Goal: Information Seeking & Learning: Learn about a topic

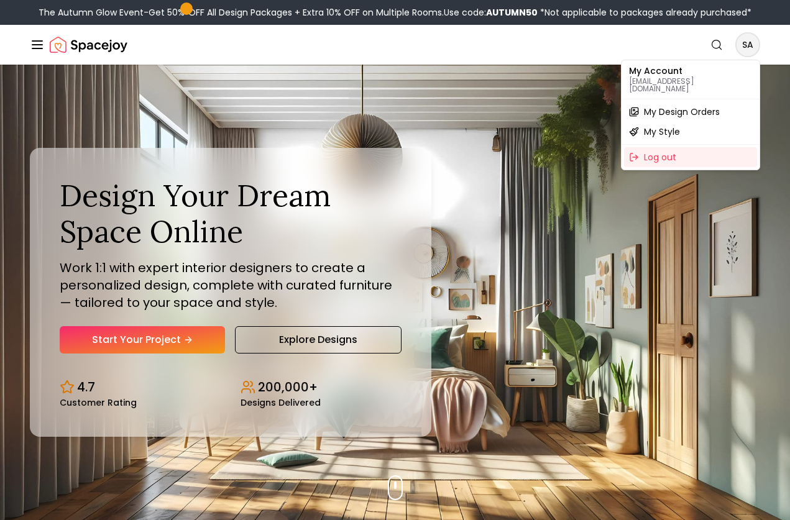
click at [694, 106] on span "My Design Orders" at bounding box center [682, 112] width 76 height 12
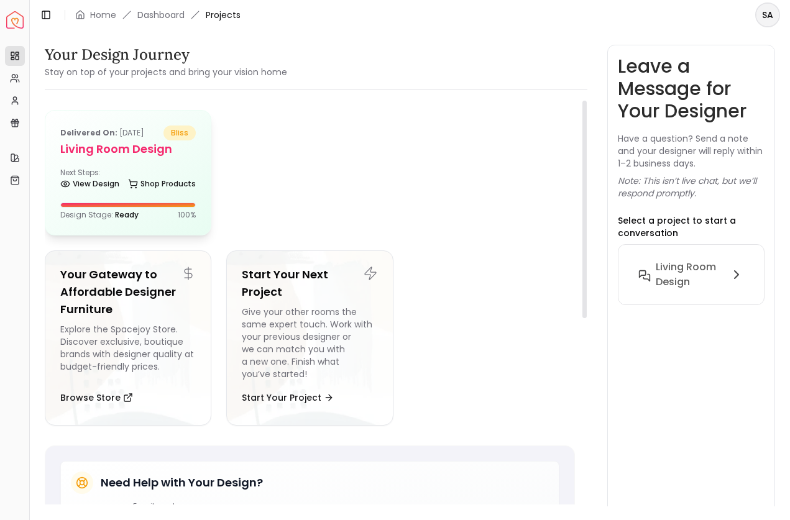
click at [125, 178] on div "Next Steps: View Design Shop Products" at bounding box center [127, 180] width 135 height 25
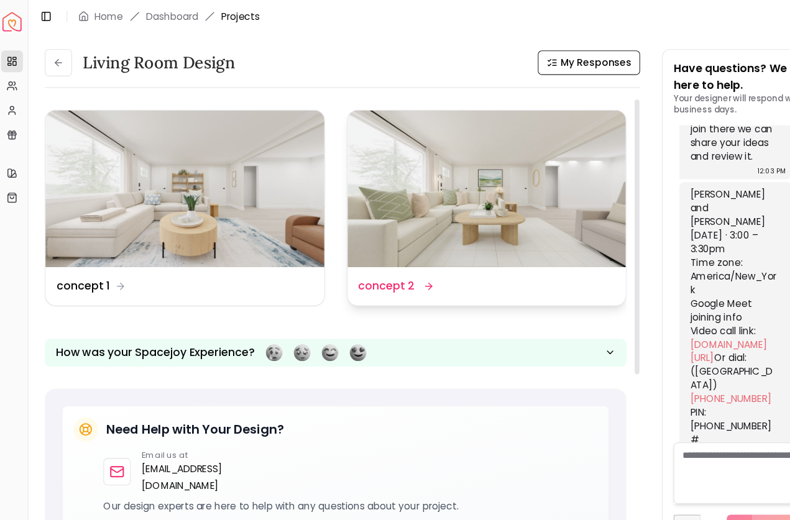
click at [390, 259] on icon at bounding box center [395, 261] width 10 height 10
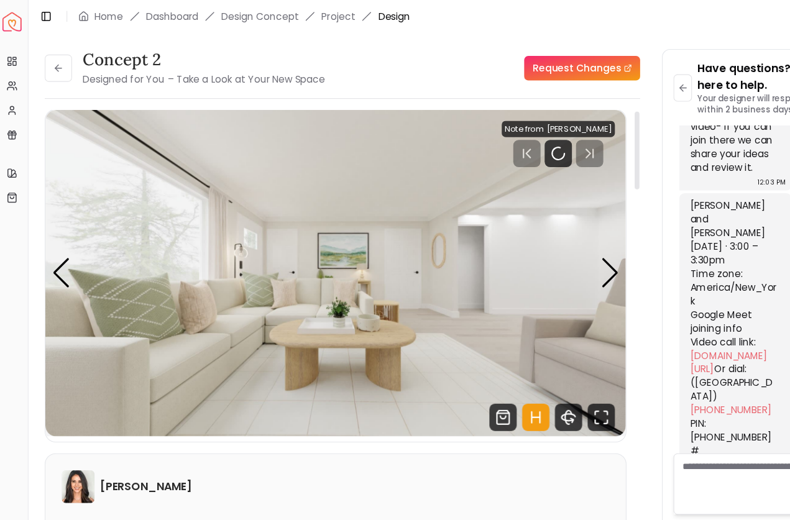
scroll to position [7, 0]
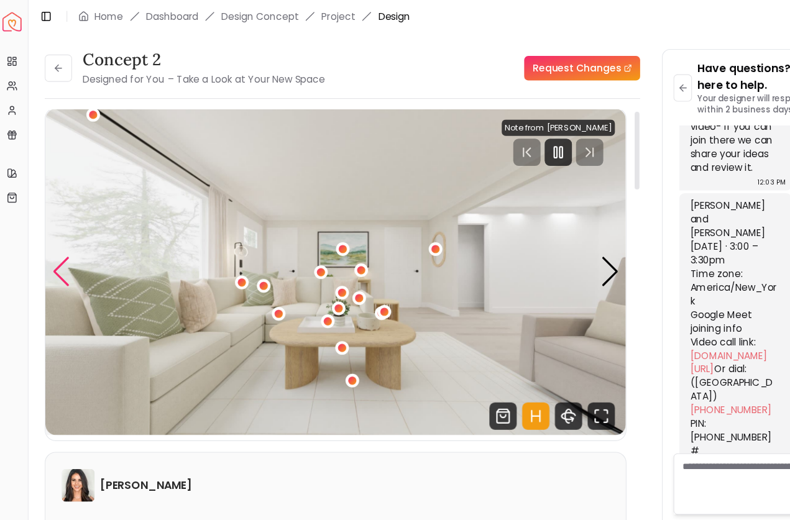
click at [53, 245] on div "Previous slide" at bounding box center [60, 247] width 17 height 27
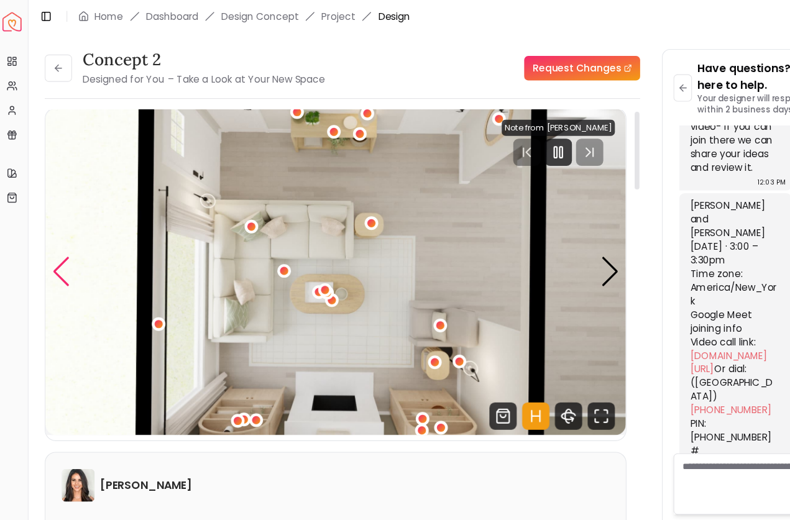
click at [53, 242] on div "Previous slide" at bounding box center [60, 247] width 17 height 27
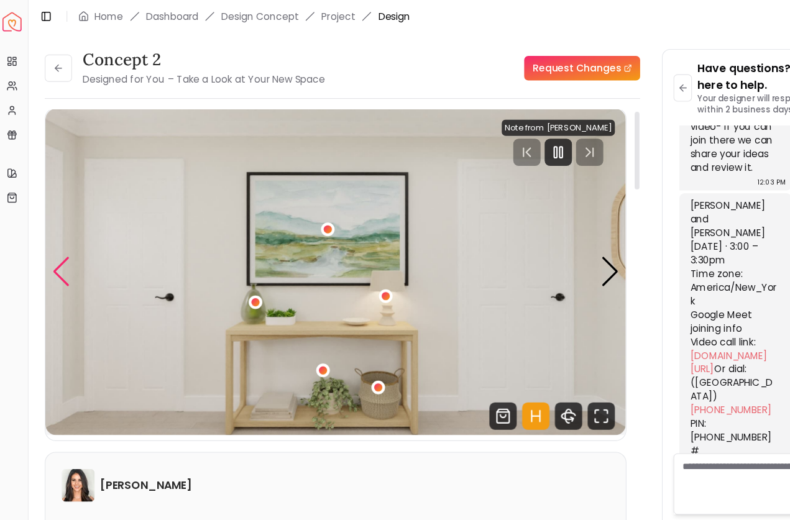
click at [52, 239] on div "Previous slide" at bounding box center [60, 247] width 17 height 27
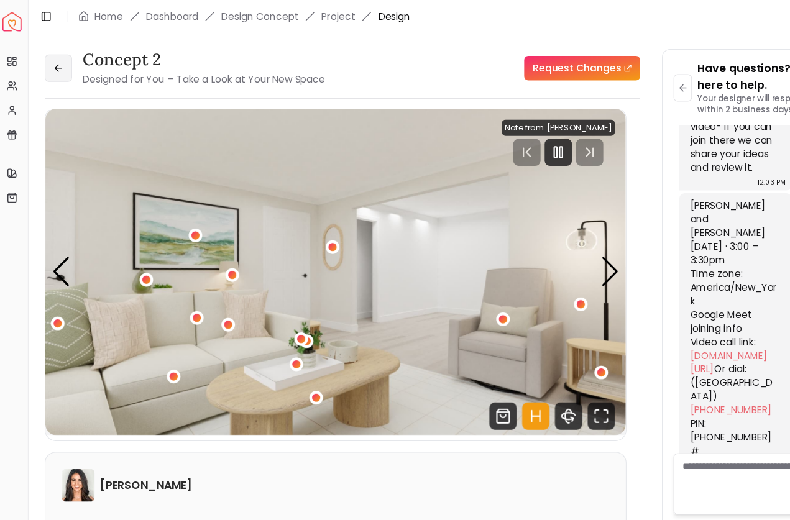
click at [52, 57] on icon at bounding box center [57, 62] width 10 height 10
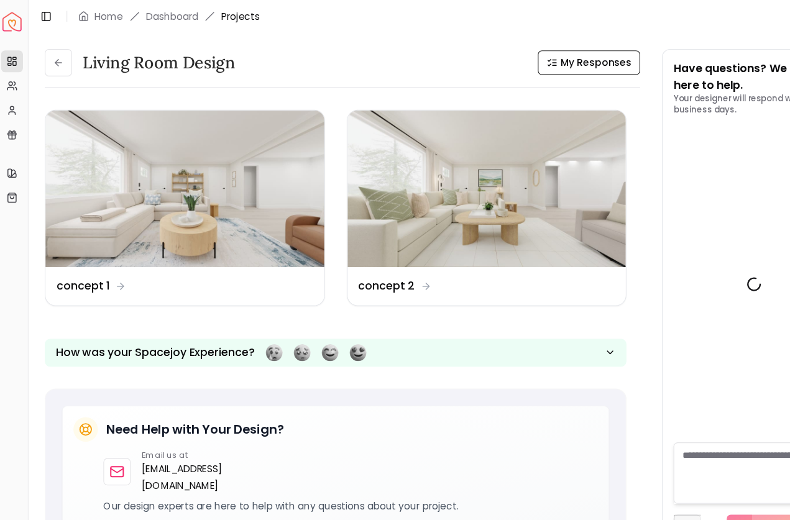
scroll to position [1265, 0]
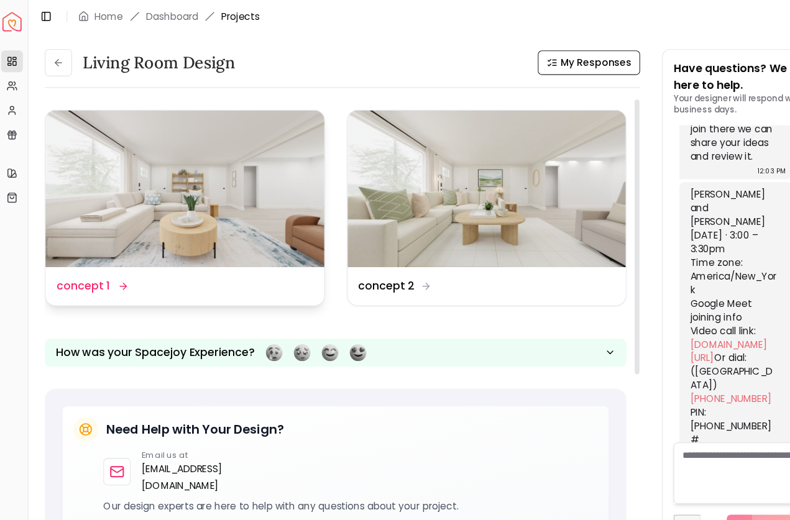
click at [194, 159] on img at bounding box center [172, 172] width 254 height 143
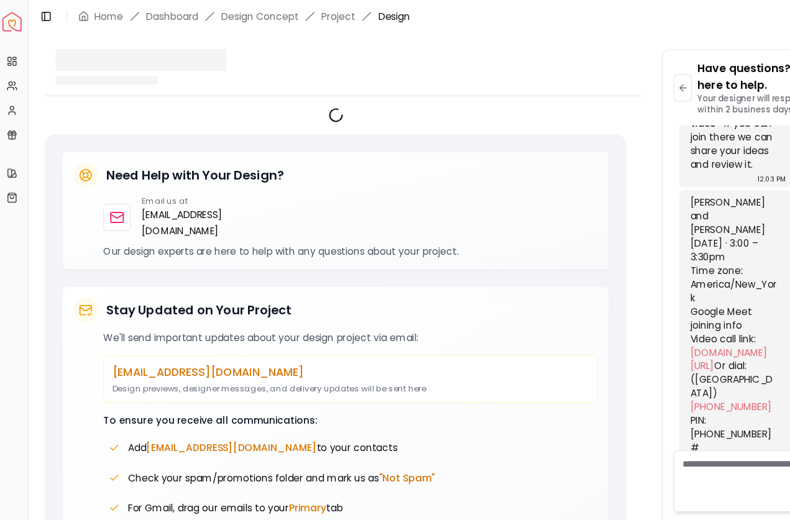
scroll to position [1255, 0]
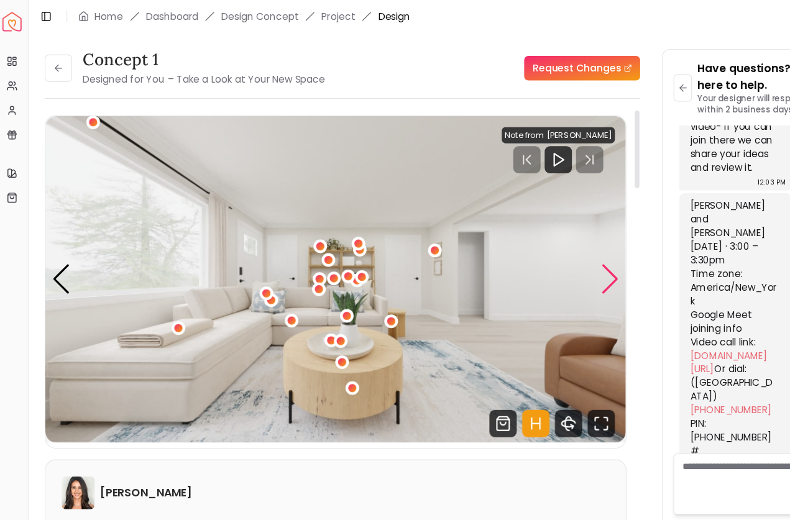
click at [555, 255] on div "Next slide" at bounding box center [559, 253] width 17 height 27
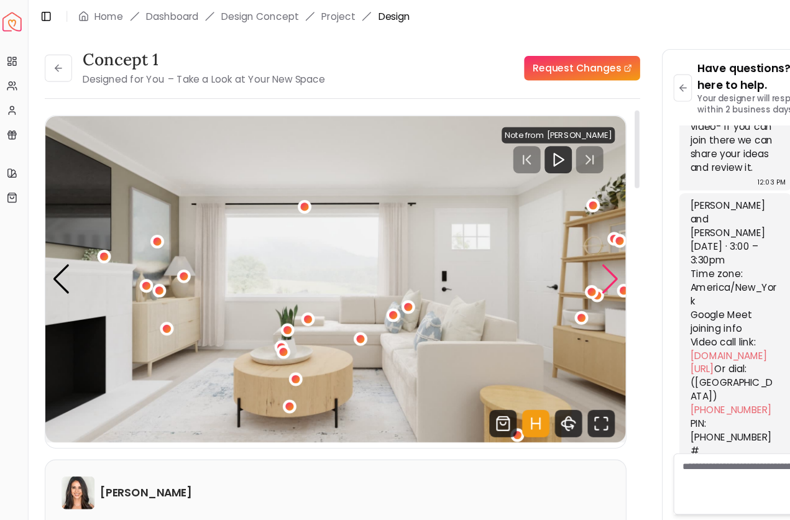
click at [557, 255] on div "Next slide" at bounding box center [559, 253] width 17 height 27
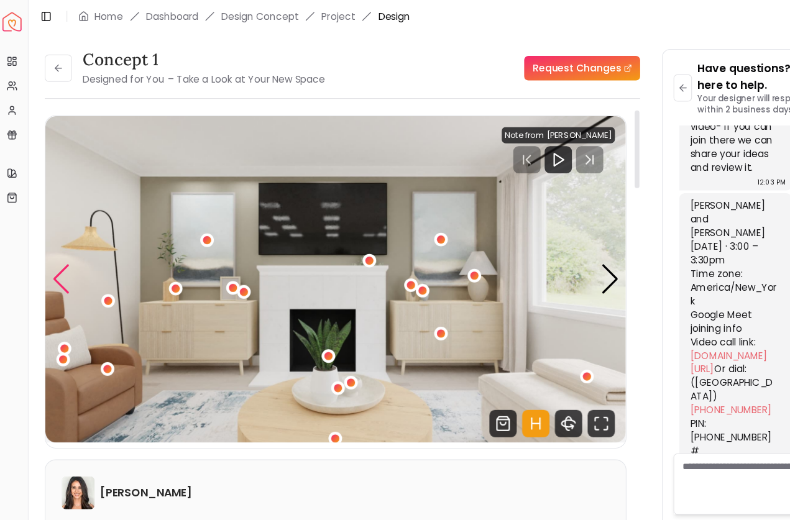
click at [52, 251] on div "Previous slide" at bounding box center [60, 253] width 17 height 27
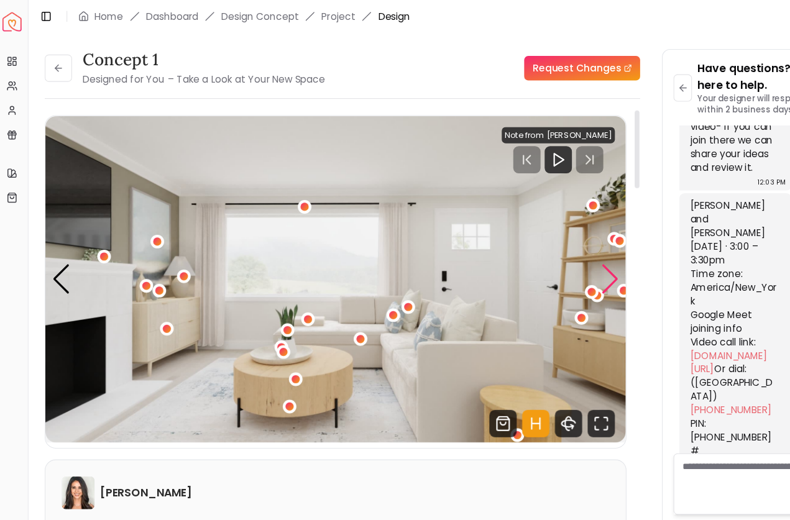
click at [557, 252] on div "Next slide" at bounding box center [559, 253] width 17 height 27
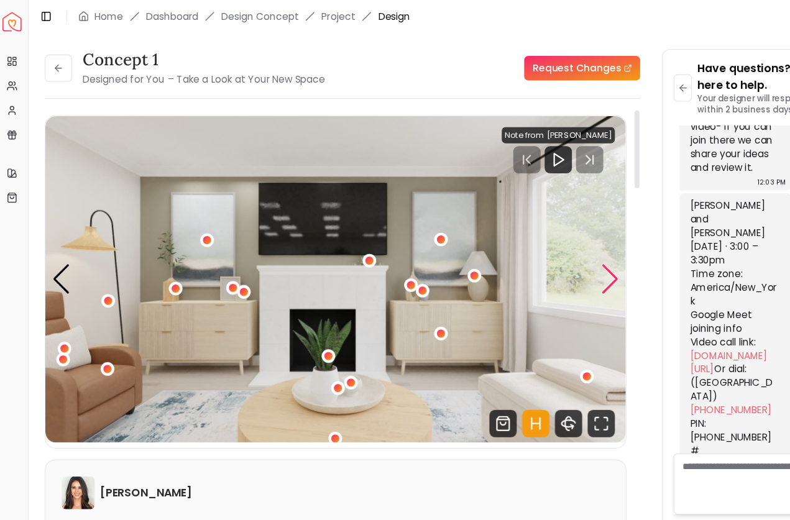
click at [562, 247] on div "Next slide" at bounding box center [559, 253] width 17 height 27
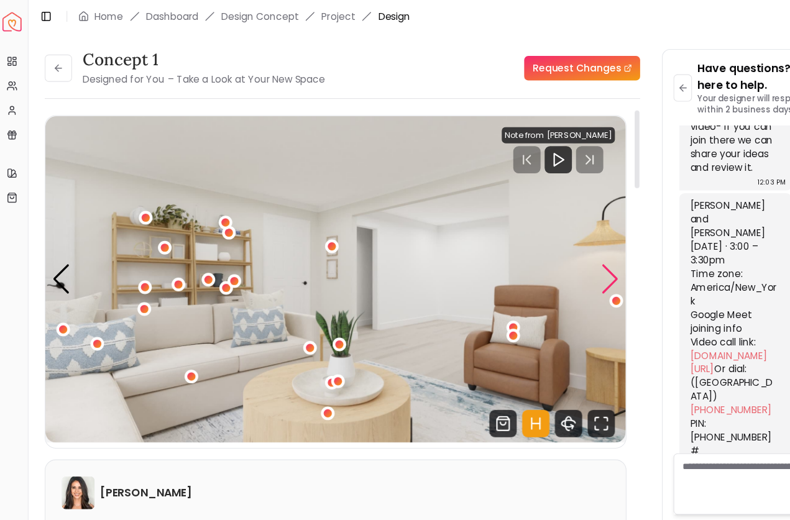
click at [555, 260] on div "Next slide" at bounding box center [559, 253] width 17 height 27
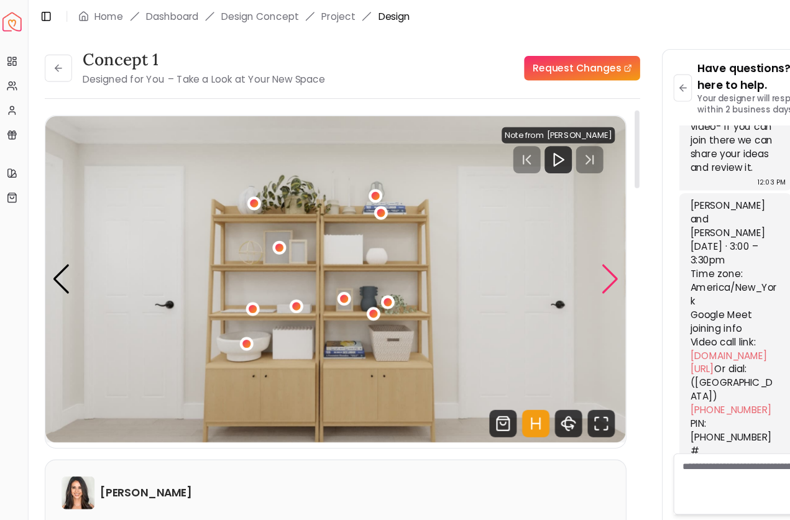
click at [559, 253] on div "Next slide" at bounding box center [559, 253] width 17 height 27
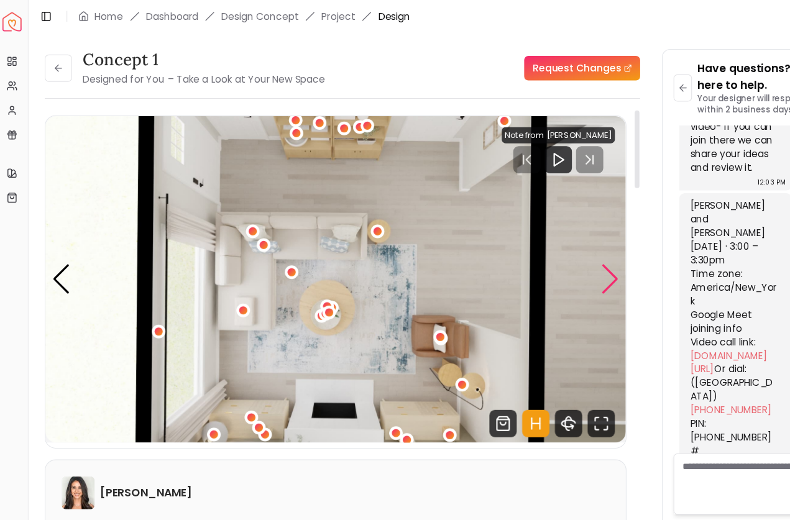
click at [558, 253] on div "Next slide" at bounding box center [559, 253] width 17 height 27
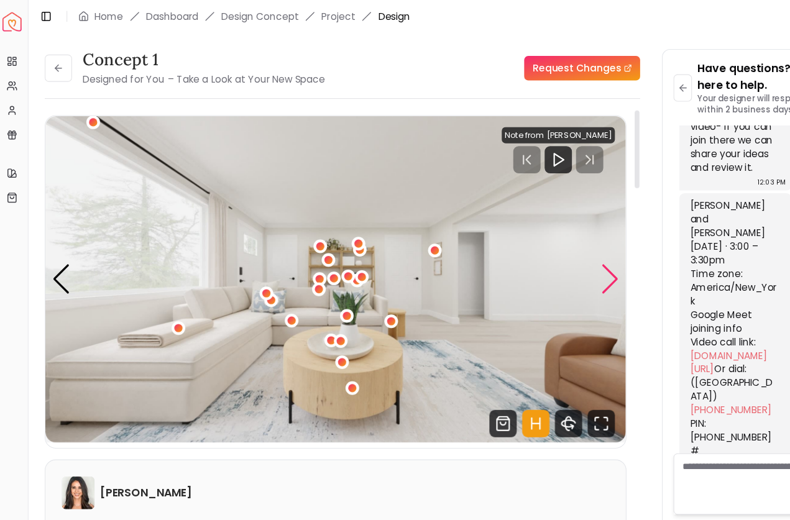
click at [555, 257] on div "Next slide" at bounding box center [559, 253] width 17 height 27
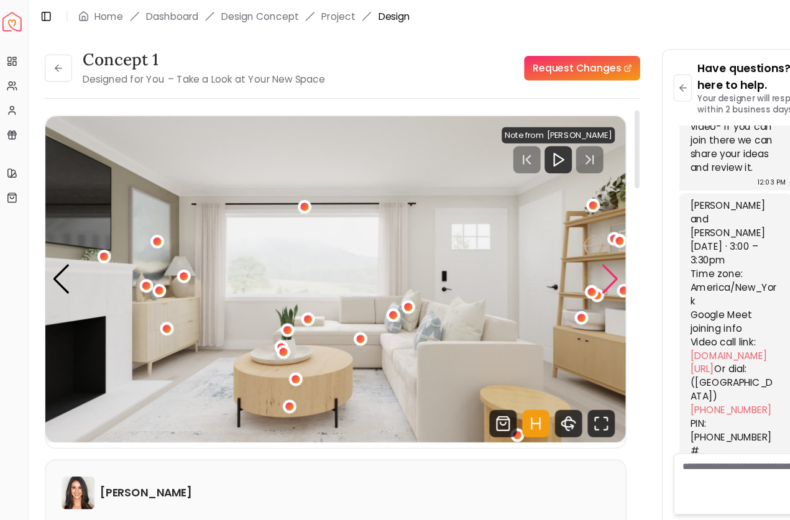
click at [558, 255] on div "Next slide" at bounding box center [559, 253] width 17 height 27
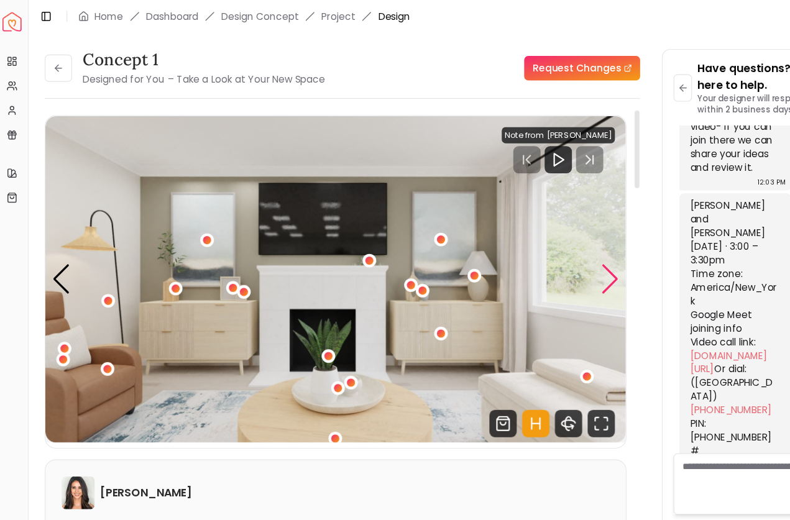
click at [556, 255] on div "Next slide" at bounding box center [559, 253] width 17 height 27
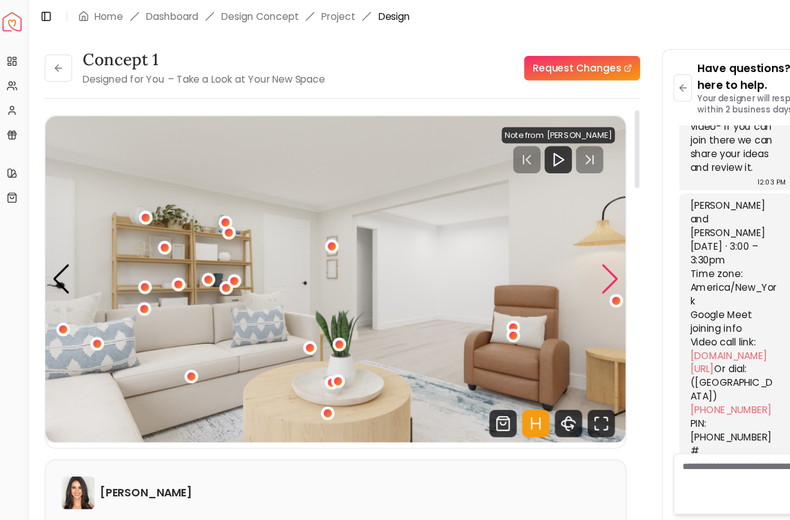
click at [556, 255] on div "Next slide" at bounding box center [559, 253] width 17 height 27
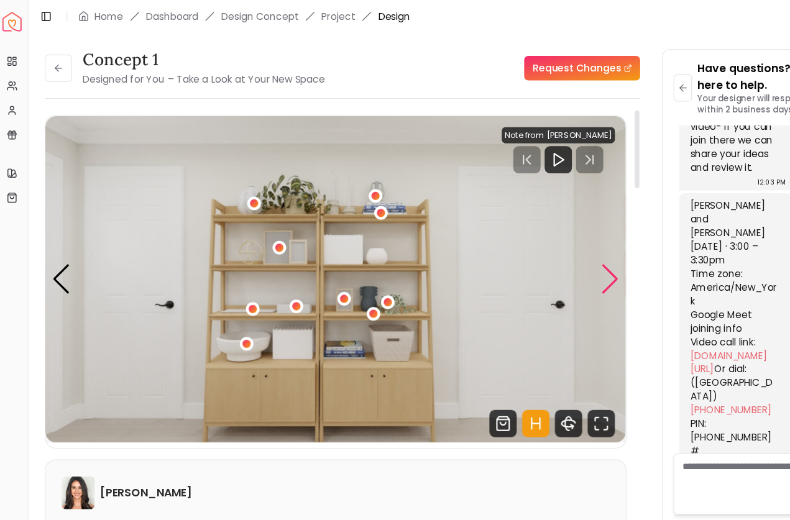
click at [558, 255] on div "Next slide" at bounding box center [559, 253] width 17 height 27
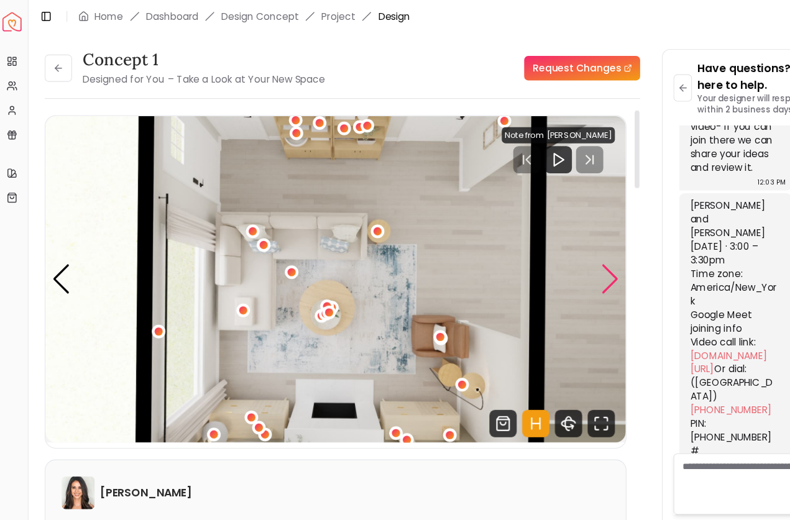
click at [558, 255] on div "Next slide" at bounding box center [559, 253] width 17 height 27
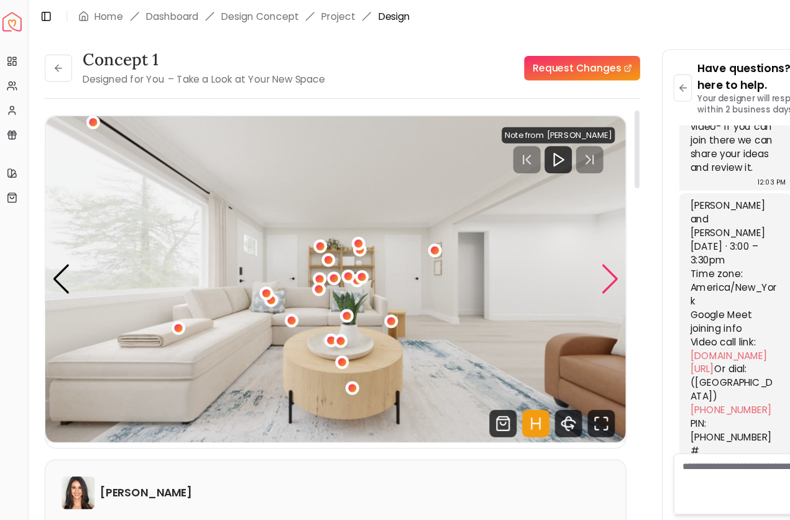
click at [557, 255] on div "Next slide" at bounding box center [559, 253] width 17 height 27
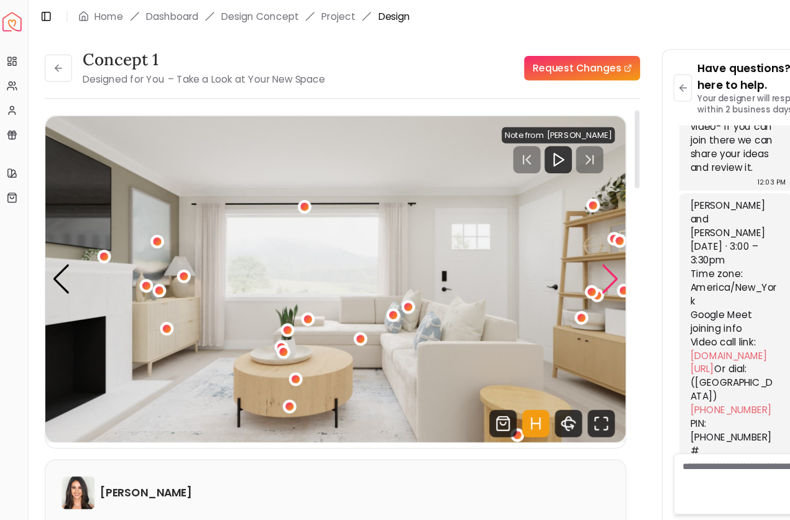
click at [558, 256] on div "Next slide" at bounding box center [559, 253] width 17 height 27
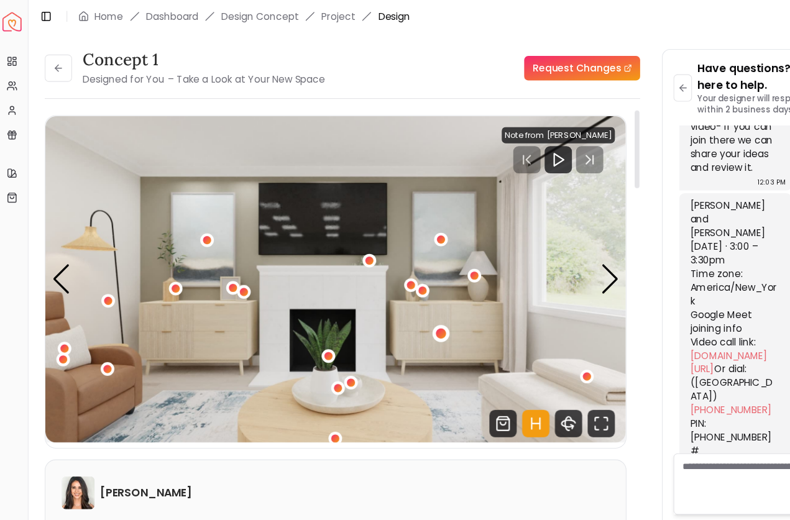
click at [401, 303] on div "3 / 6" at bounding box center [405, 303] width 9 height 9
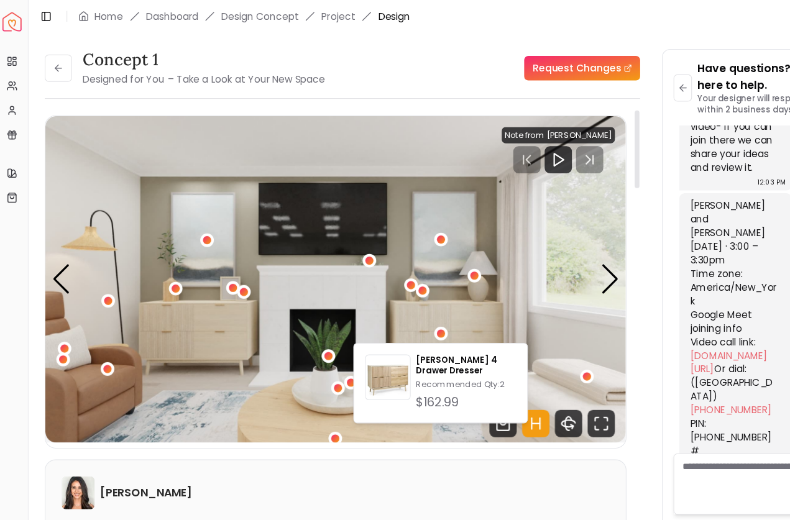
click at [448, 268] on img "3 / 6" at bounding box center [309, 255] width 529 height 298
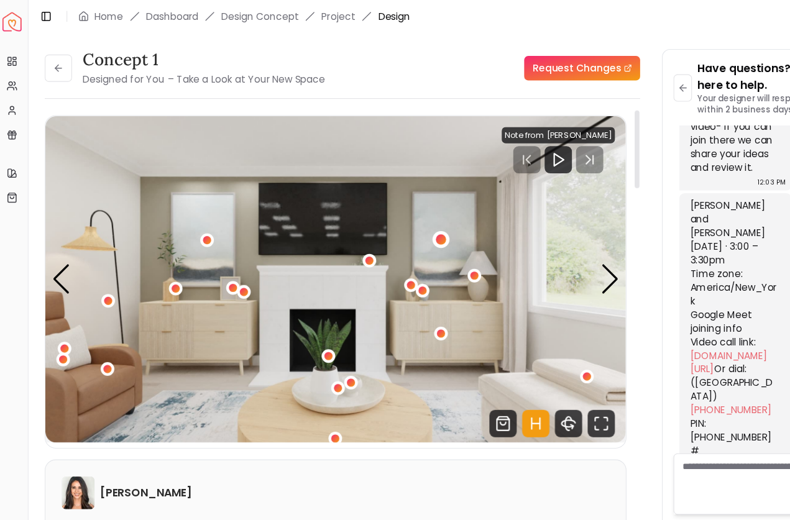
click at [402, 218] on div "3 / 6" at bounding box center [405, 217] width 9 height 9
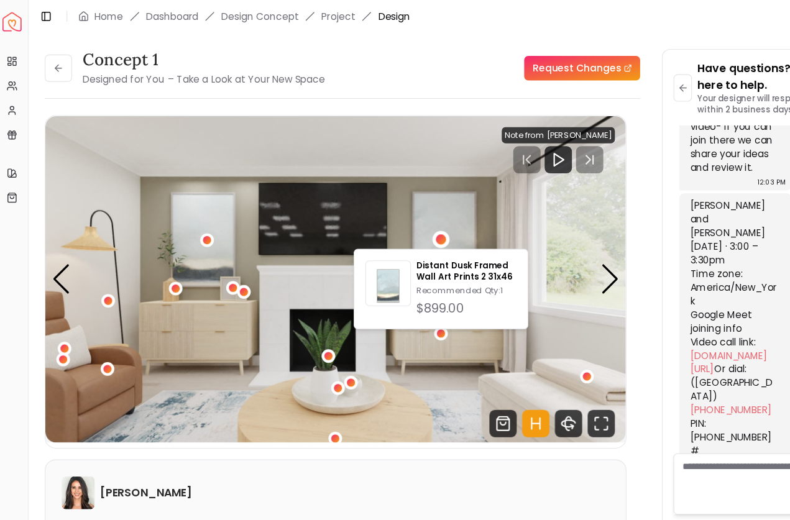
click at [414, 73] on div "concept 1 Designed for You – Take a Look at Your New Space Request Changes" at bounding box center [316, 62] width 542 height 35
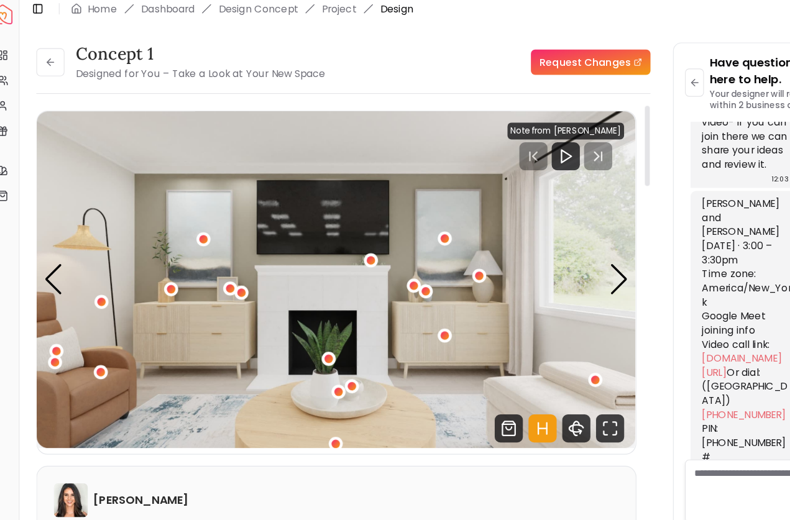
scroll to position [0, 0]
click at [551, 250] on div "Next slide" at bounding box center [559, 253] width 17 height 27
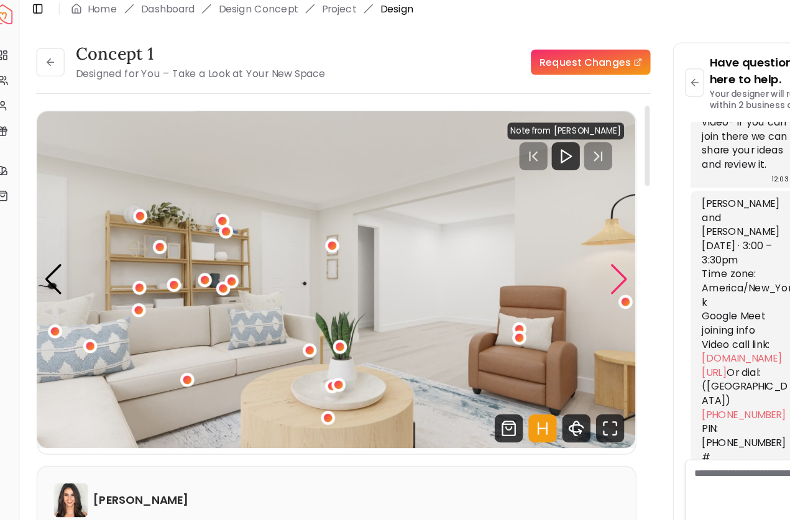
click at [551, 250] on div "Next slide" at bounding box center [559, 253] width 17 height 27
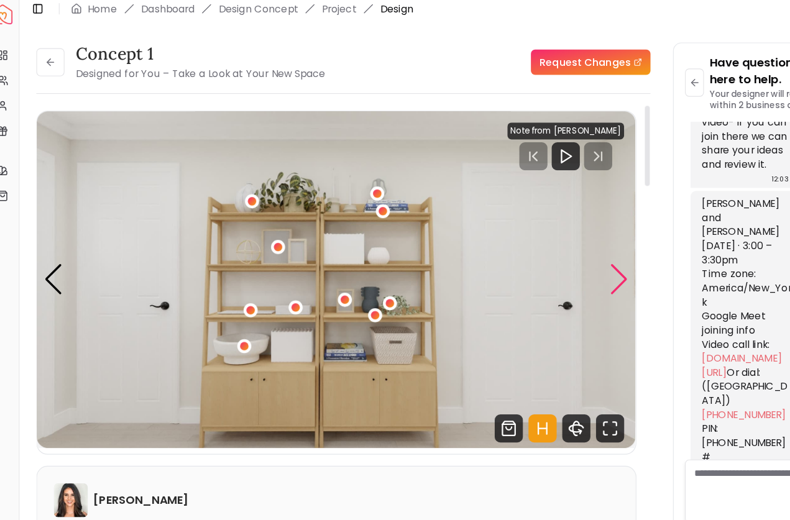
click at [551, 247] on div "Next slide" at bounding box center [559, 253] width 17 height 27
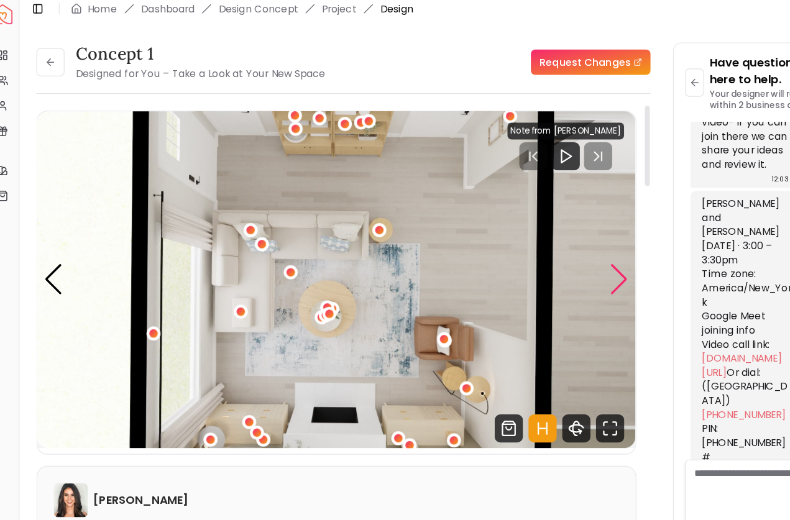
click at [551, 247] on div "Next slide" at bounding box center [559, 253] width 17 height 27
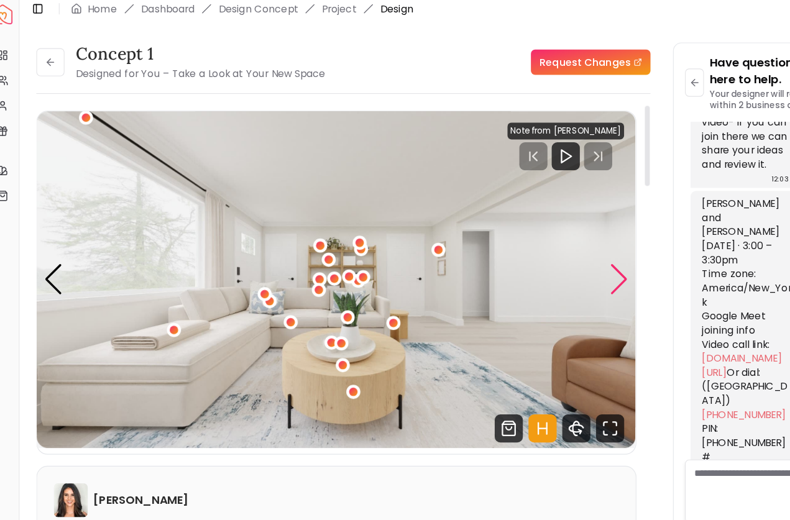
click at [551, 246] on div "Next slide" at bounding box center [559, 253] width 17 height 27
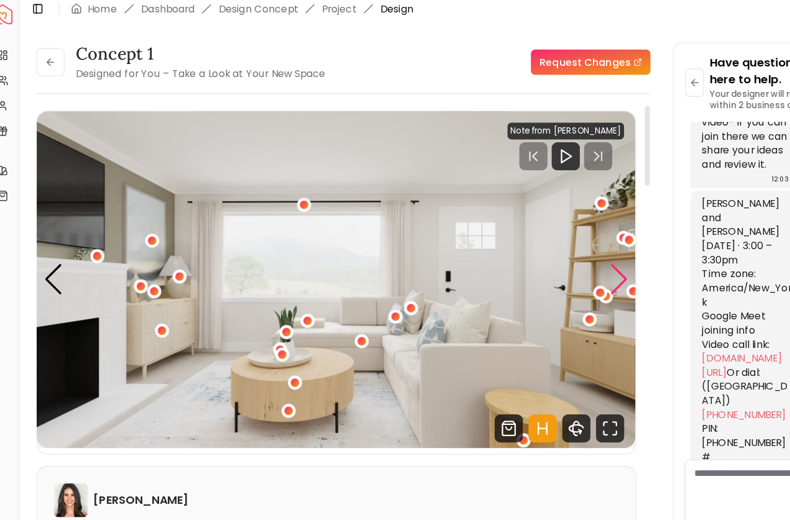
click at [551, 247] on div "Next slide" at bounding box center [559, 253] width 17 height 27
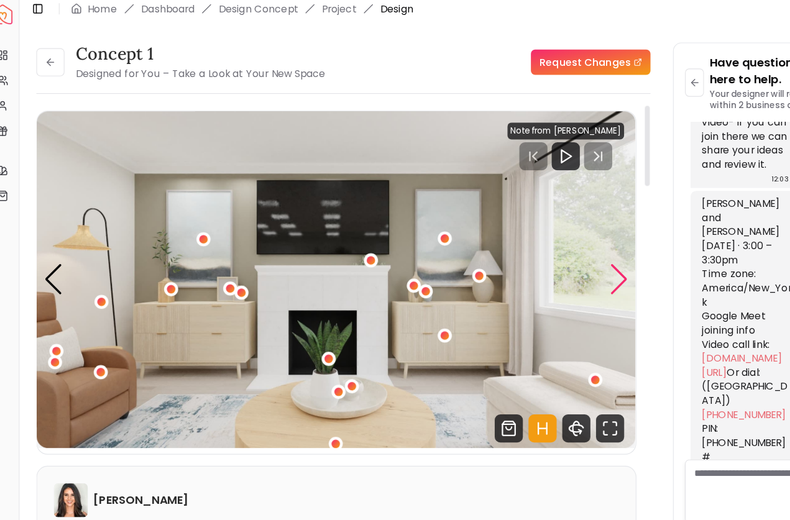
click at [551, 247] on div "Next slide" at bounding box center [559, 253] width 17 height 27
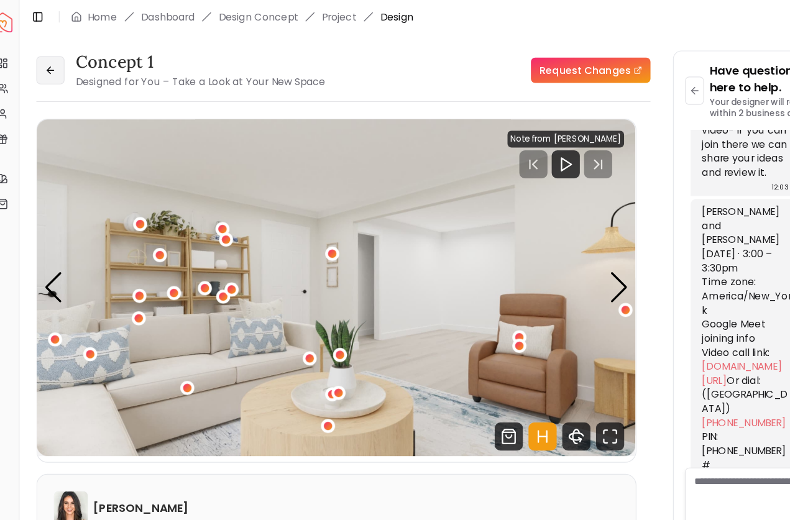
click at [52, 58] on icon at bounding box center [57, 62] width 10 height 10
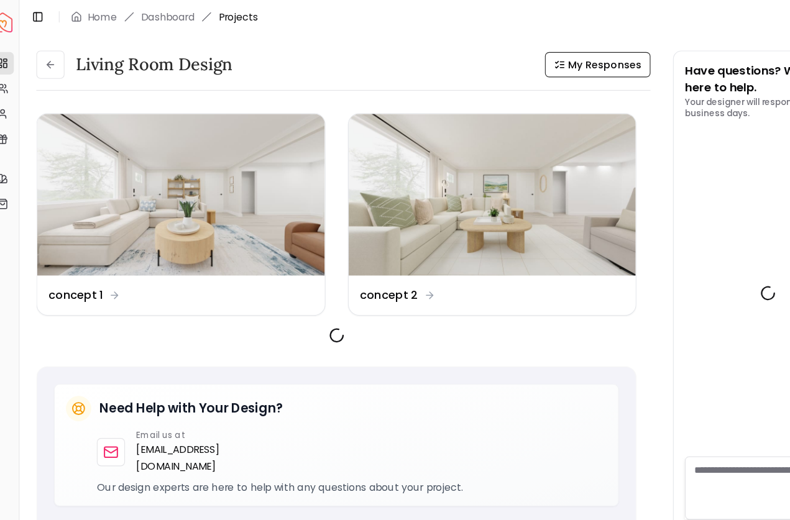
scroll to position [1265, 0]
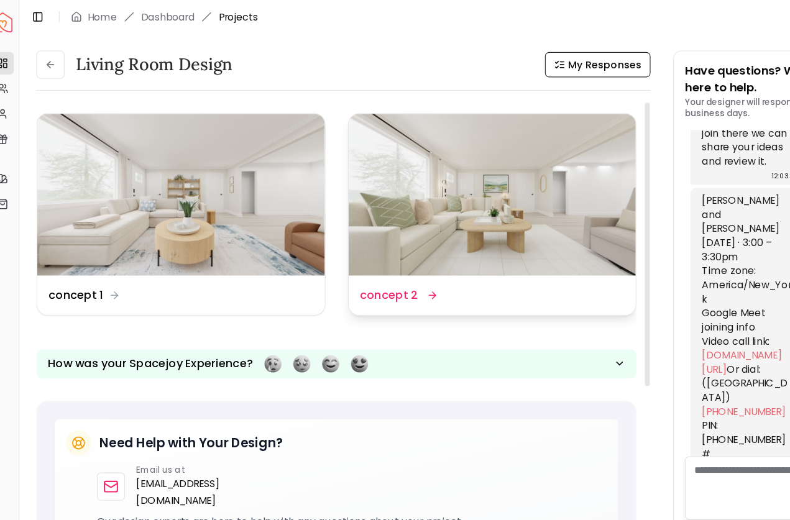
click at [429, 169] on img at bounding box center [448, 172] width 254 height 143
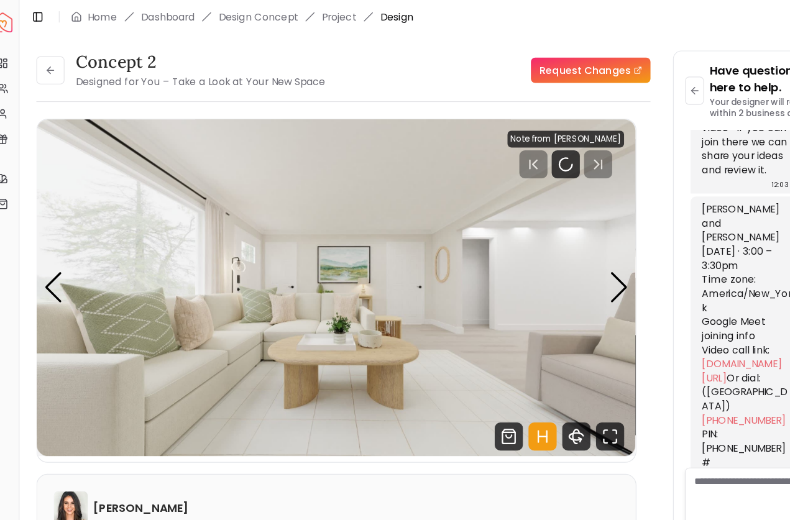
scroll to position [1255, 0]
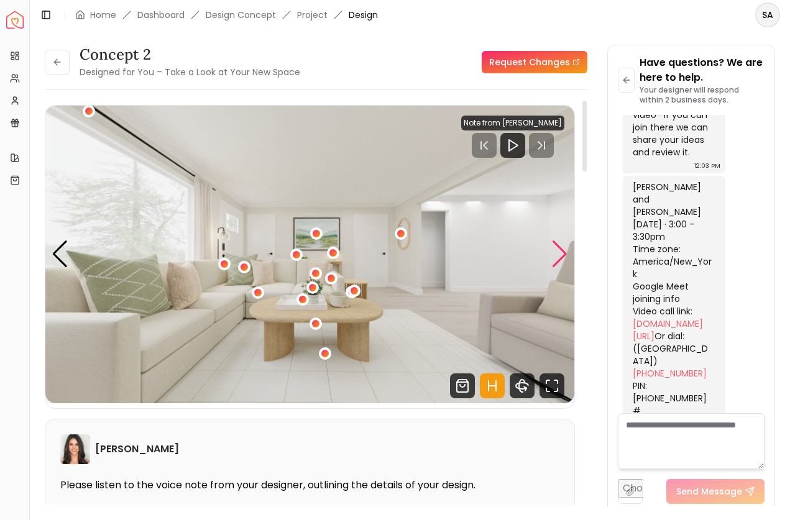
click at [562, 252] on div "Next slide" at bounding box center [559, 253] width 17 height 27
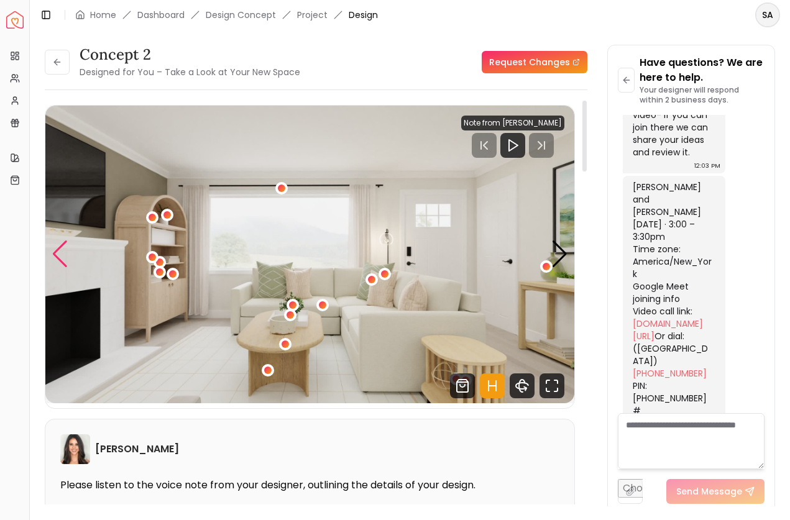
click at [54, 253] on div "Previous slide" at bounding box center [60, 253] width 17 height 27
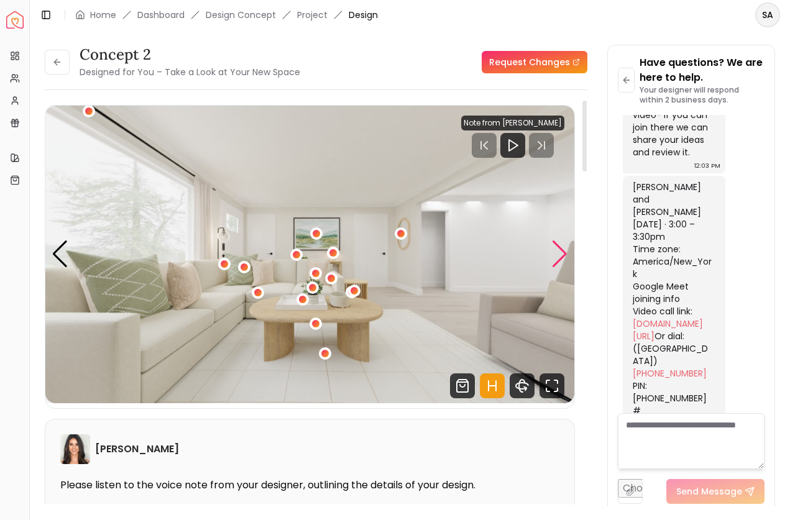
click at [562, 250] on div "Next slide" at bounding box center [559, 253] width 17 height 27
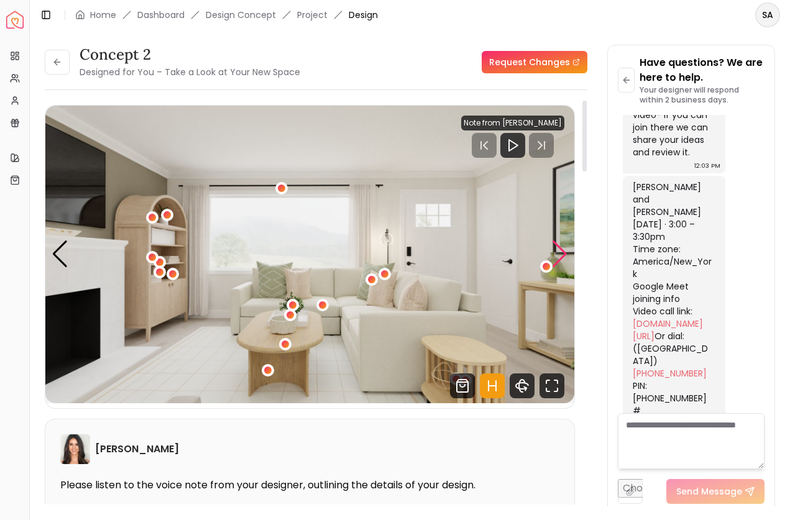
click at [560, 253] on div "Next slide" at bounding box center [559, 253] width 17 height 27
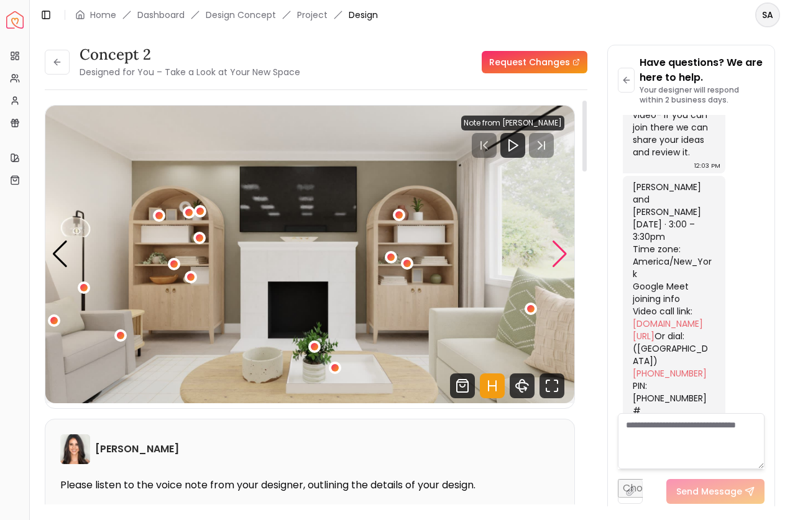
click at [562, 250] on div "Next slide" at bounding box center [559, 253] width 17 height 27
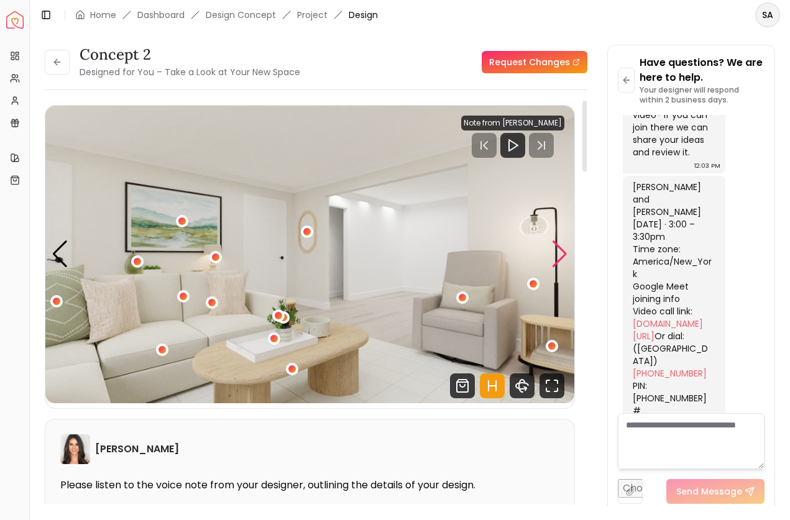
click at [563, 253] on div "Next slide" at bounding box center [559, 253] width 17 height 27
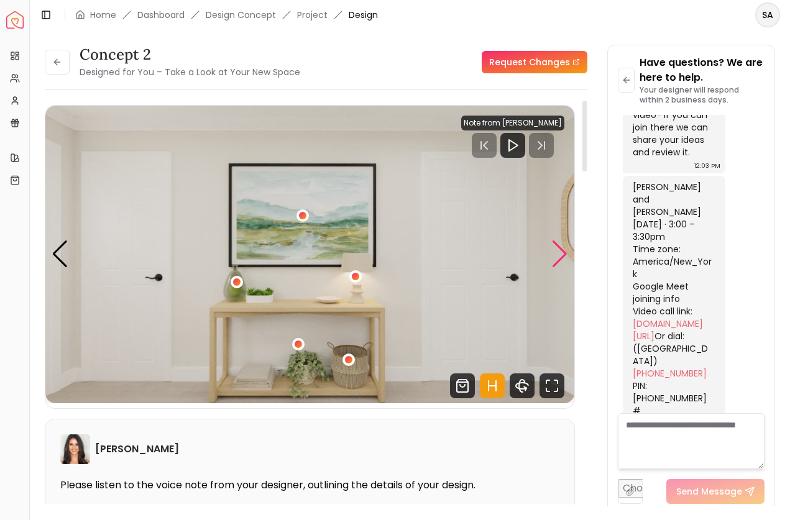
click at [563, 257] on div "Next slide" at bounding box center [559, 253] width 17 height 27
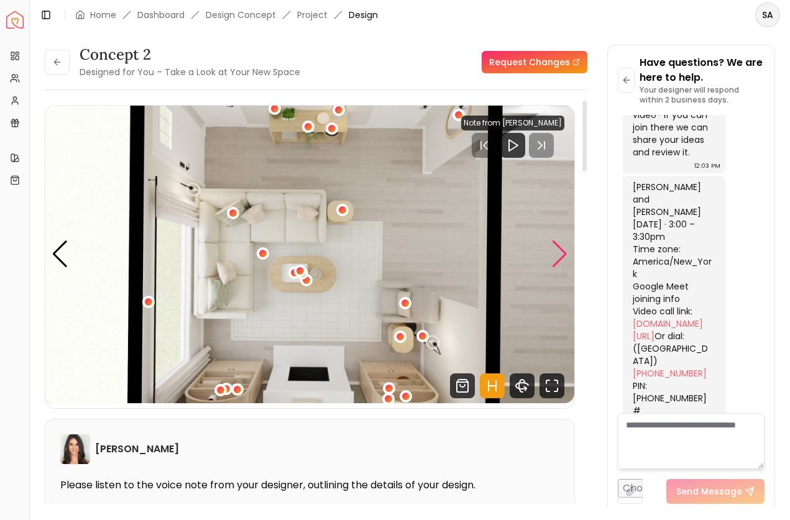
click at [562, 258] on div "Next slide" at bounding box center [559, 253] width 17 height 27
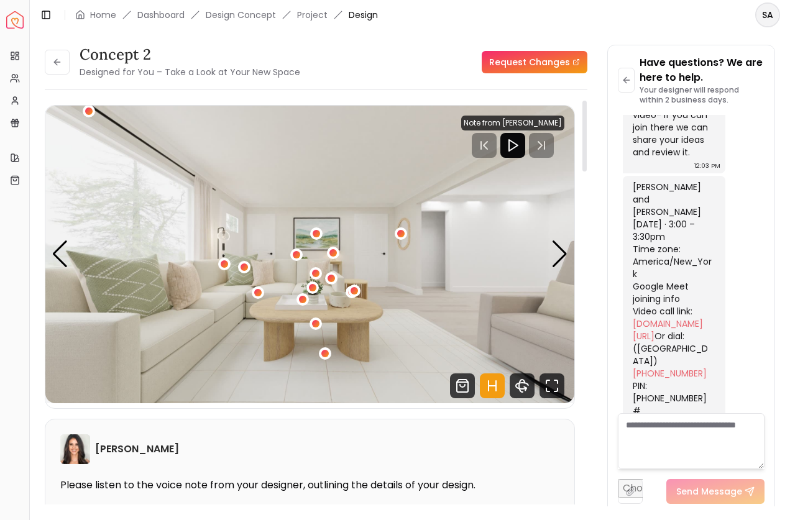
click at [515, 144] on icon "Play" at bounding box center [512, 145] width 15 height 15
click at [564, 253] on div "Next slide" at bounding box center [559, 253] width 17 height 27
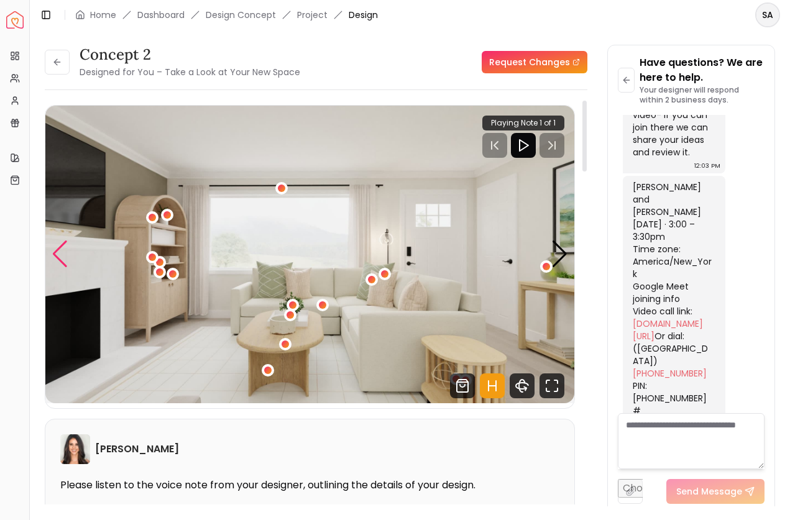
click at [55, 252] on div "Previous slide" at bounding box center [60, 253] width 17 height 27
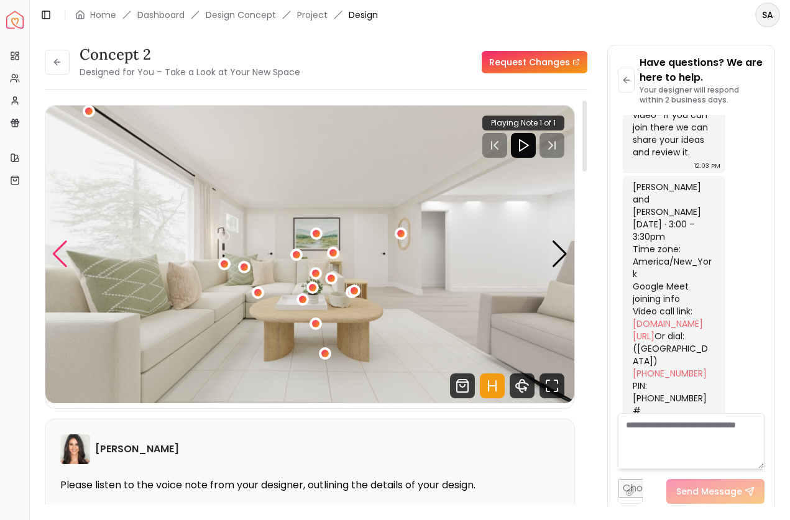
click at [57, 253] on div "Previous slide" at bounding box center [60, 253] width 17 height 27
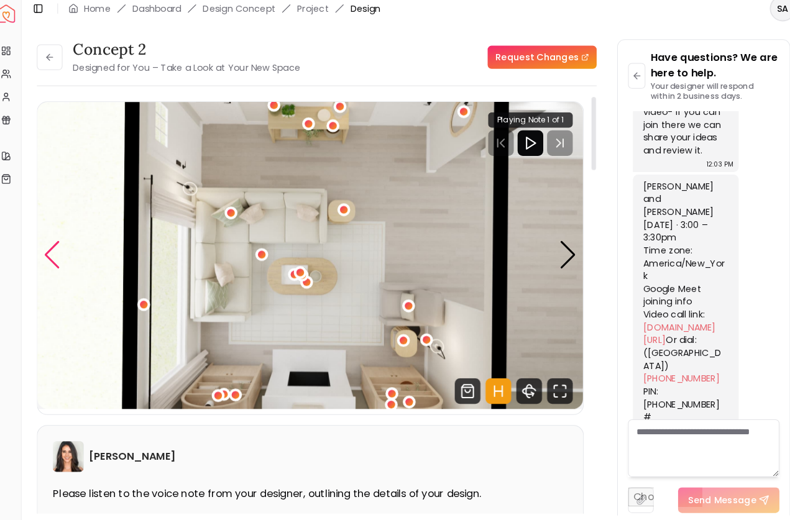
click at [52, 245] on div "Previous slide" at bounding box center [60, 253] width 17 height 27
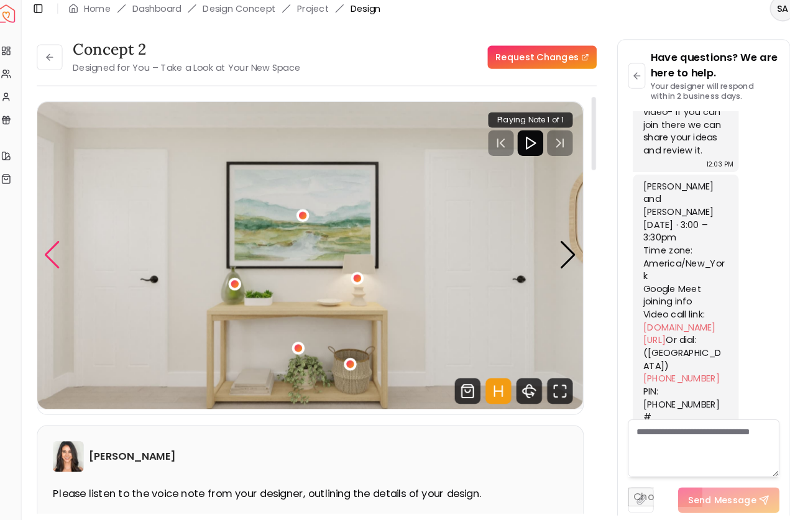
click at [52, 245] on div "Previous slide" at bounding box center [60, 253] width 17 height 27
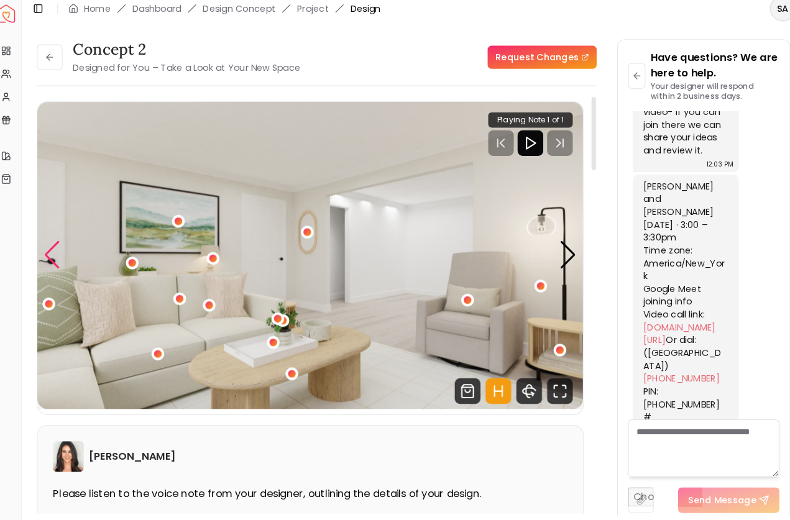
click at [52, 245] on div "Previous slide" at bounding box center [60, 253] width 17 height 27
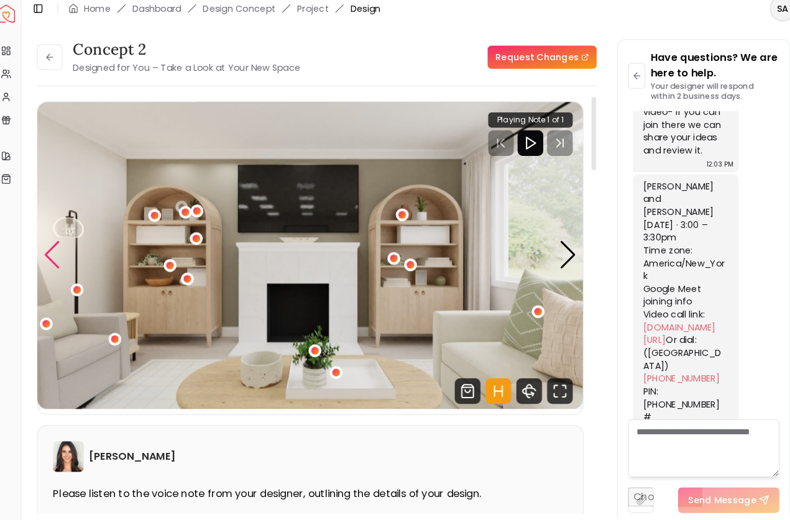
click at [52, 245] on div "Previous slide" at bounding box center [60, 253] width 17 height 27
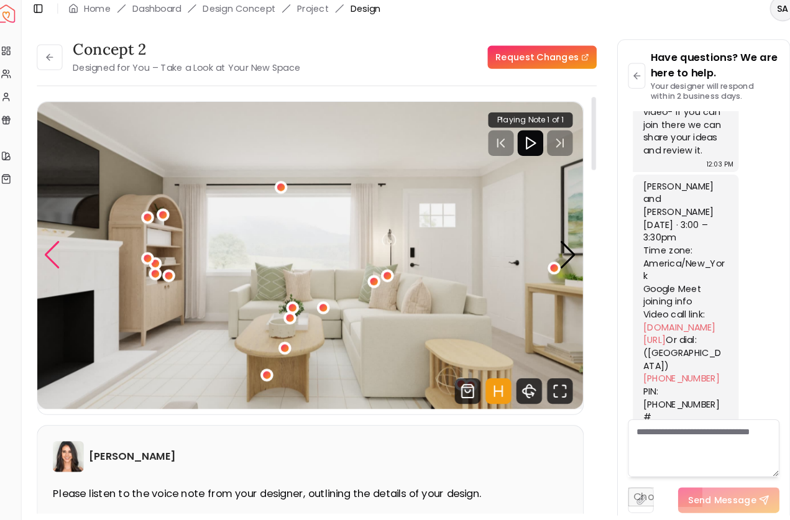
click at [52, 242] on div "Previous slide" at bounding box center [60, 253] width 17 height 27
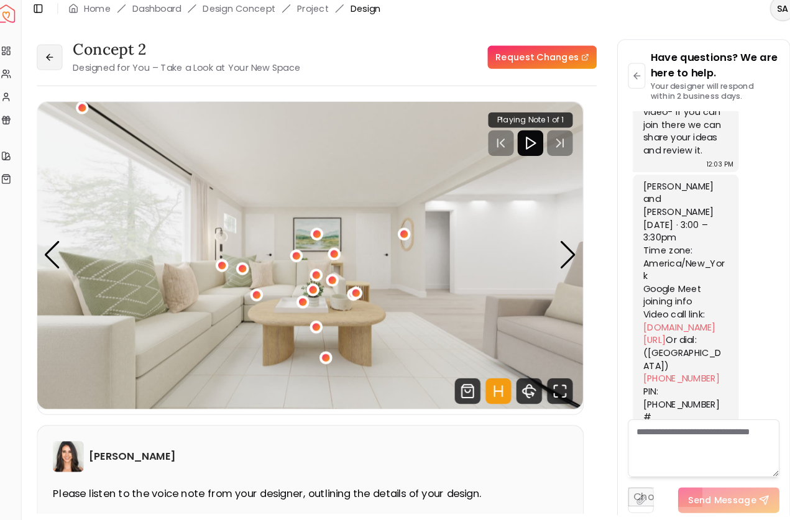
click at [52, 57] on icon at bounding box center [57, 62] width 10 height 10
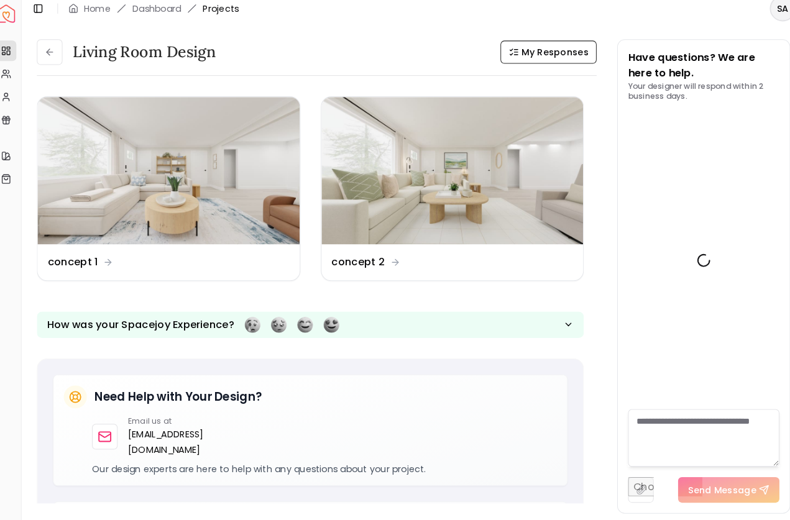
scroll to position [1265, 0]
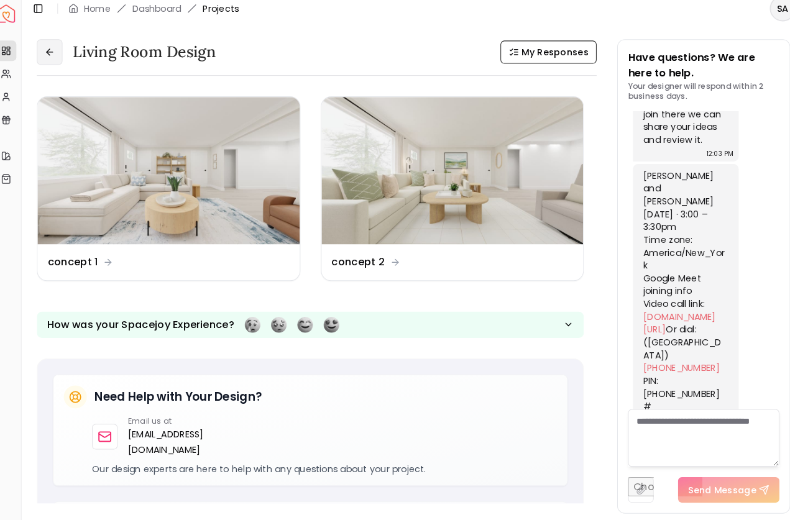
click at [52, 52] on icon at bounding box center [57, 57] width 10 height 10
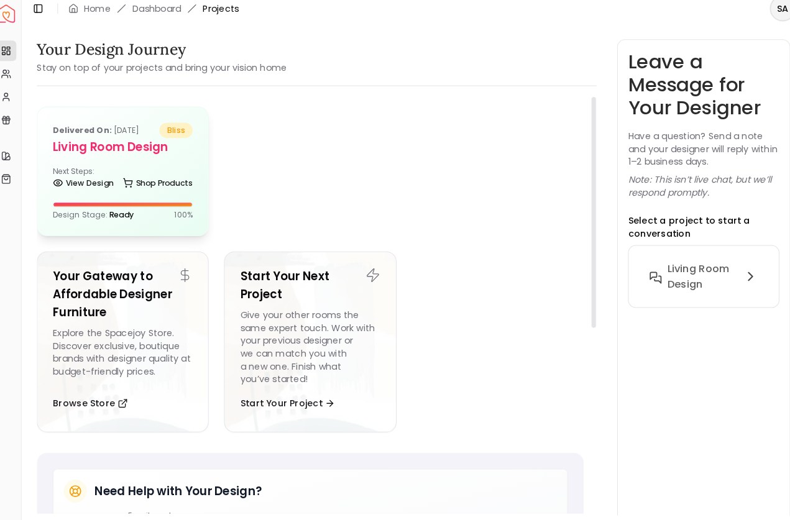
click at [122, 142] on h5 "Living Room design" at bounding box center [127, 148] width 135 height 17
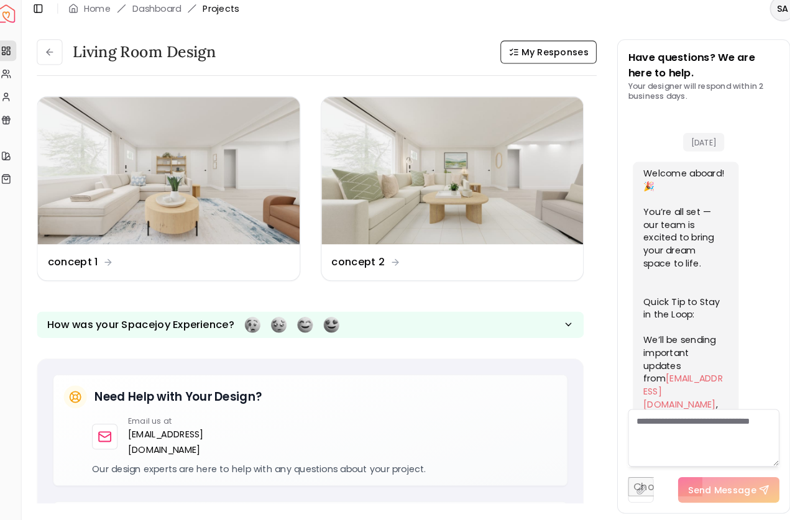
scroll to position [1265, 0]
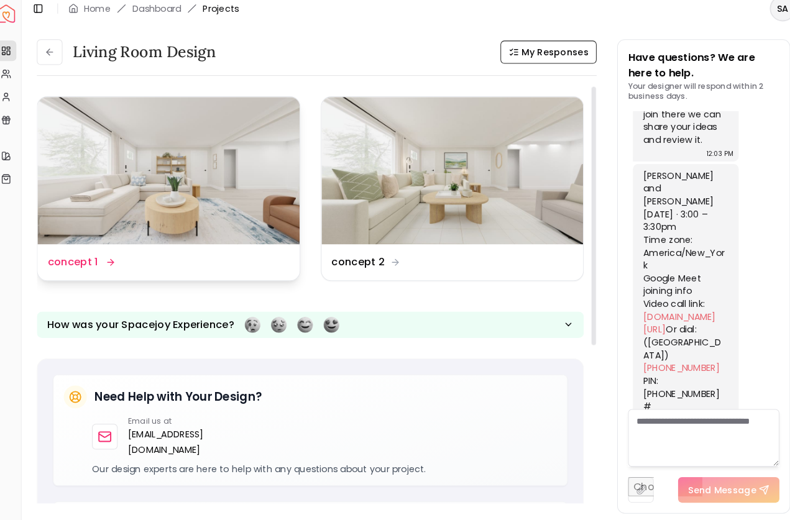
click at [148, 198] on img at bounding box center [172, 172] width 254 height 143
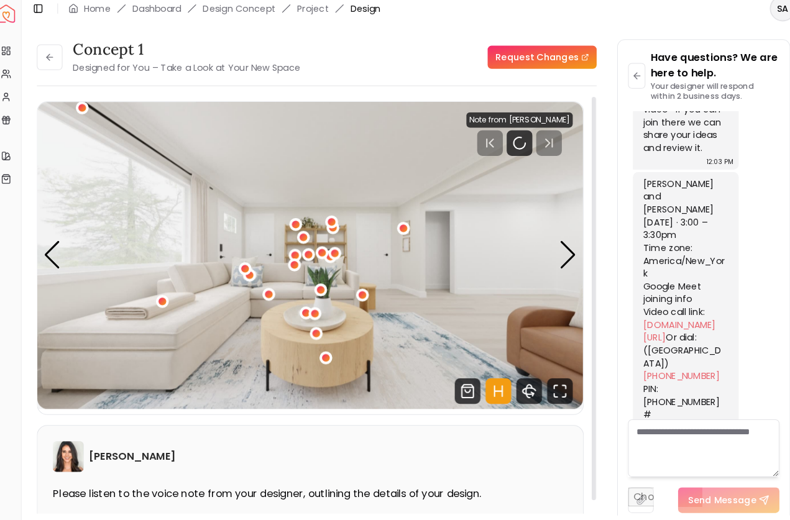
scroll to position [1255, 0]
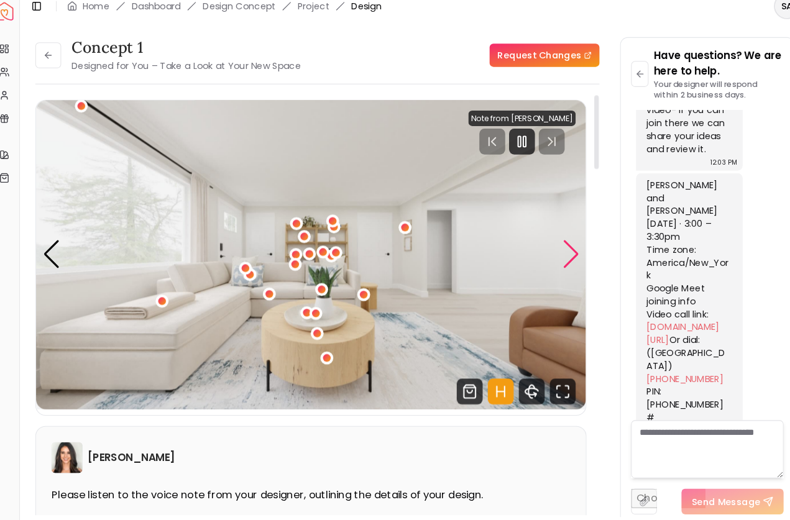
click at [551, 245] on div "Next slide" at bounding box center [559, 253] width 17 height 27
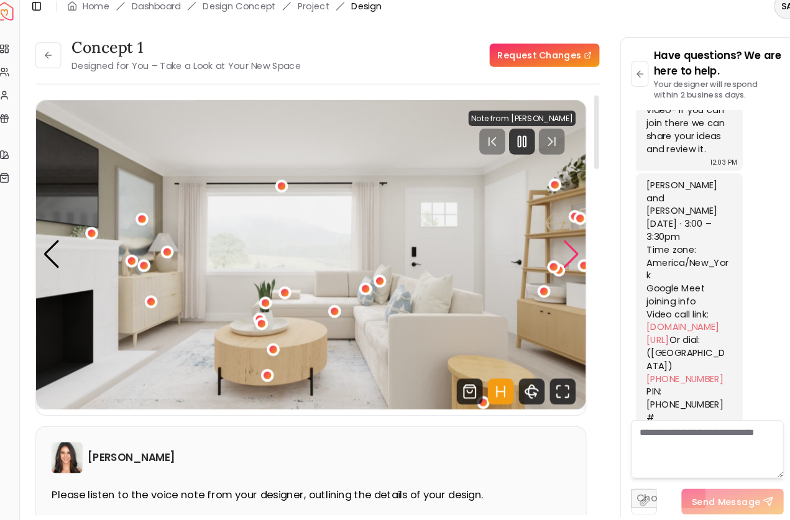
click at [551, 247] on div "Next slide" at bounding box center [559, 253] width 17 height 27
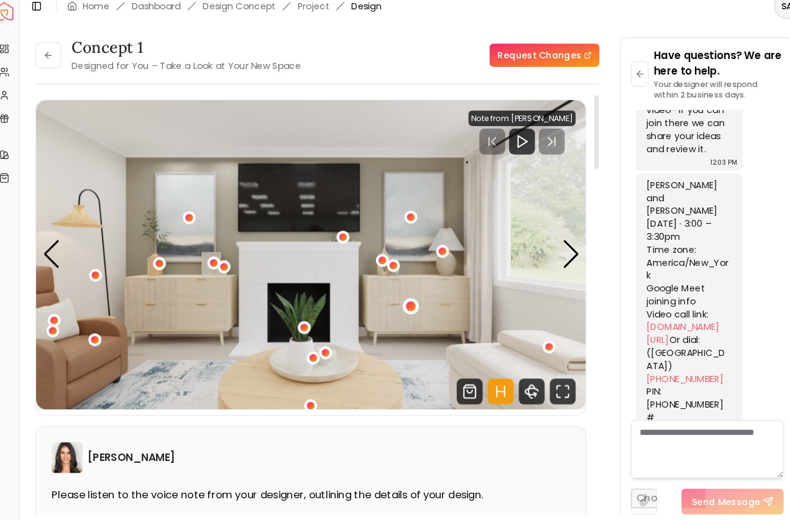
click at [401, 299] on div "3 / 6" at bounding box center [405, 303] width 9 height 9
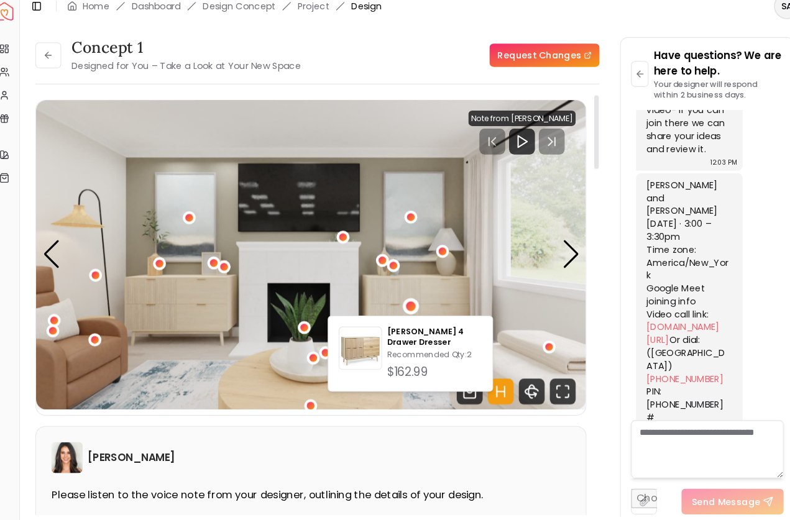
click at [177, 285] on img "3 / 6" at bounding box center [309, 255] width 529 height 298
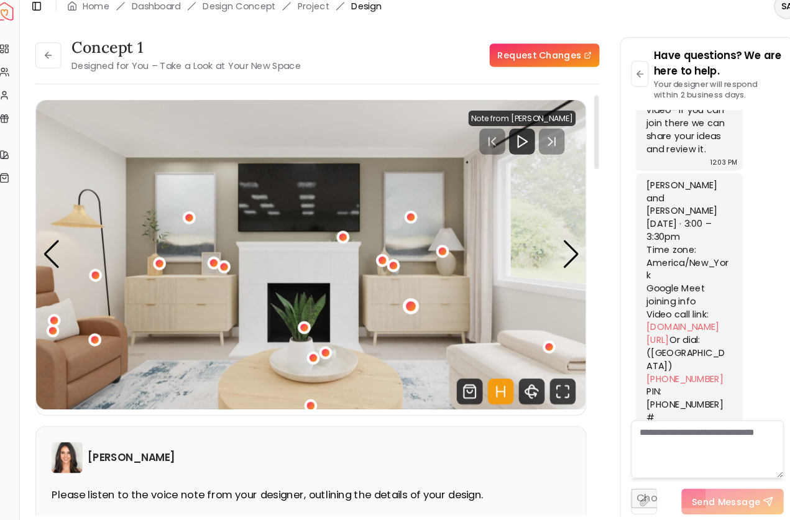
click at [401, 299] on div "3 / 6" at bounding box center [405, 303] width 9 height 9
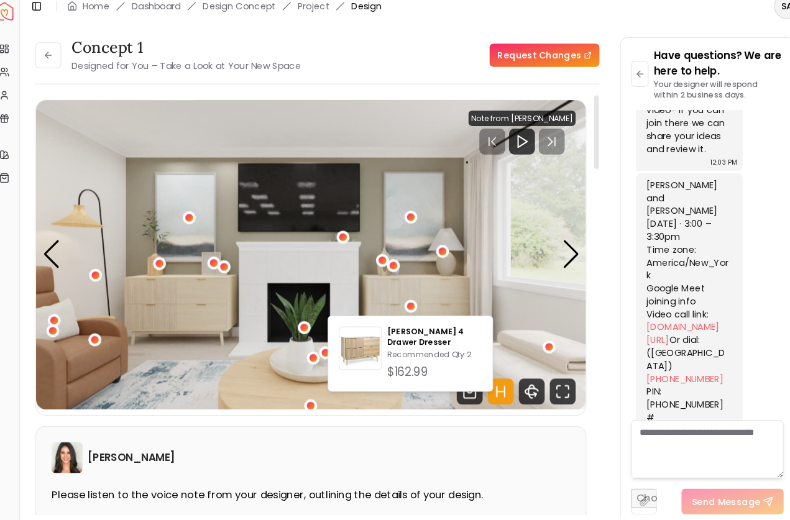
click at [410, 124] on img "3 / 6" at bounding box center [309, 255] width 529 height 298
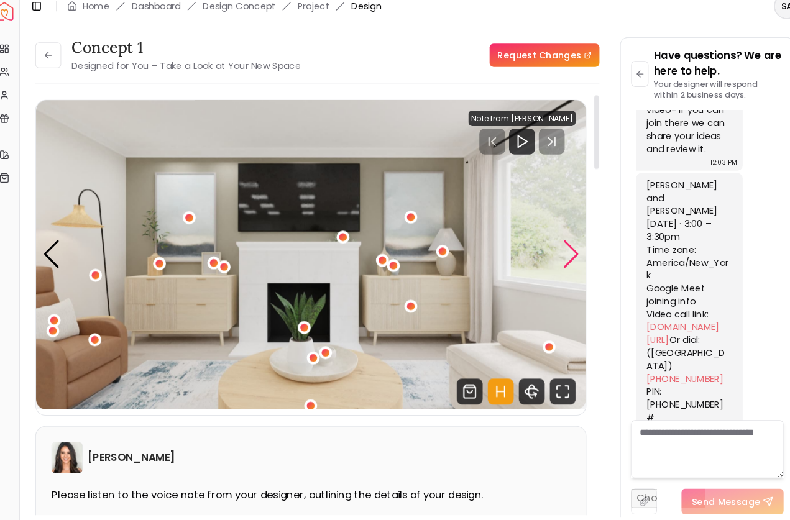
click at [551, 246] on div "Next slide" at bounding box center [559, 253] width 17 height 27
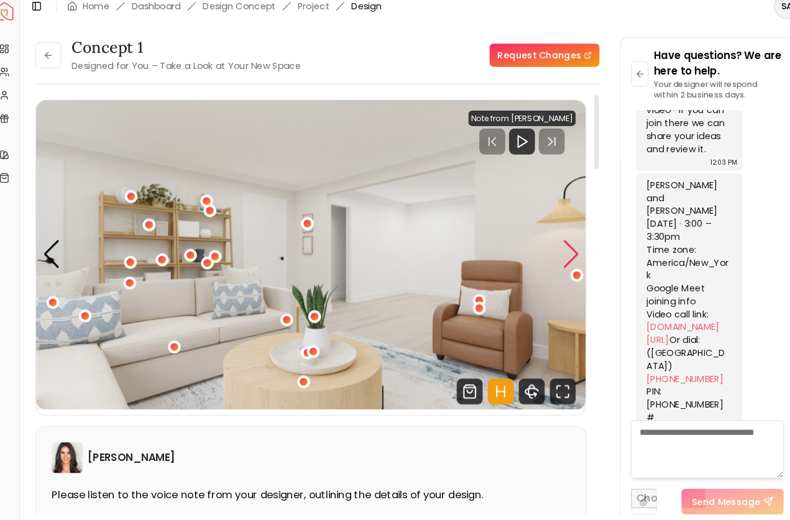
click at [551, 244] on div "Next slide" at bounding box center [559, 253] width 17 height 27
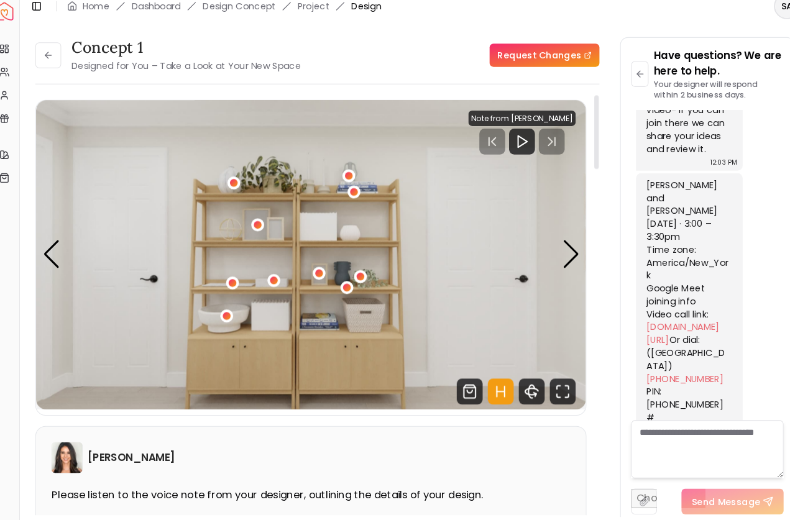
click at [45, 243] on img "5 / 6" at bounding box center [309, 255] width 529 height 298
click at [52, 245] on div "Previous slide" at bounding box center [60, 253] width 17 height 27
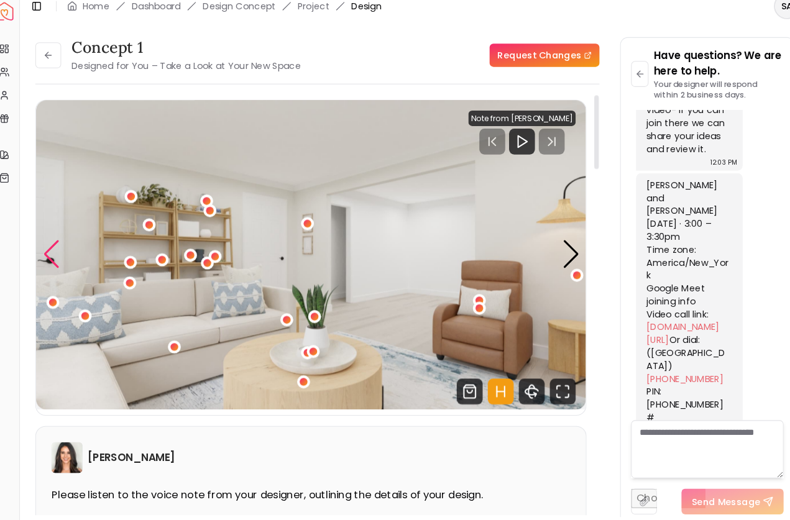
click at [52, 245] on div "Previous slide" at bounding box center [60, 253] width 17 height 27
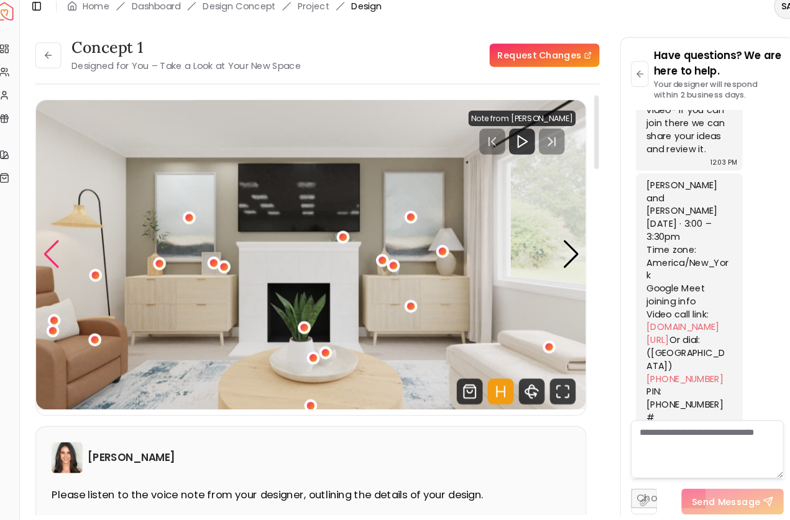
click at [52, 245] on div "Previous slide" at bounding box center [60, 253] width 17 height 27
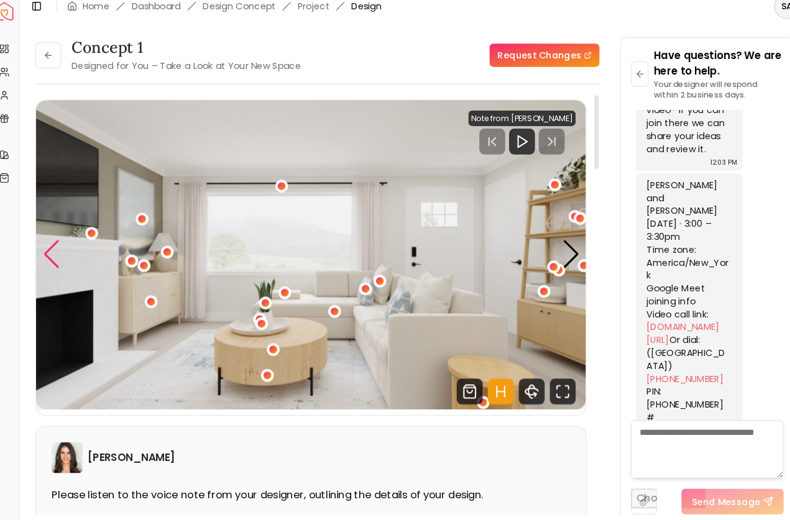
click at [52, 245] on div "Previous slide" at bounding box center [60, 253] width 17 height 27
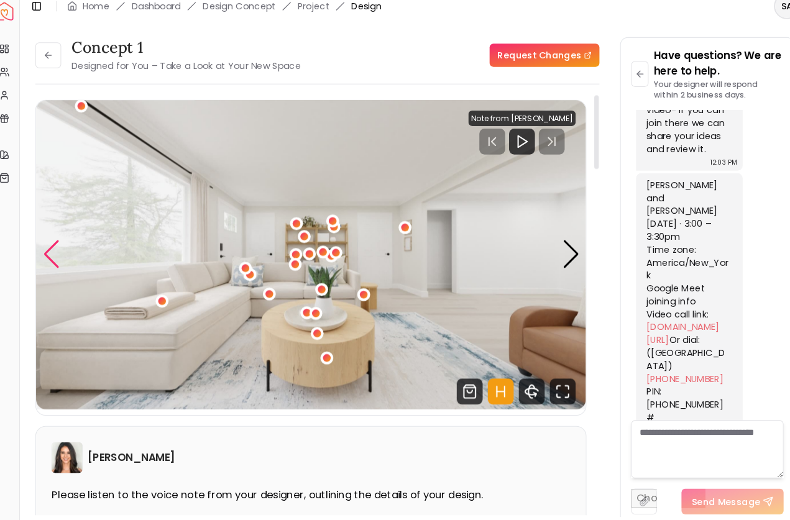
click at [52, 245] on div "Previous slide" at bounding box center [60, 253] width 17 height 27
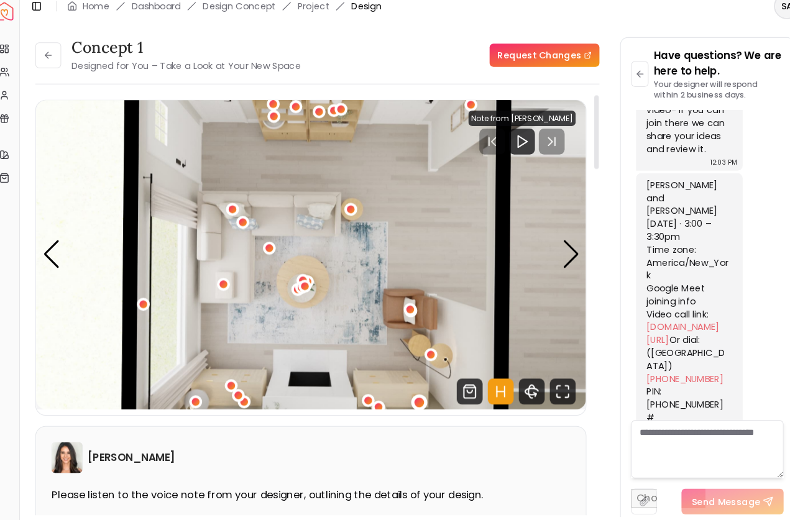
click at [409, 391] on div "6 / 6" at bounding box center [413, 395] width 9 height 9
click at [345, 334] on img "6 / 6" at bounding box center [309, 255] width 529 height 298
click at [360, 390] on div "6 / 6" at bounding box center [364, 394] width 9 height 9
click at [370, 396] on div "6 / 6" at bounding box center [374, 400] width 9 height 9
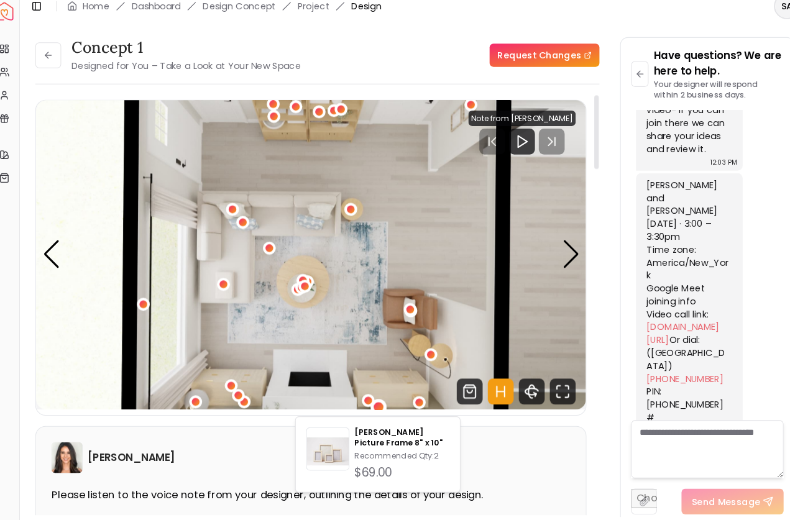
click at [375, 364] on img "6 / 6" at bounding box center [309, 255] width 529 height 298
click at [194, 391] on div "6 / 6" at bounding box center [198, 395] width 9 height 9
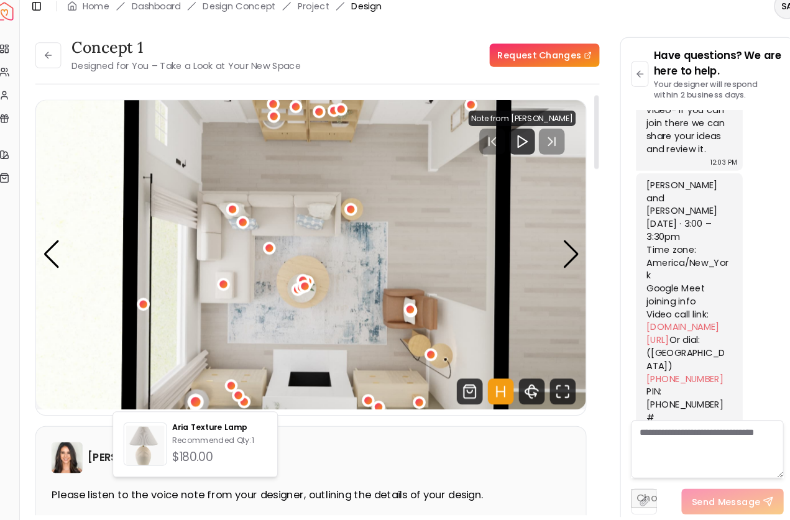
click at [211, 352] on img "6 / 6" at bounding box center [309, 255] width 529 height 298
click at [228, 375] on div "6 / 6" at bounding box center [232, 379] width 9 height 9
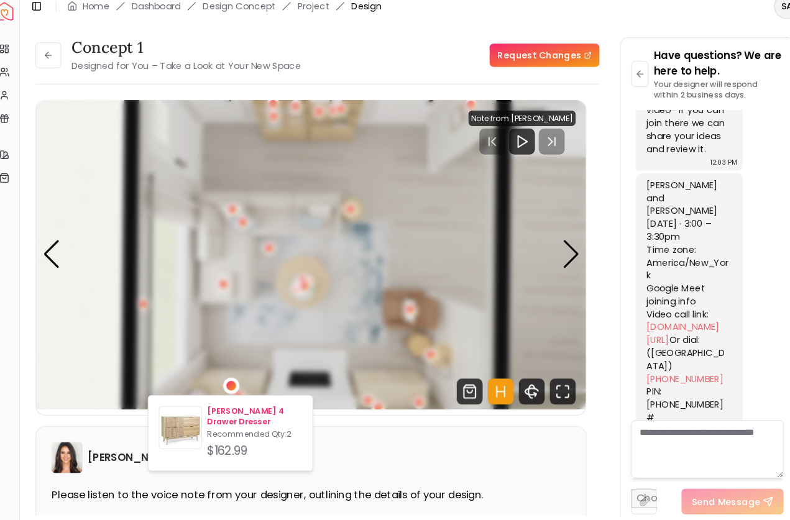
click at [219, 399] on p "[PERSON_NAME] 4 Drawer Dresser" at bounding box center [255, 409] width 91 height 20
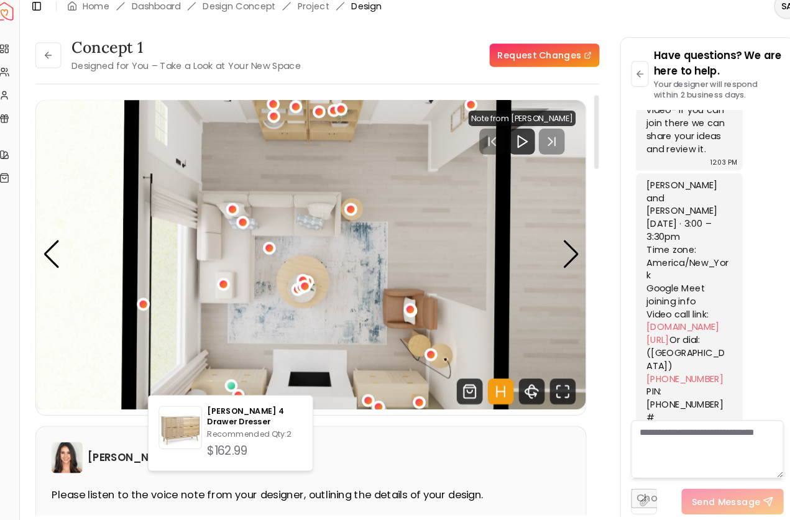
click at [361, 434] on div "[PERSON_NAME]" at bounding box center [309, 449] width 499 height 30
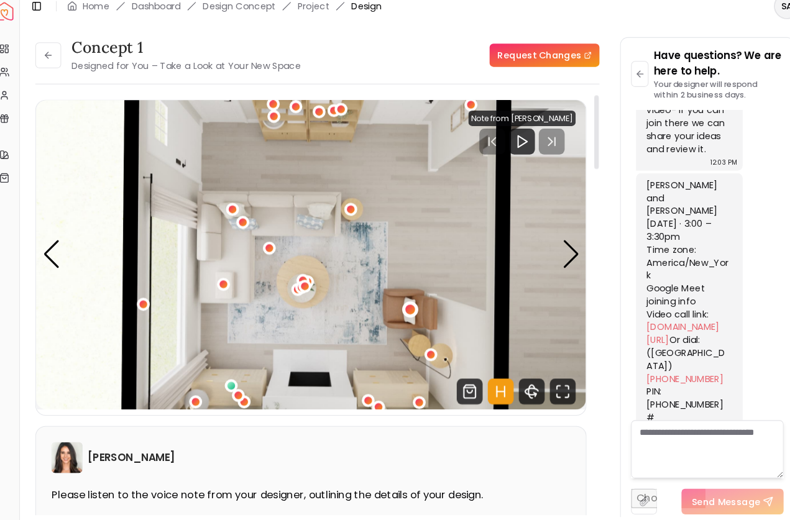
click at [401, 303] on div "6 / 6" at bounding box center [405, 307] width 9 height 9
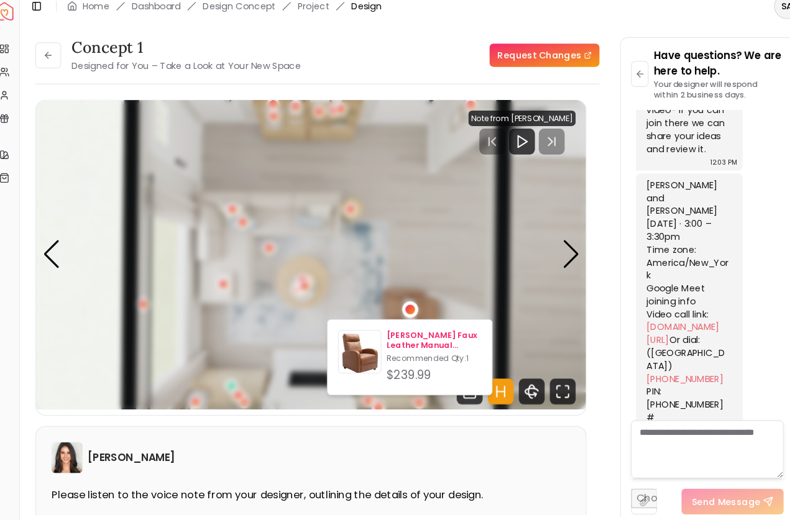
click at [406, 327] on p "[PERSON_NAME] Faux Leather Manual Recliner" at bounding box center [427, 337] width 91 height 20
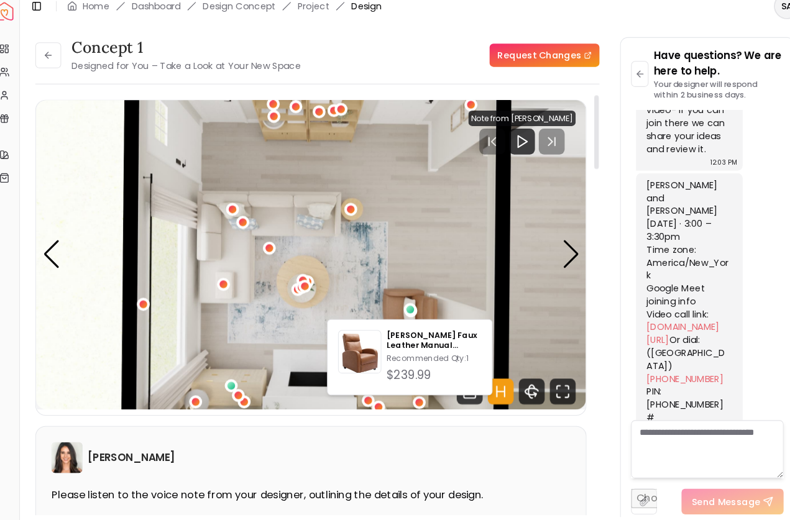
click at [439, 233] on img "6 / 6" at bounding box center [309, 255] width 529 height 298
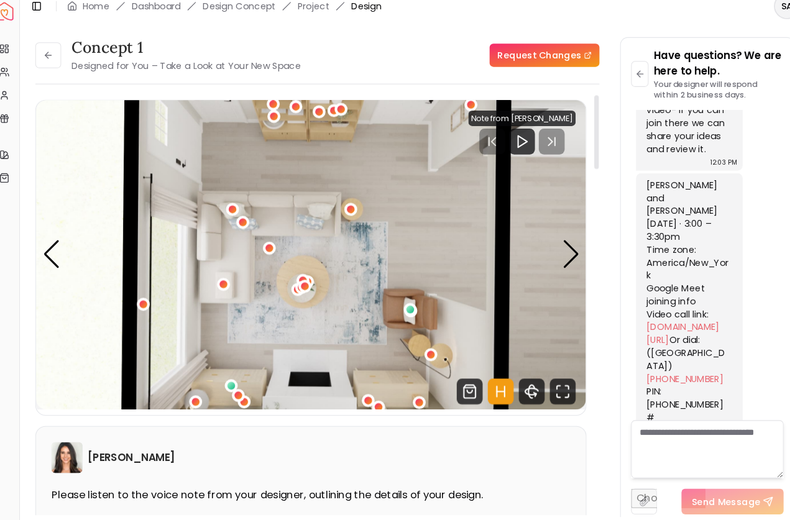
click at [403, 332] on img "6 / 6" at bounding box center [309, 255] width 529 height 298
click at [420, 346] on div "6 / 6" at bounding box center [424, 350] width 9 height 9
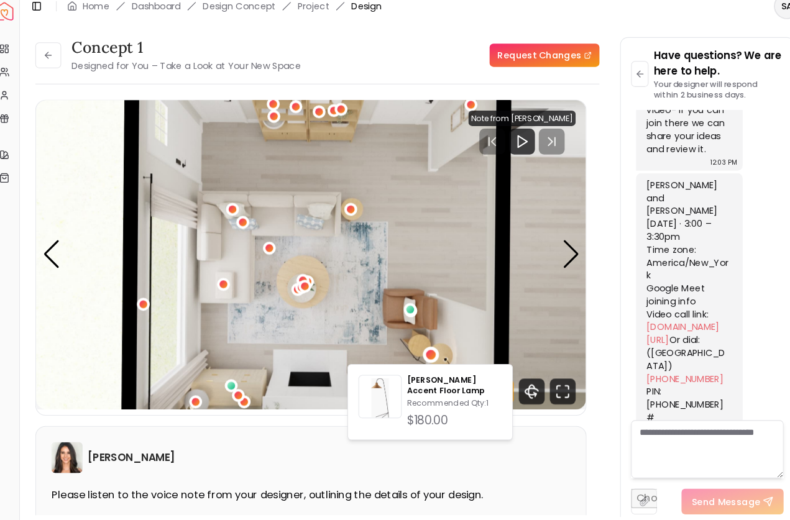
click at [448, 281] on img "6 / 6" at bounding box center [309, 255] width 529 height 298
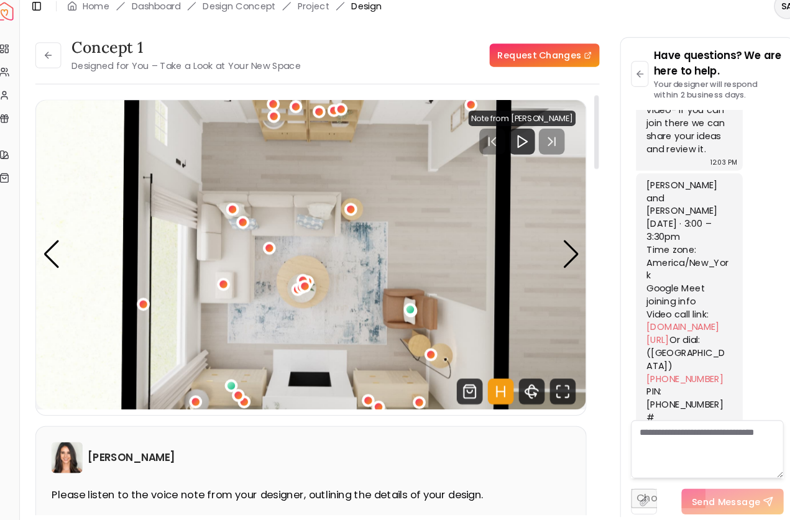
click at [399, 332] on img "6 / 6" at bounding box center [309, 255] width 529 height 298
click at [420, 346] on div "6 / 6" at bounding box center [424, 350] width 9 height 9
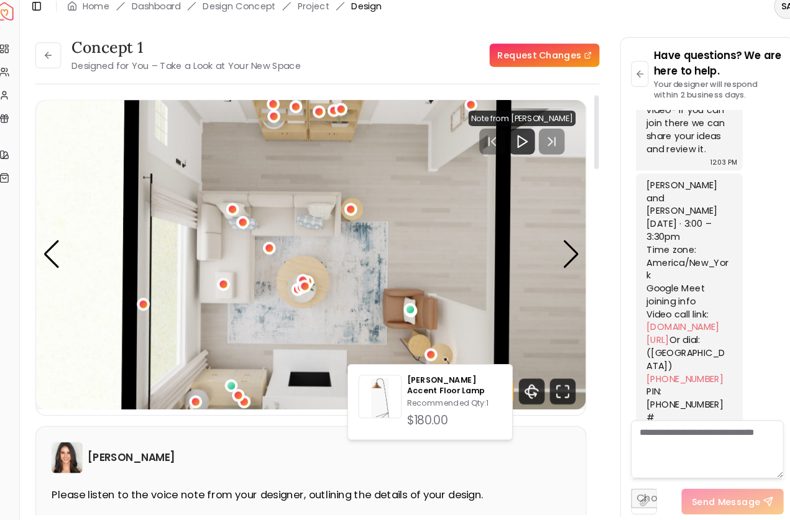
click at [431, 277] on img "6 / 6" at bounding box center [309, 255] width 529 height 298
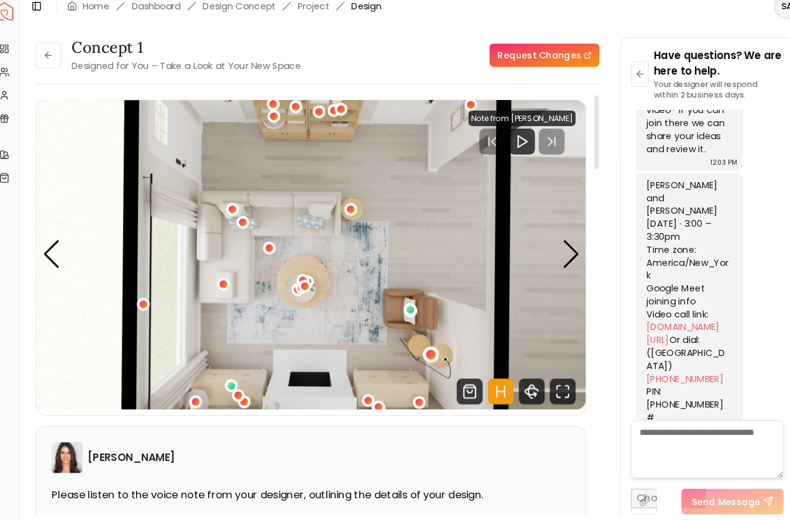
click at [420, 346] on div "6 / 6" at bounding box center [424, 350] width 9 height 9
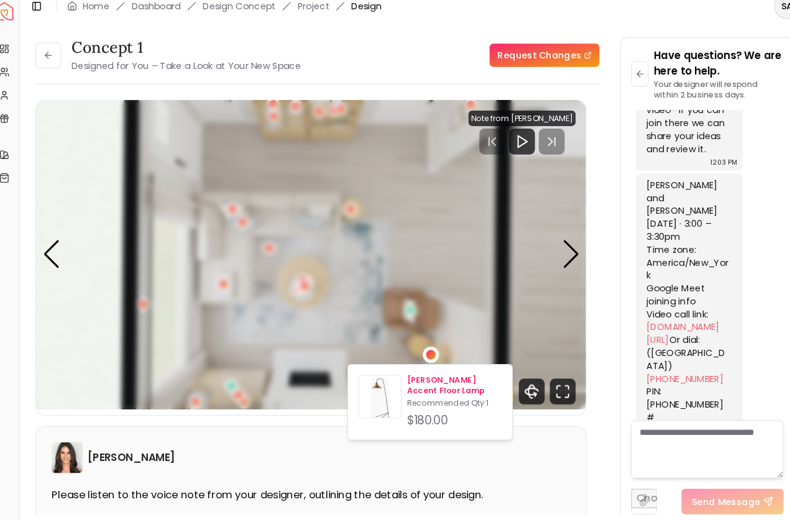
click at [427, 370] on p "[PERSON_NAME] Accent Floor Lamp" at bounding box center [447, 380] width 91 height 20
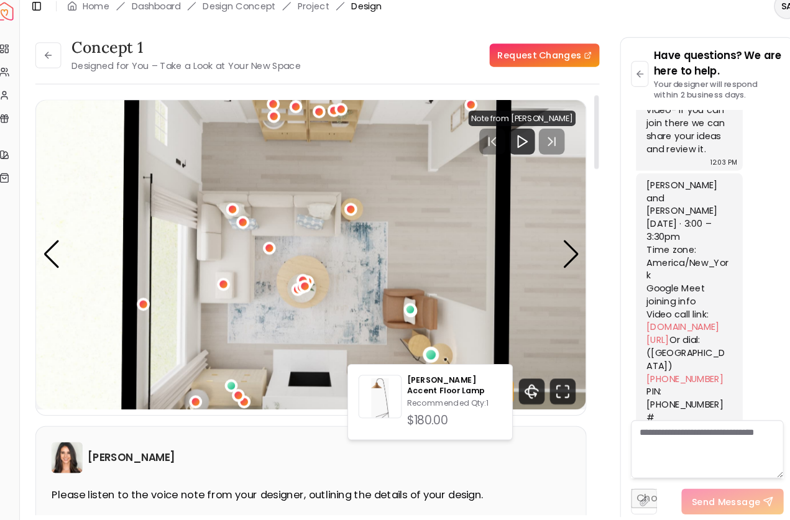
click at [434, 227] on img "6 / 6" at bounding box center [309, 255] width 529 height 298
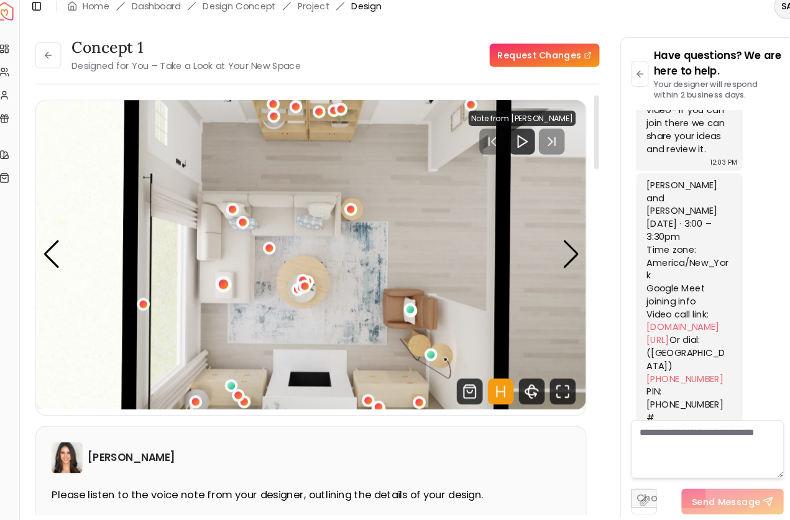
click at [221, 278] on div "6 / 6" at bounding box center [225, 282] width 9 height 9
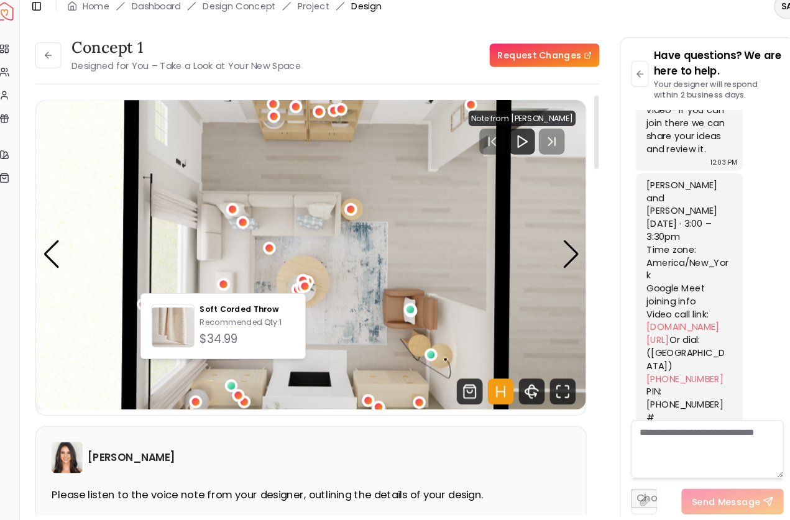
click at [205, 234] on img "6 / 6" at bounding box center [309, 255] width 529 height 298
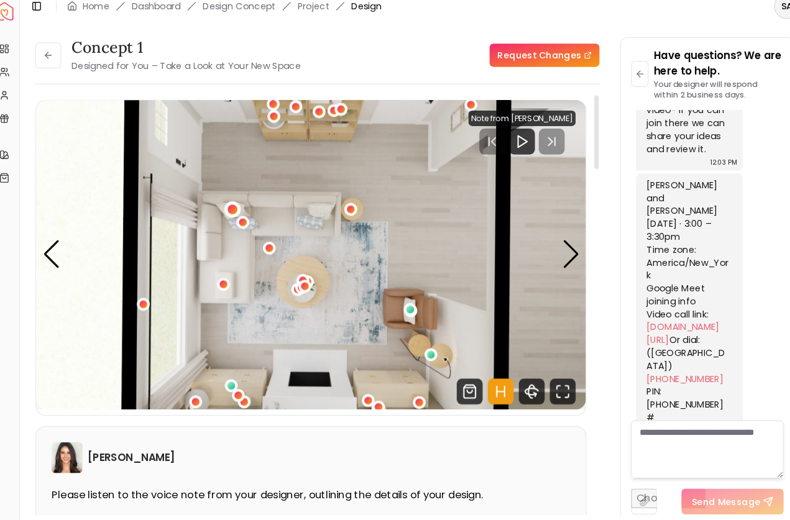
click at [227, 203] on div "6 / 6" at bounding box center [235, 211] width 16 height 16
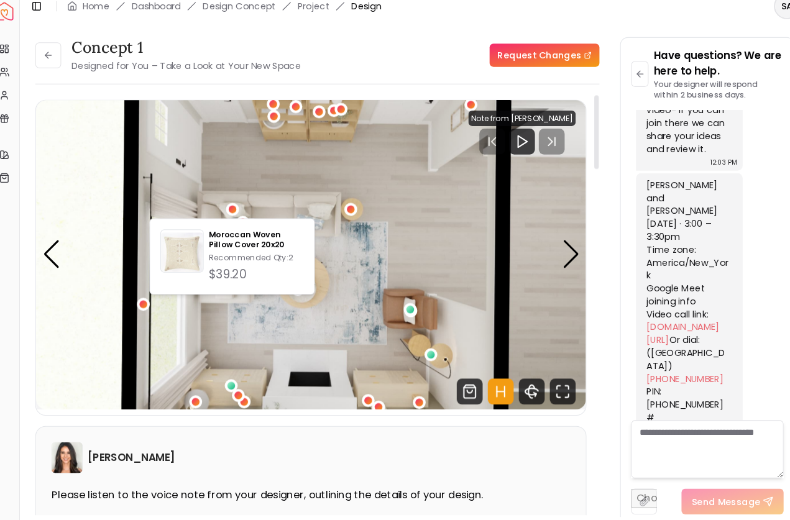
click at [216, 153] on img "6 / 6" at bounding box center [309, 255] width 529 height 298
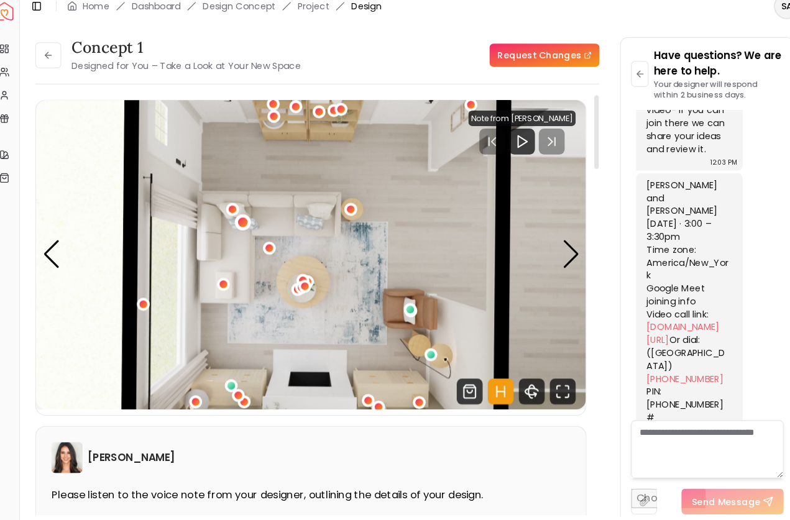
click at [240, 219] on div "6 / 6" at bounding box center [244, 223] width 9 height 9
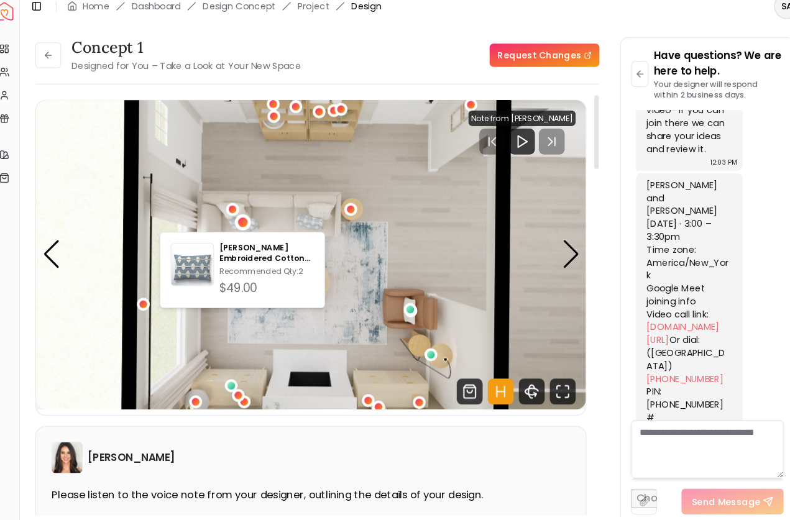
click at [230, 140] on img "6 / 6" at bounding box center [309, 255] width 529 height 298
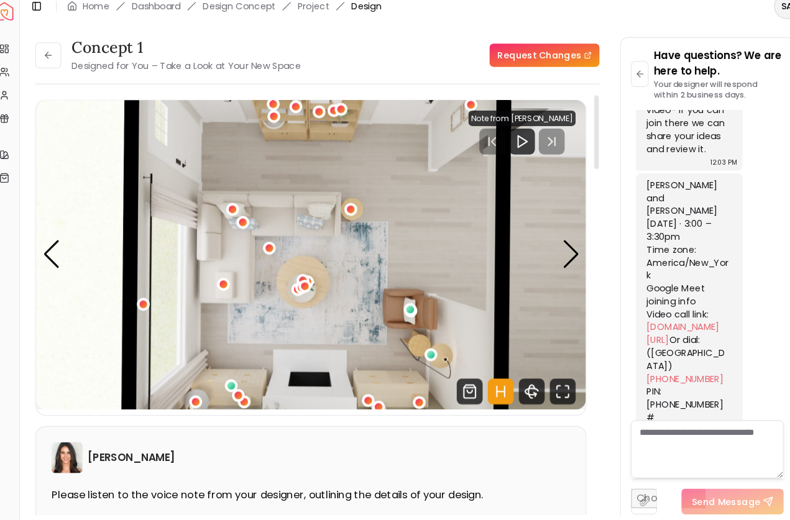
click at [265, 206] on img "6 / 6" at bounding box center [309, 255] width 529 height 298
click at [144, 297] on div "6 / 6" at bounding box center [148, 301] width 9 height 9
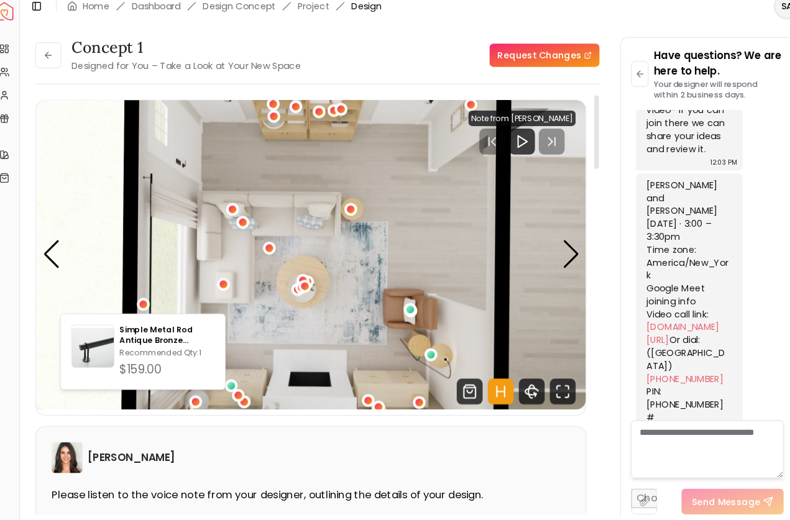
click at [176, 106] on img "6 / 6" at bounding box center [309, 255] width 529 height 298
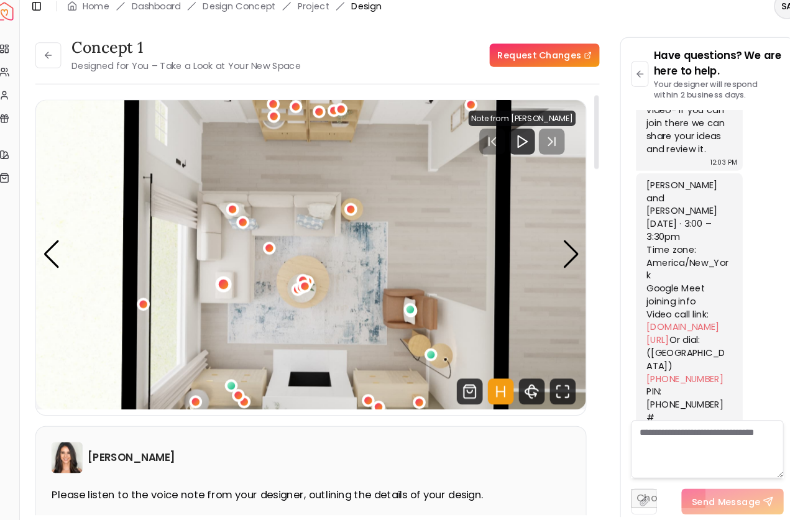
click at [221, 278] on div "6 / 6" at bounding box center [225, 282] width 9 height 9
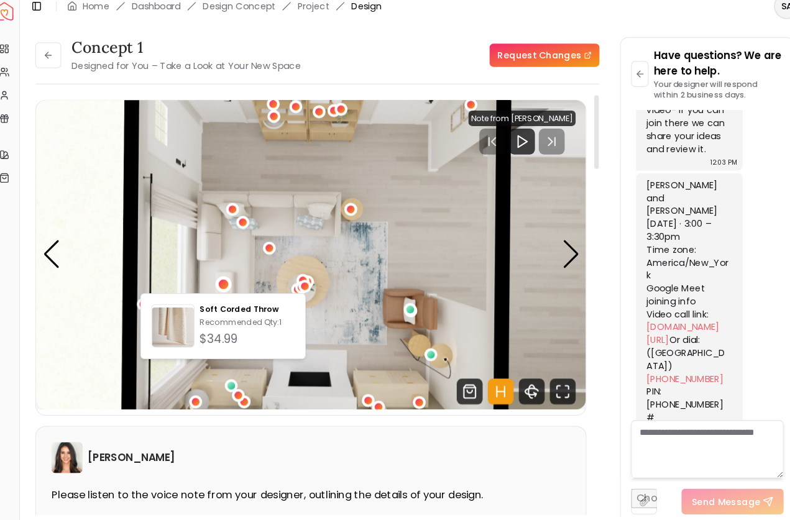
click at [337, 150] on img "6 / 6" at bounding box center [309, 255] width 529 height 298
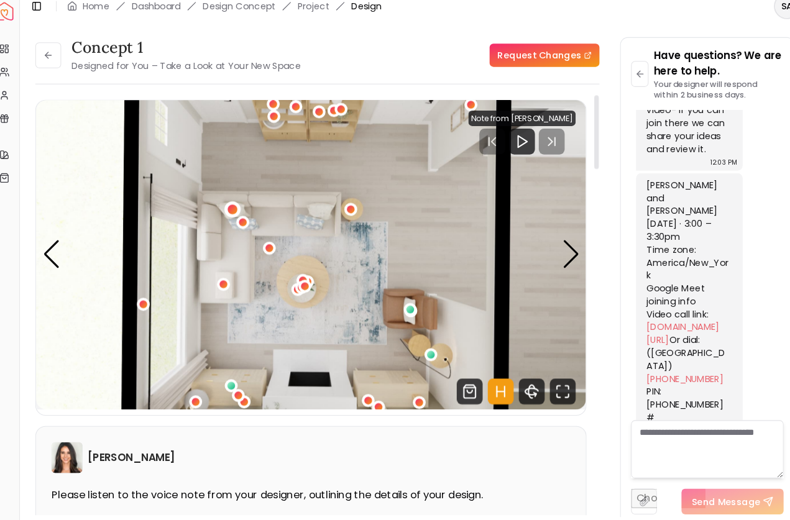
click at [230, 206] on div "6 / 6" at bounding box center [234, 210] width 9 height 9
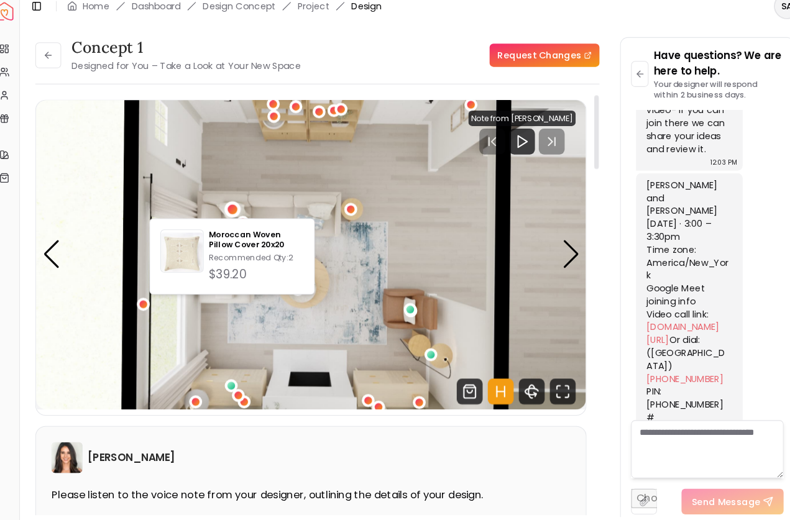
click at [347, 160] on img "6 / 6" at bounding box center [309, 255] width 529 height 298
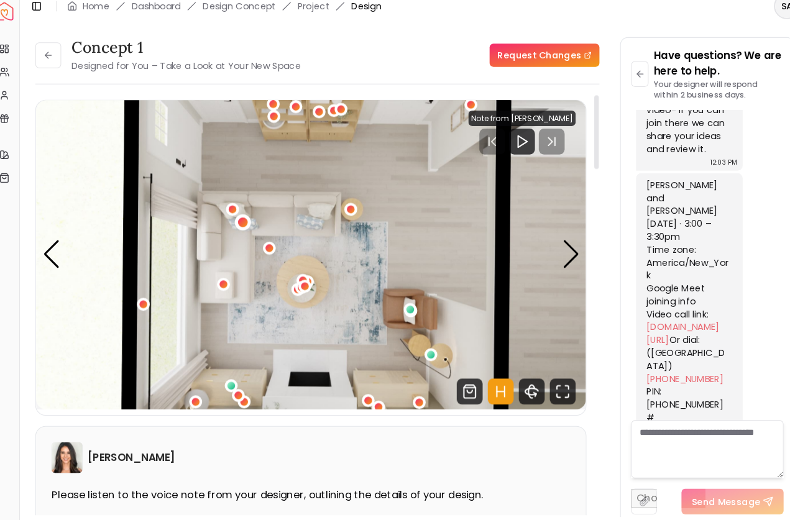
click at [240, 219] on div "6 / 6" at bounding box center [244, 223] width 9 height 9
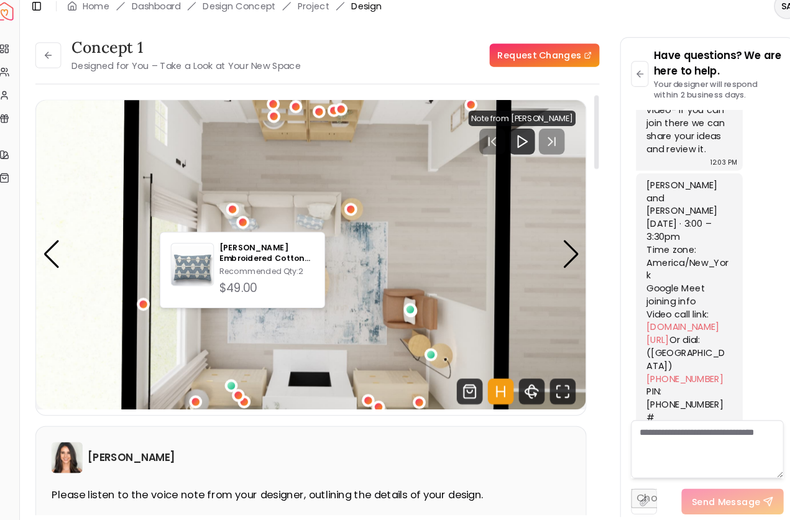
click at [339, 167] on img "6 / 6" at bounding box center [309, 255] width 529 height 298
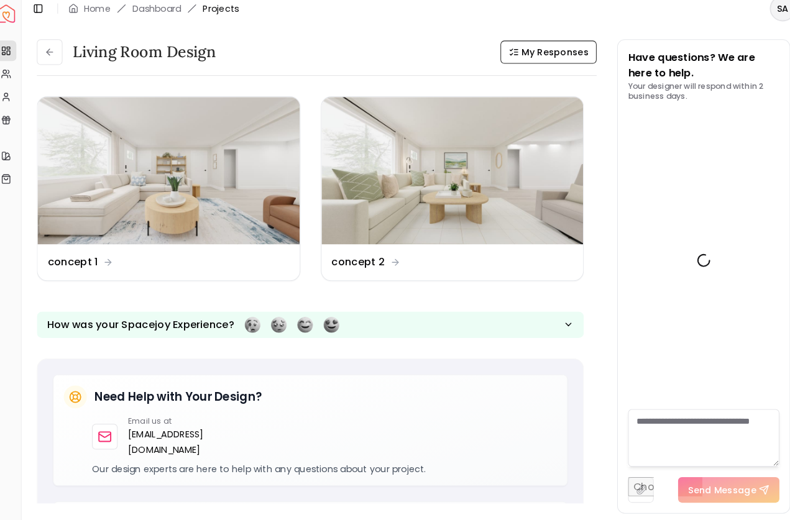
scroll to position [1265, 0]
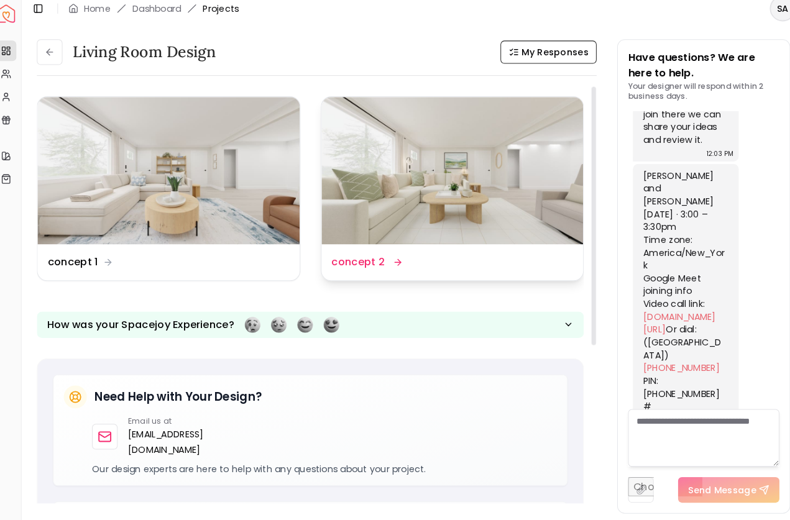
click at [490, 195] on img at bounding box center [448, 172] width 254 height 143
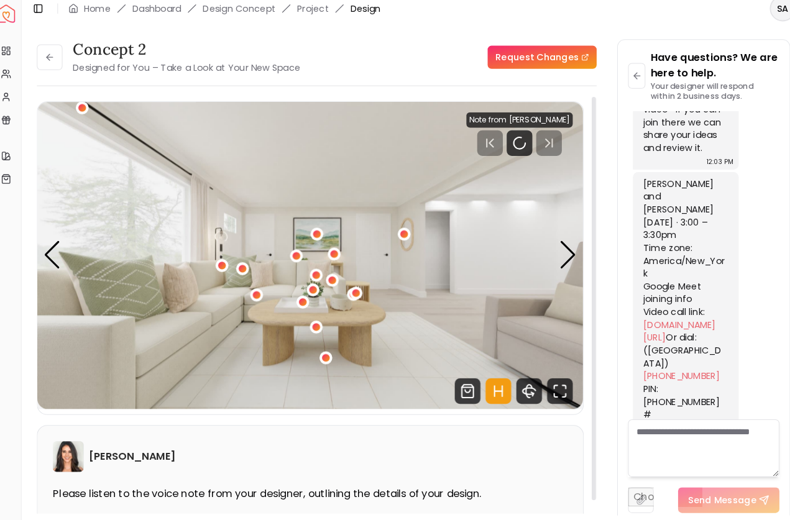
scroll to position [1255, 0]
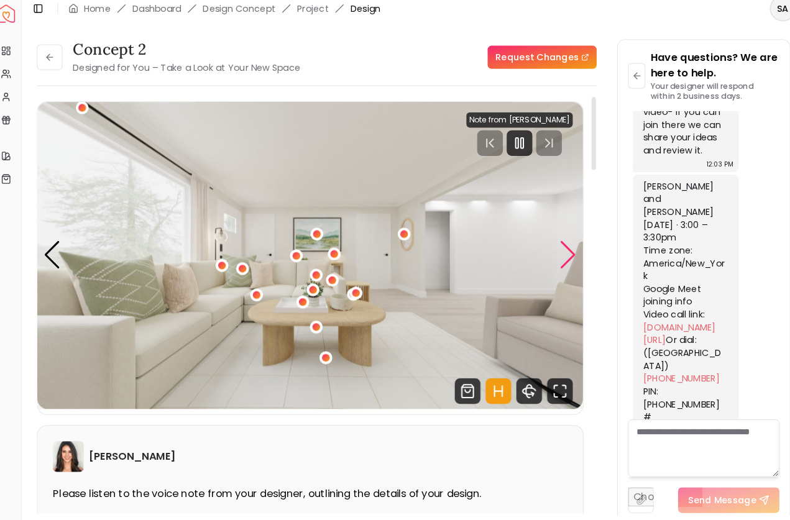
click at [552, 250] on div "Next slide" at bounding box center [559, 253] width 17 height 27
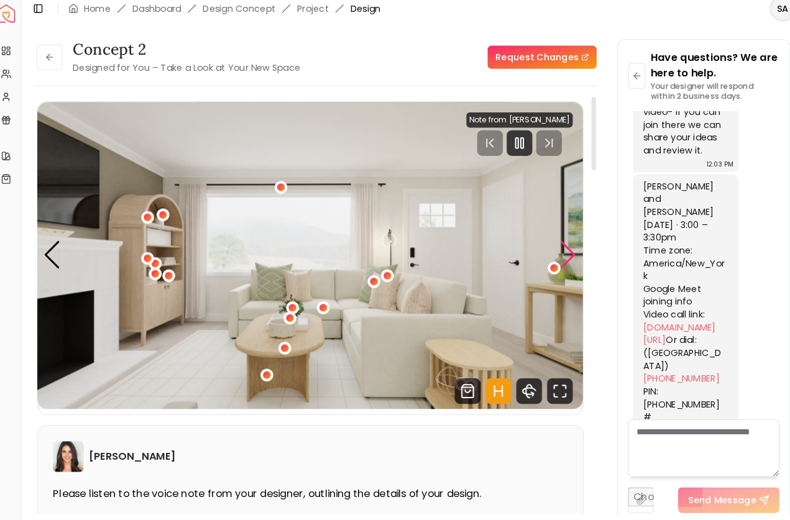
click at [552, 251] on div "Next slide" at bounding box center [559, 253] width 17 height 27
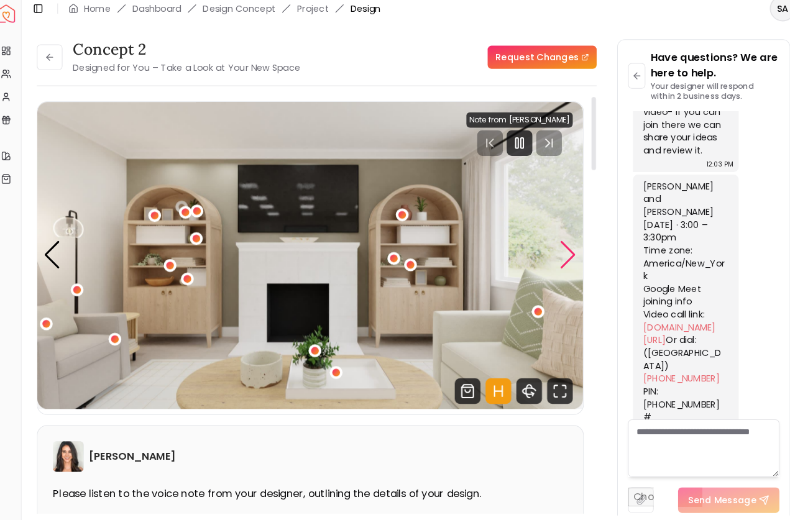
click at [552, 247] on div "Next slide" at bounding box center [559, 253] width 17 height 27
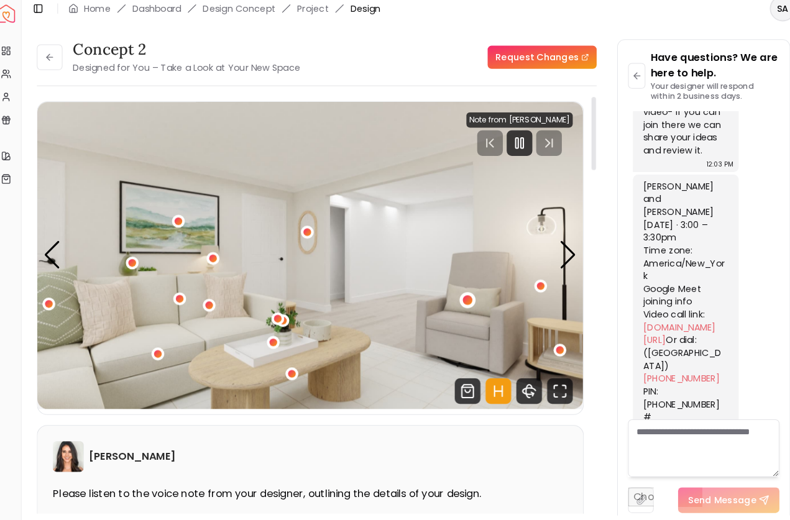
click at [457, 293] on div "4 / 6" at bounding box center [461, 297] width 9 height 9
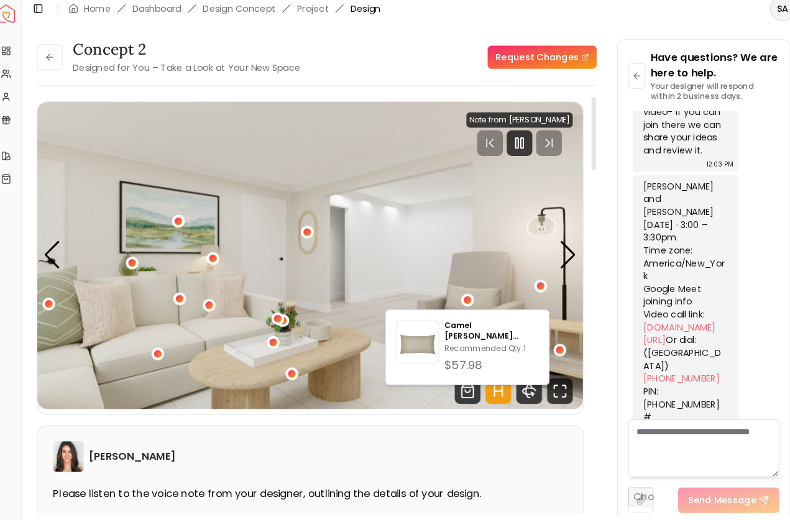
click at [491, 257] on img "4 / 6" at bounding box center [309, 255] width 529 height 298
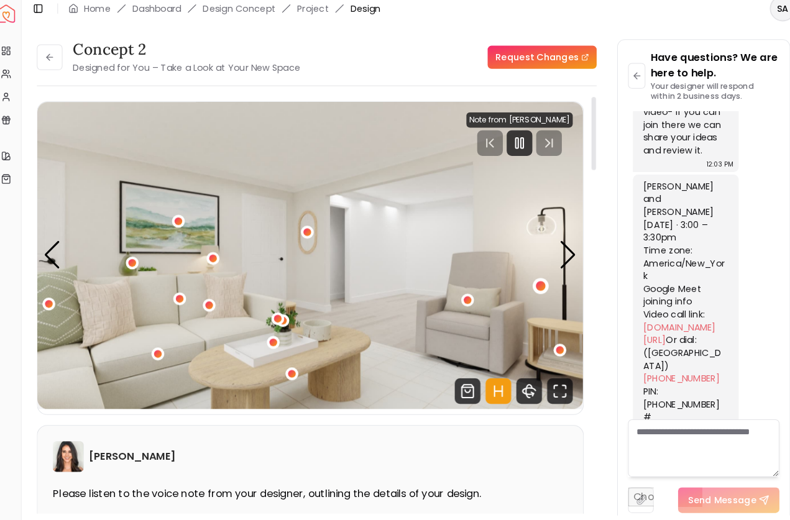
click at [526, 276] on div "4 / 6" at bounding box center [534, 284] width 16 height 16
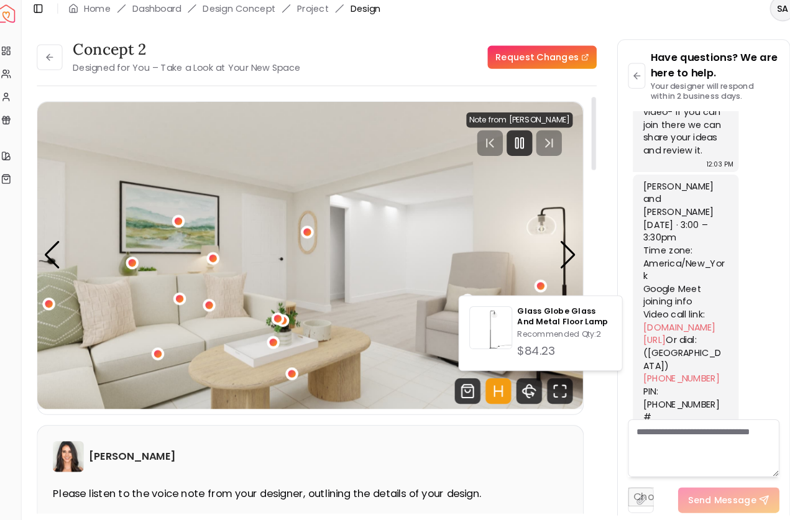
click at [498, 176] on img "4 / 6" at bounding box center [309, 255] width 529 height 298
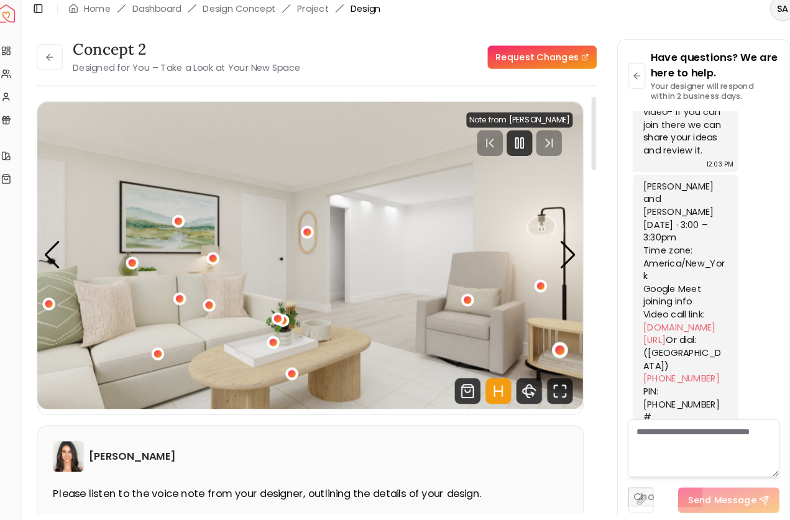
click at [547, 341] on div "4 / 6" at bounding box center [551, 345] width 9 height 9
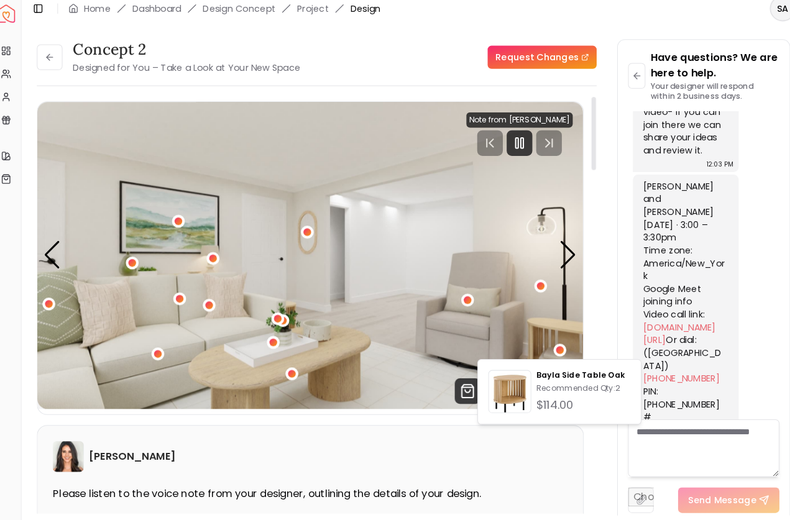
click at [499, 184] on img "4 / 6" at bounding box center [309, 255] width 529 height 298
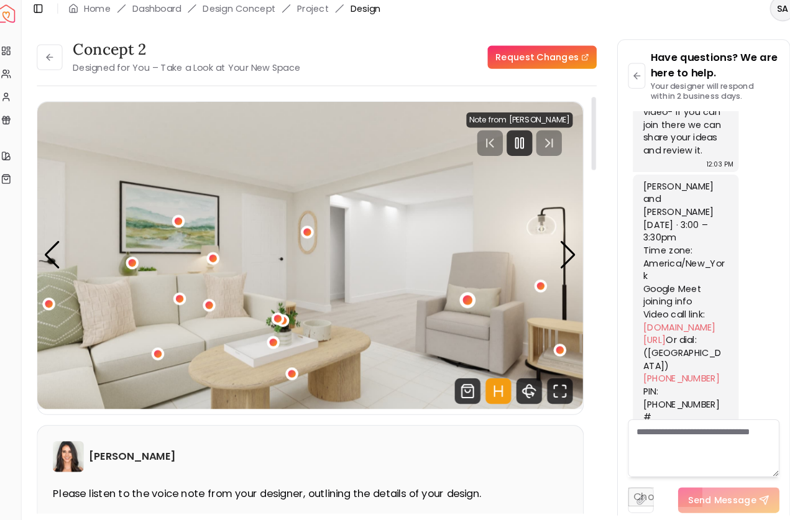
click at [457, 293] on div "4 / 6" at bounding box center [461, 297] width 9 height 9
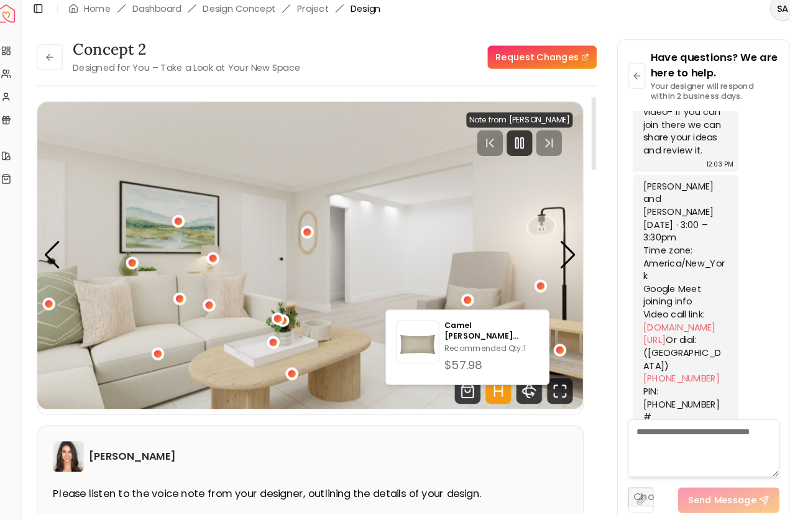
click at [459, 189] on img "4 / 6" at bounding box center [309, 255] width 529 height 298
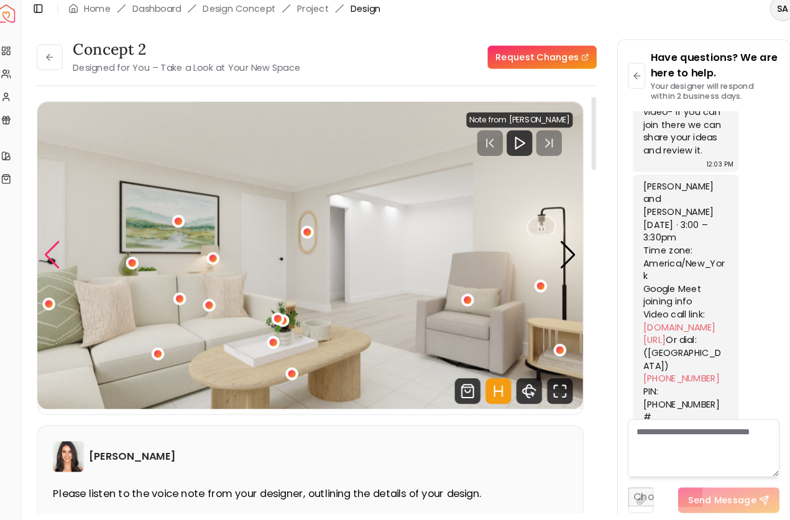
click at [52, 245] on div "Previous slide" at bounding box center [60, 253] width 17 height 27
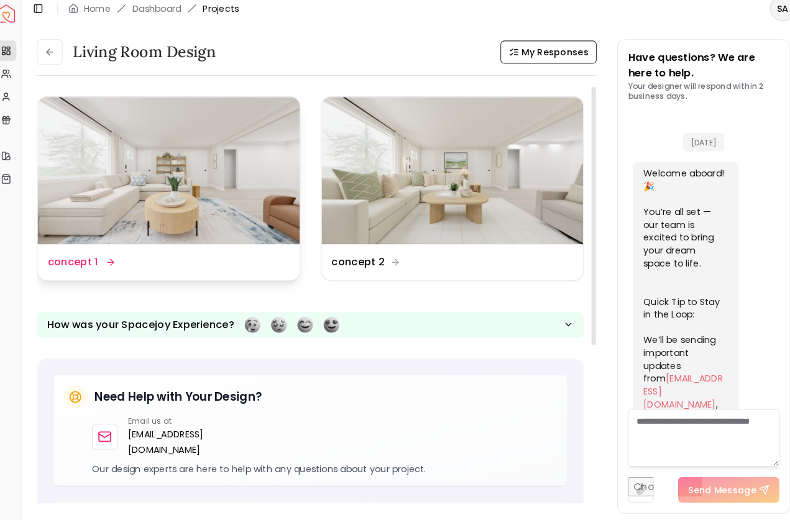
scroll to position [1265, 0]
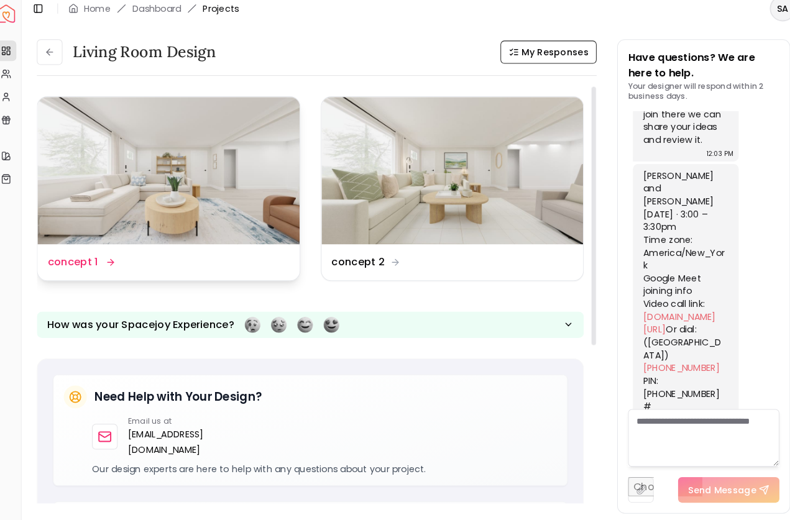
click at [92, 216] on img at bounding box center [172, 172] width 254 height 143
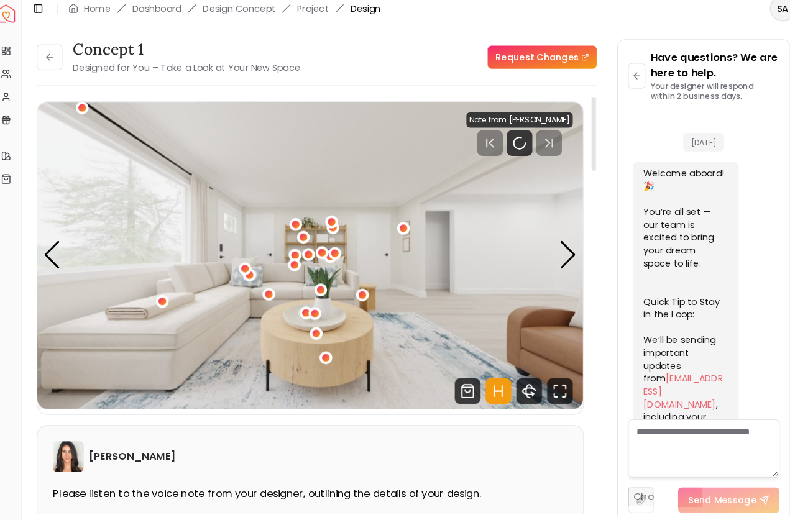
scroll to position [1255, 0]
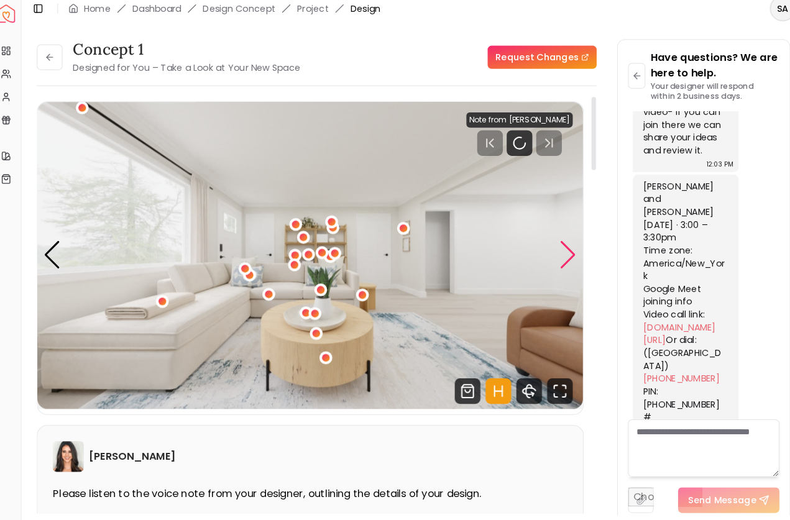
click at [552, 245] on div "Next slide" at bounding box center [559, 253] width 17 height 27
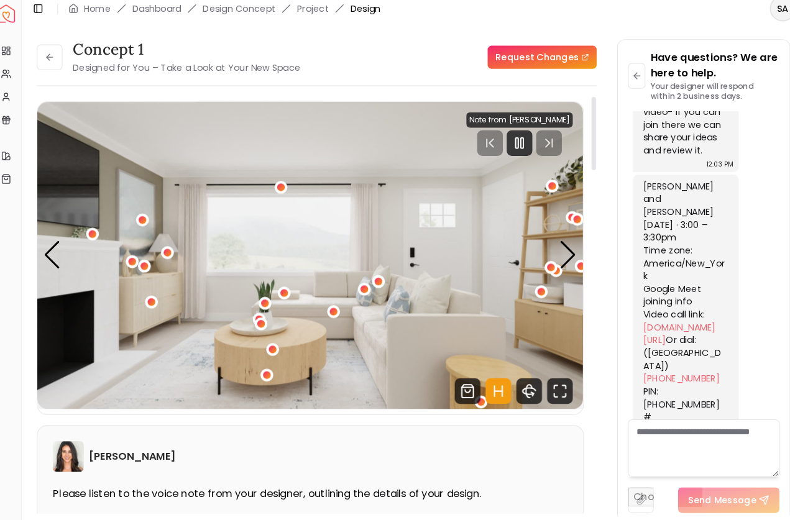
click at [367, 320] on img "2 / 6" at bounding box center [309, 255] width 529 height 298
click at [327, 304] on div "2 / 6" at bounding box center [331, 308] width 9 height 9
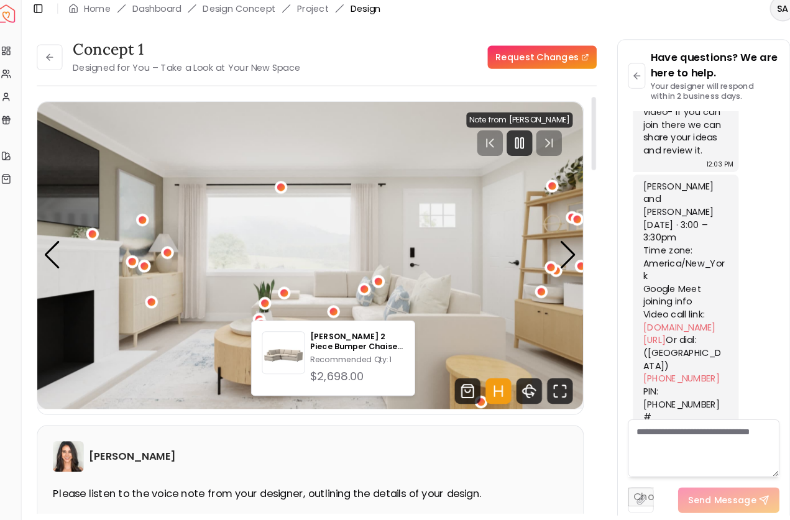
click at [319, 230] on img "2 / 6" at bounding box center [309, 255] width 529 height 298
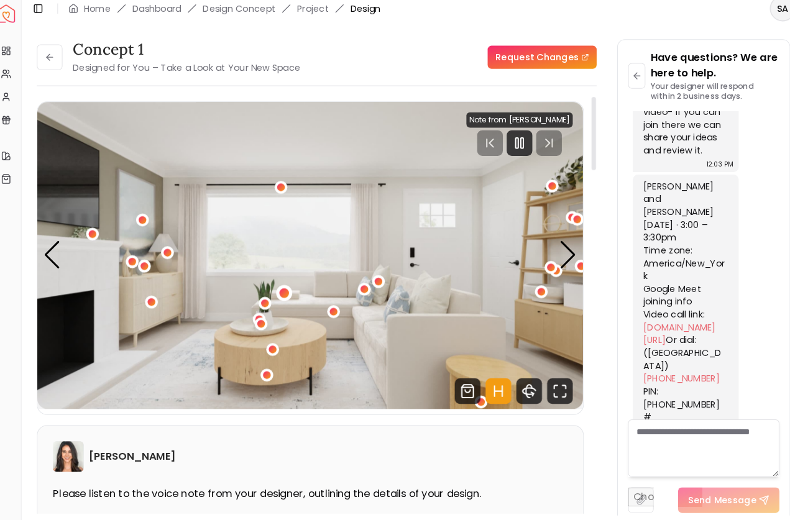
click at [280, 286] on div "2 / 6" at bounding box center [284, 290] width 9 height 9
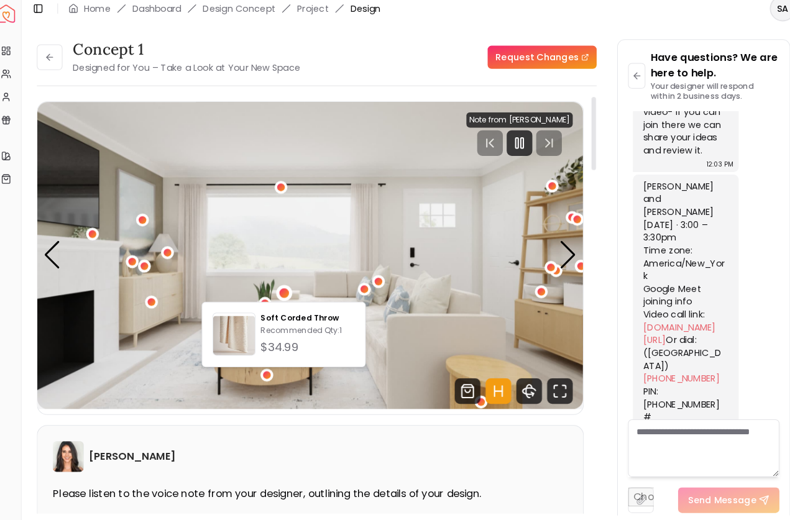
click at [312, 231] on img "2 / 6" at bounding box center [309, 255] width 529 height 298
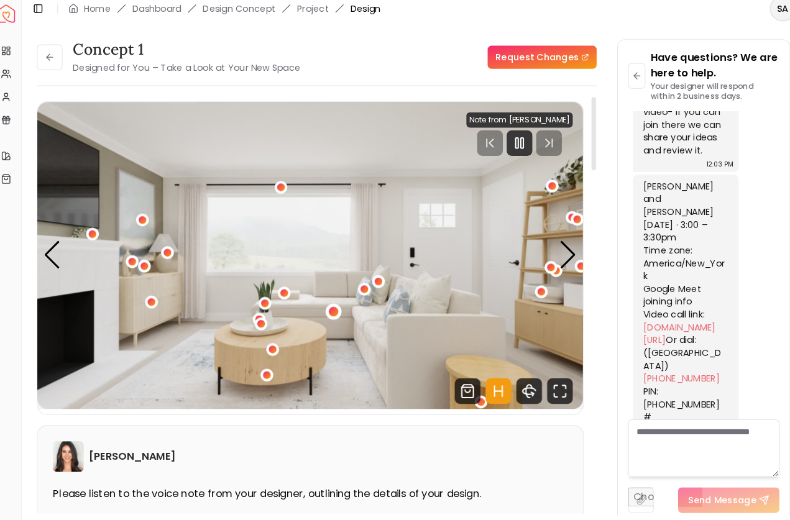
click at [327, 304] on div "2 / 6" at bounding box center [331, 308] width 9 height 9
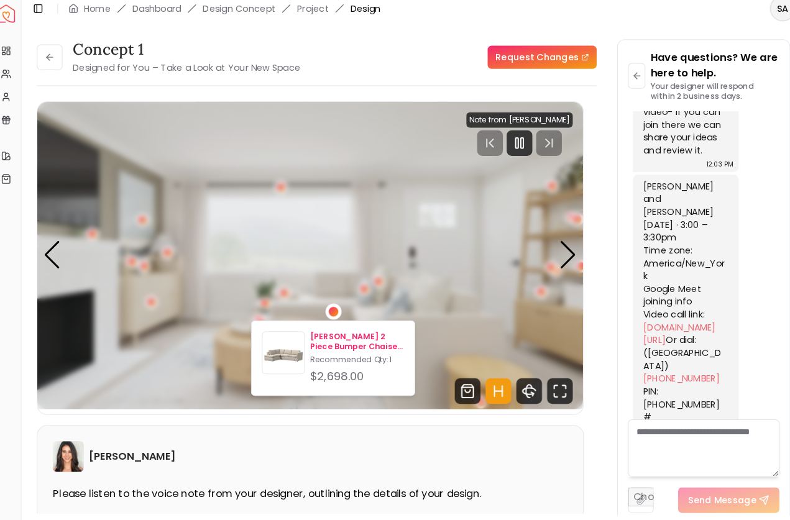
click at [319, 328] on p "[PERSON_NAME] 2 Piece Bumper Chaise Sectional_Sand" at bounding box center [354, 338] width 91 height 20
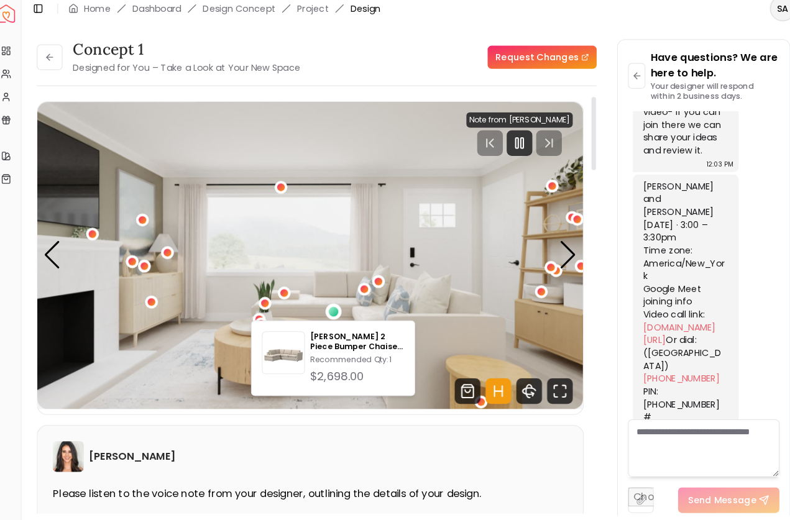
click at [398, 285] on img "2 / 6" at bounding box center [309, 255] width 529 height 298
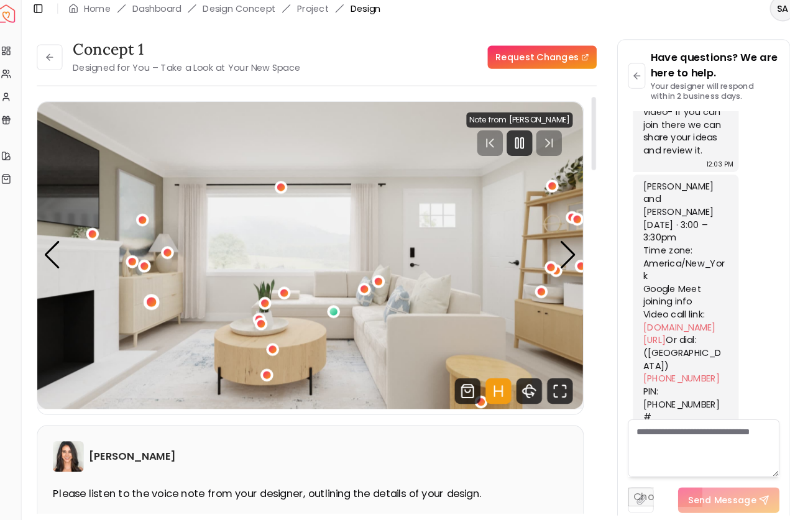
click at [152, 295] on div "2 / 6" at bounding box center [156, 299] width 9 height 9
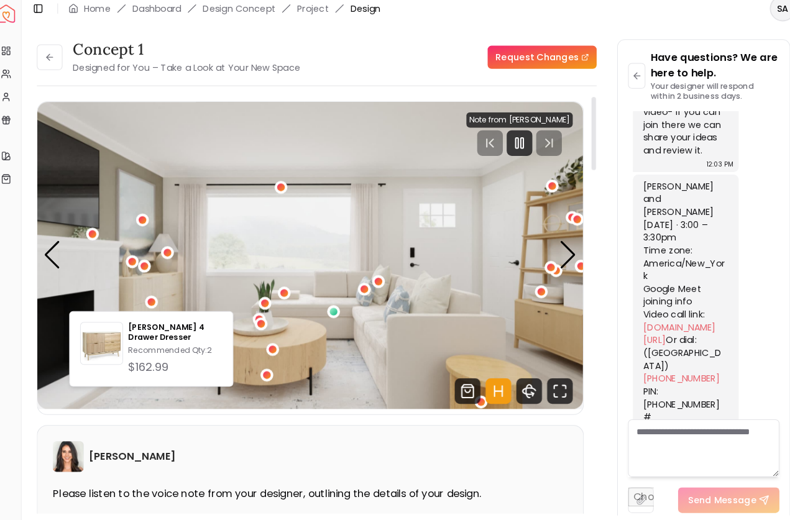
click at [204, 211] on img "2 / 6" at bounding box center [309, 255] width 529 height 298
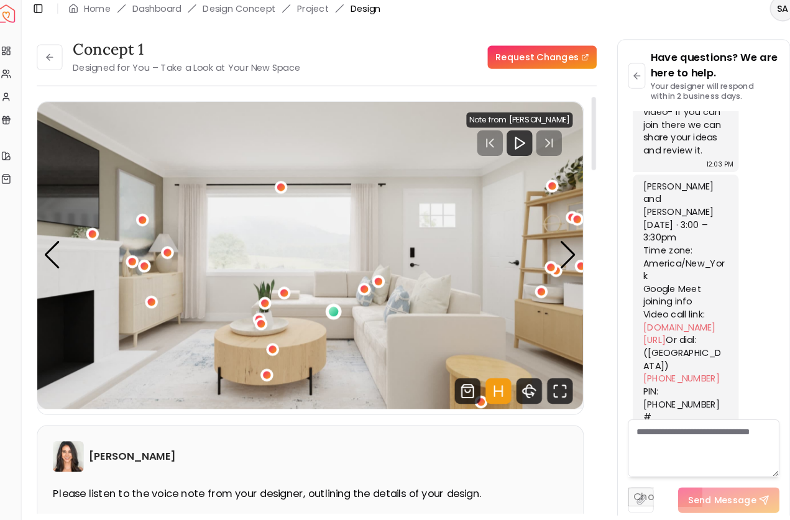
click at [327, 304] on div "2 / 6" at bounding box center [331, 308] width 9 height 9
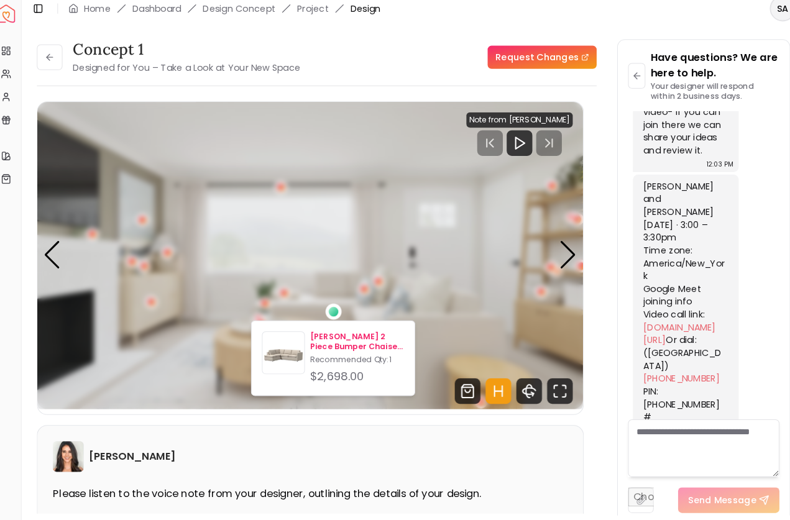
click at [326, 328] on p "[PERSON_NAME] 2 Piece Bumper Chaise Sectional_Sand" at bounding box center [354, 338] width 91 height 20
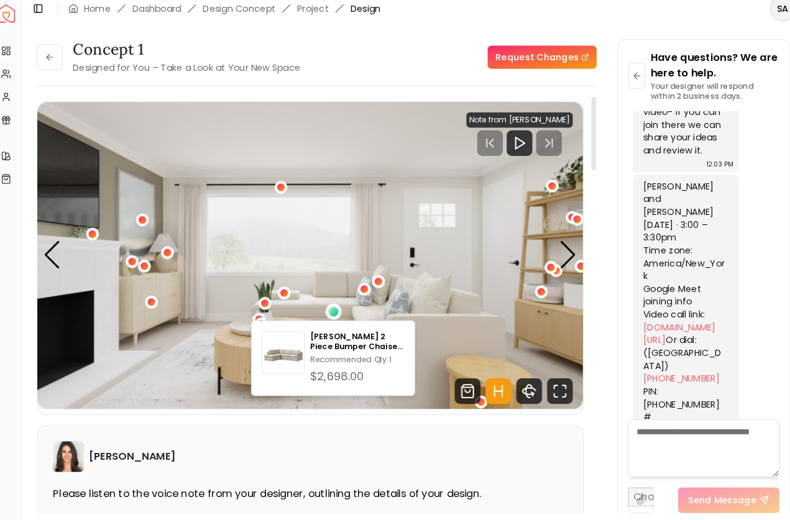
click at [342, 245] on img "2 / 6" at bounding box center [309, 255] width 529 height 298
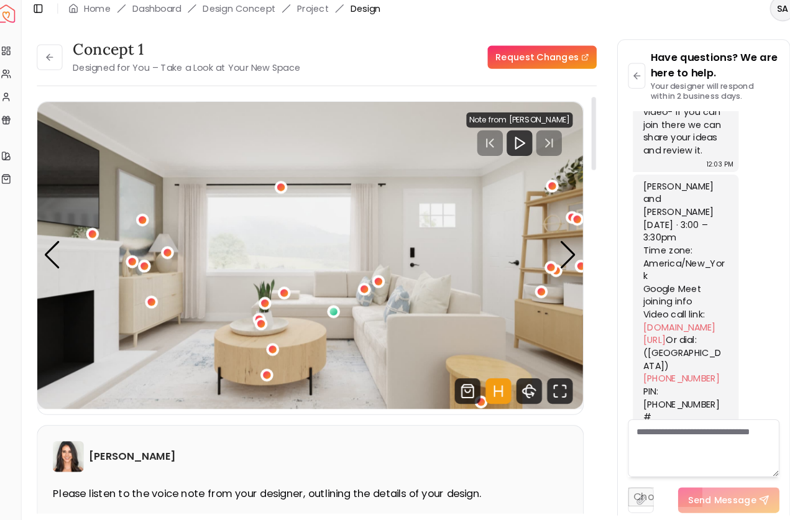
click at [334, 274] on img "2 / 6" at bounding box center [309, 255] width 529 height 298
click at [327, 304] on div "2 / 6" at bounding box center [331, 308] width 9 height 9
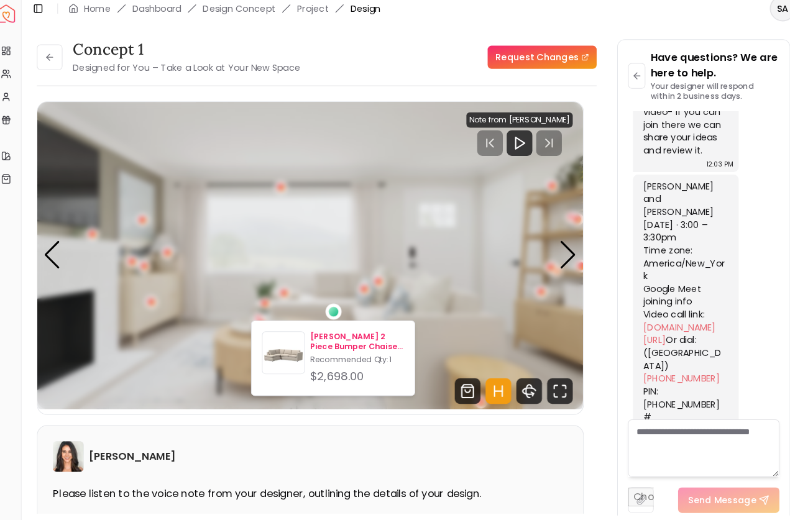
click at [322, 350] on p "Recommended Qty: 1" at bounding box center [354, 355] width 91 height 10
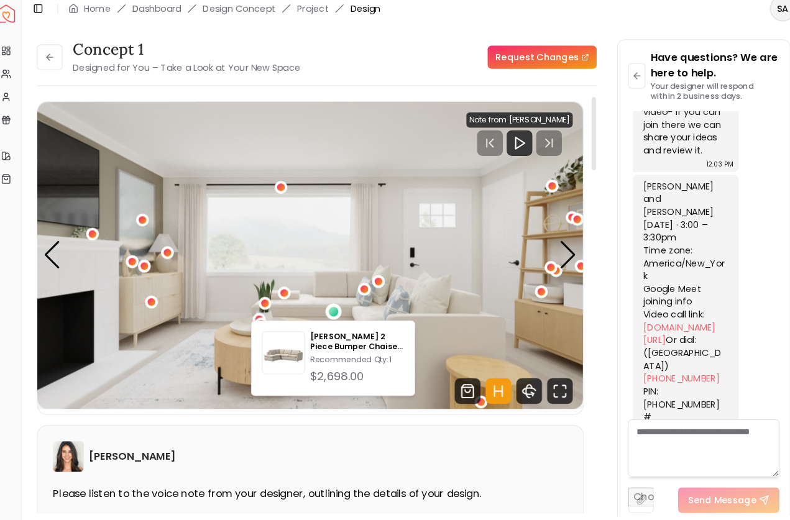
click at [386, 276] on img "2 / 6" at bounding box center [309, 255] width 529 height 298
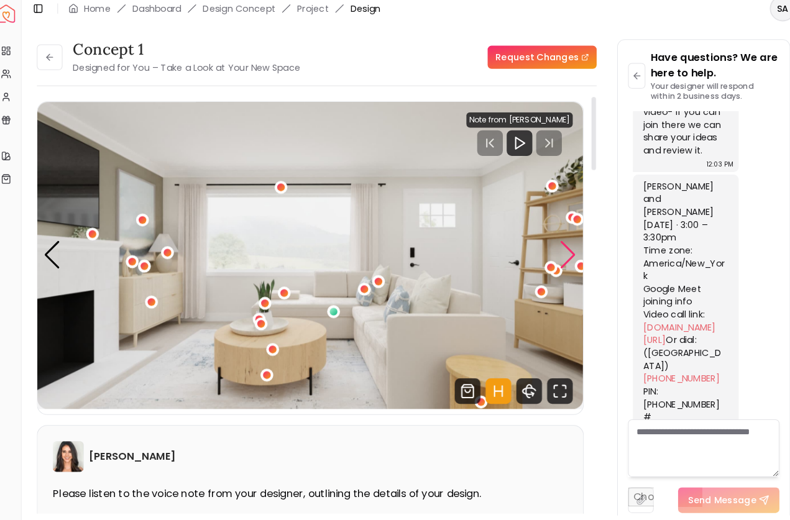
click at [552, 249] on div "Next slide" at bounding box center [559, 253] width 17 height 27
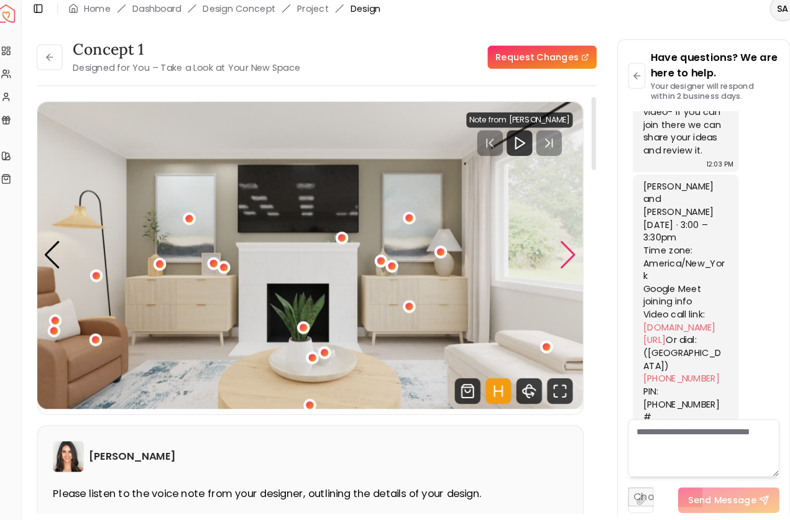
click at [552, 250] on div "Next slide" at bounding box center [559, 253] width 17 height 27
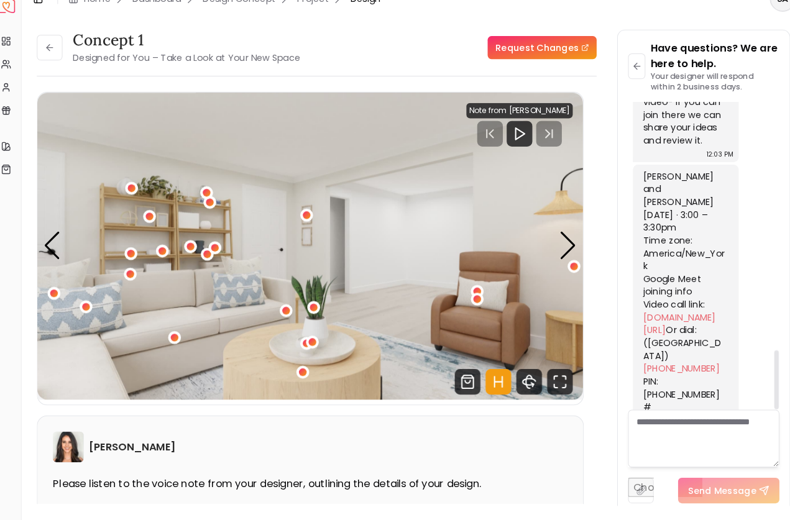
scroll to position [0, 0]
click at [636, 413] on textarea at bounding box center [691, 441] width 147 height 56
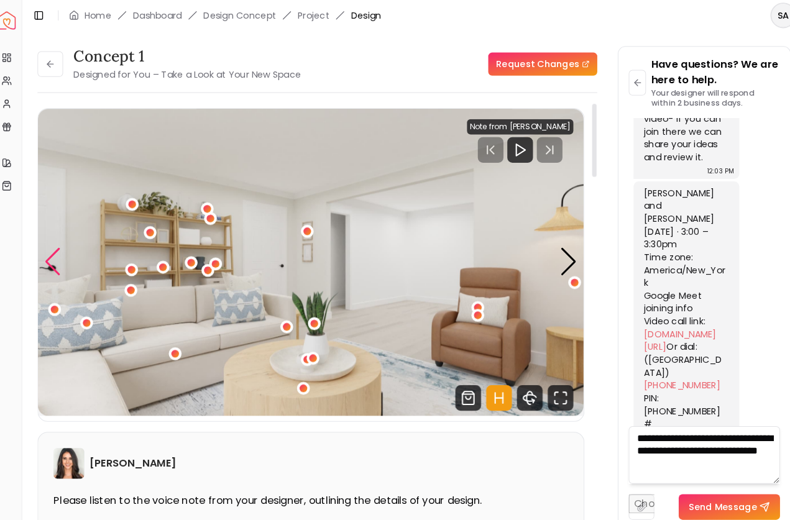
click at [52, 252] on div "Previous slide" at bounding box center [60, 253] width 17 height 27
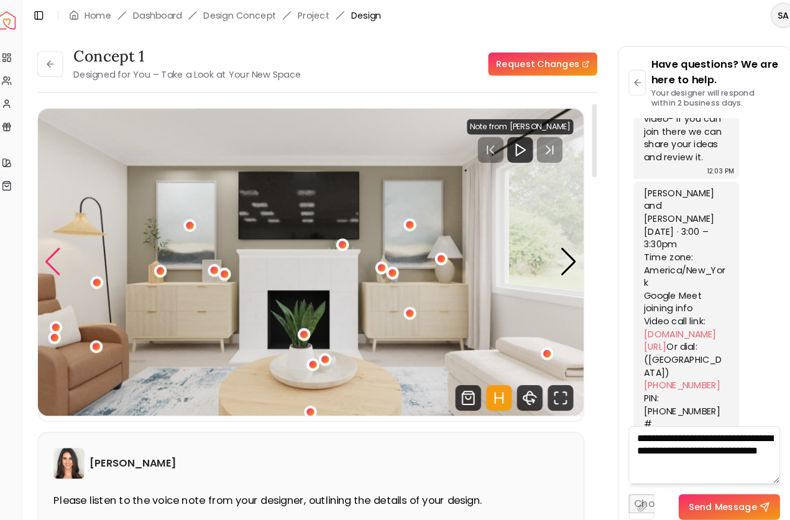
click at [52, 252] on div "Previous slide" at bounding box center [60, 253] width 17 height 27
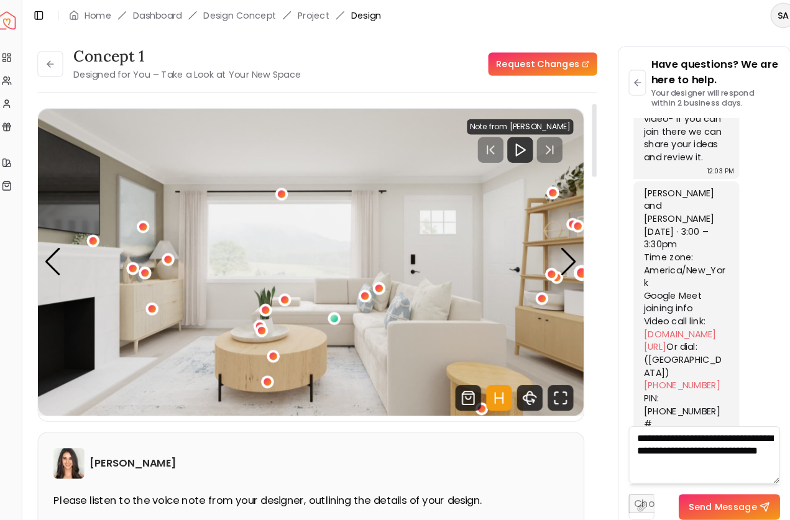
click at [568, 264] on div "2 / 6" at bounding box center [572, 264] width 9 height 9
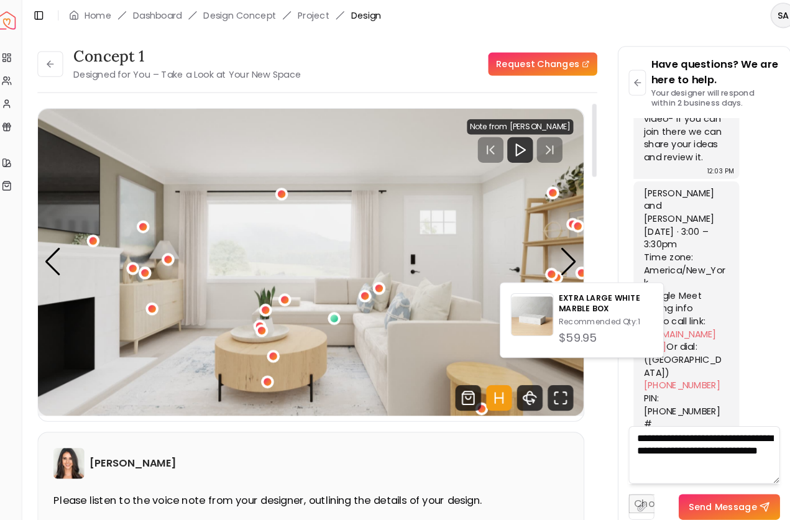
click at [529, 235] on img "2 / 6" at bounding box center [309, 255] width 529 height 298
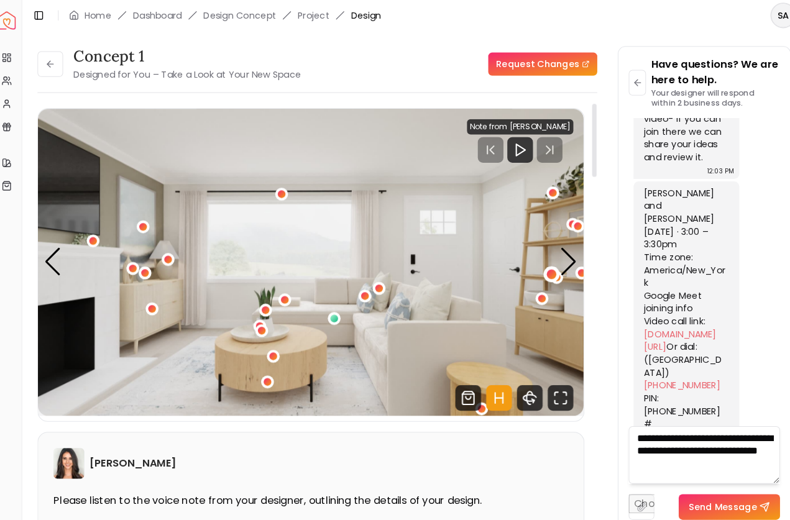
click at [538, 262] on div "2 / 6" at bounding box center [542, 265] width 9 height 9
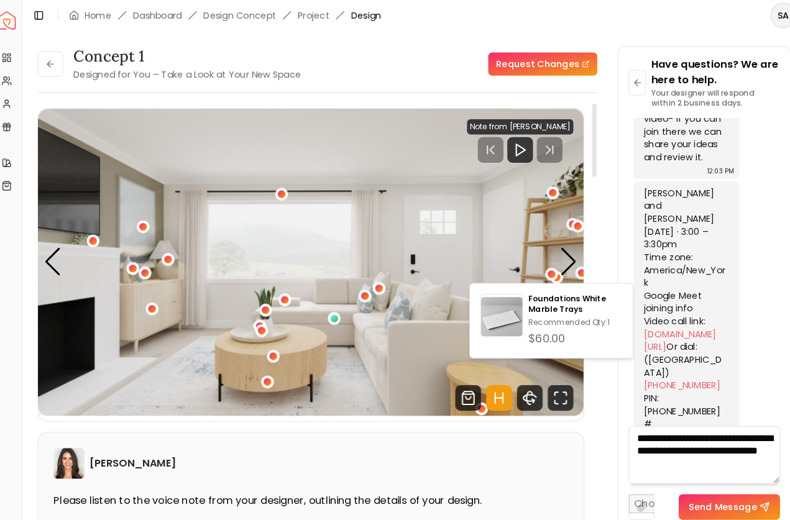
click at [534, 217] on img "2 / 6" at bounding box center [309, 255] width 529 height 298
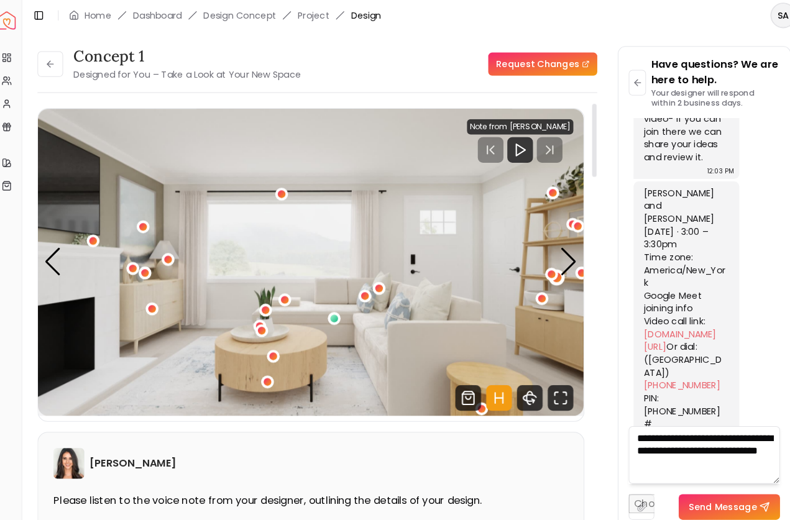
click at [543, 268] on div "2 / 6" at bounding box center [547, 268] width 9 height 9
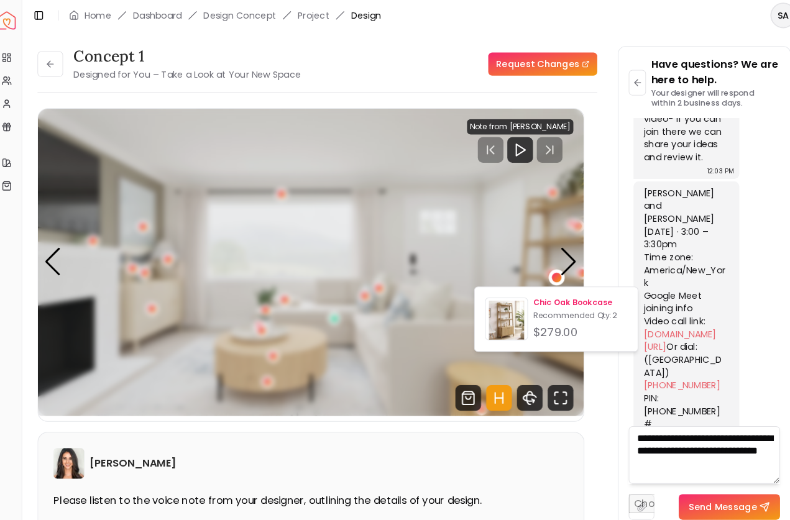
click at [534, 294] on p "Chic Oak Bookcase" at bounding box center [570, 293] width 91 height 10
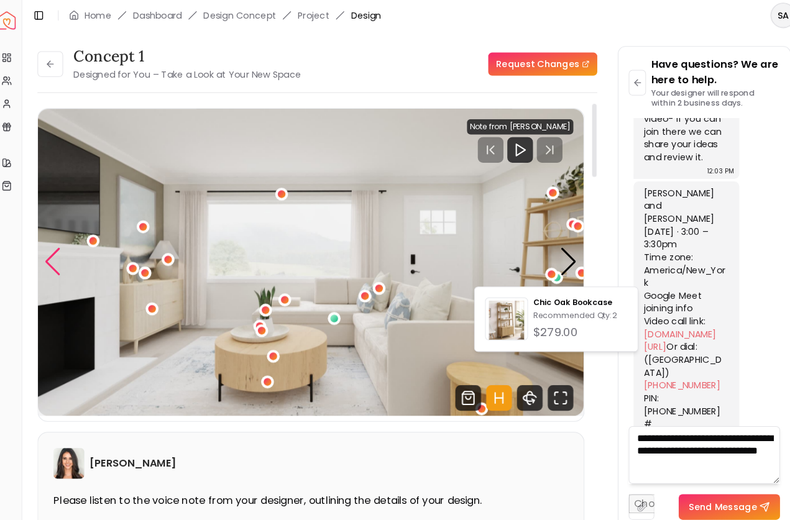
click at [52, 255] on div "Previous slide" at bounding box center [60, 253] width 17 height 27
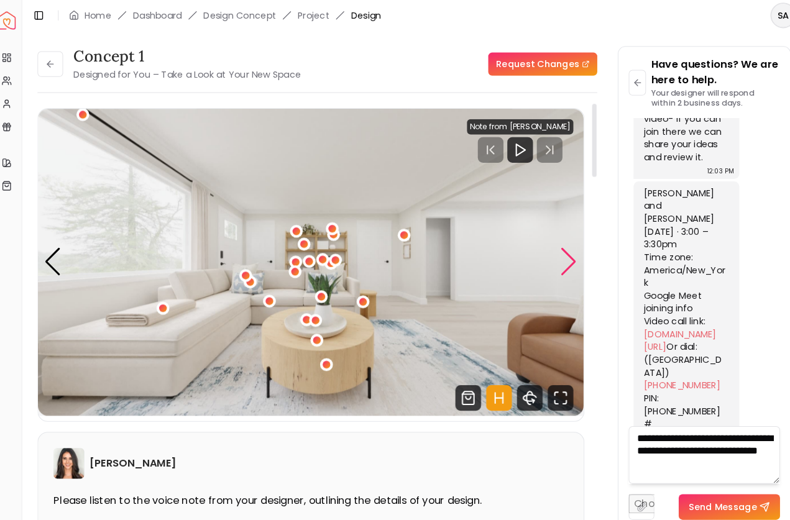
click at [552, 256] on div "Next slide" at bounding box center [559, 253] width 17 height 27
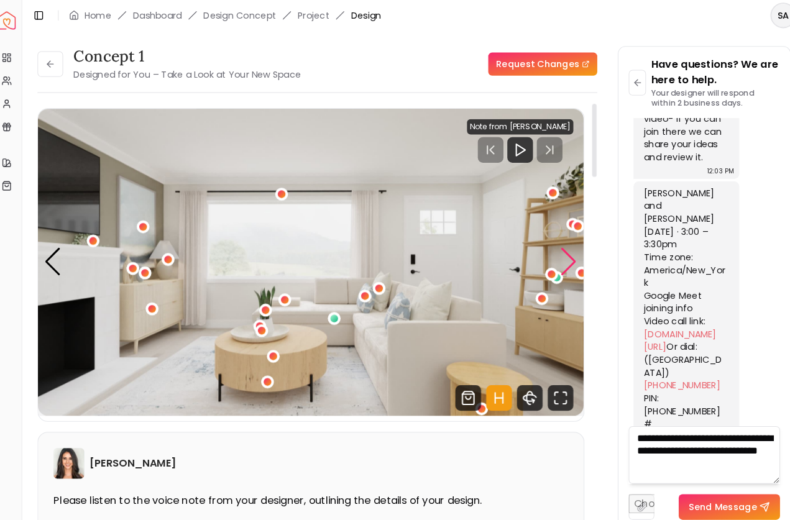
click at [553, 257] on div "Next slide" at bounding box center [559, 253] width 17 height 27
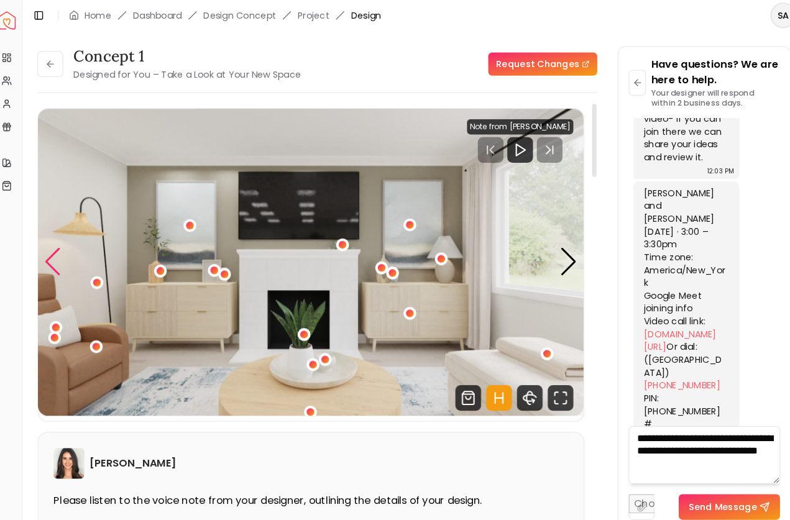
click at [52, 255] on div "Previous slide" at bounding box center [60, 253] width 17 height 27
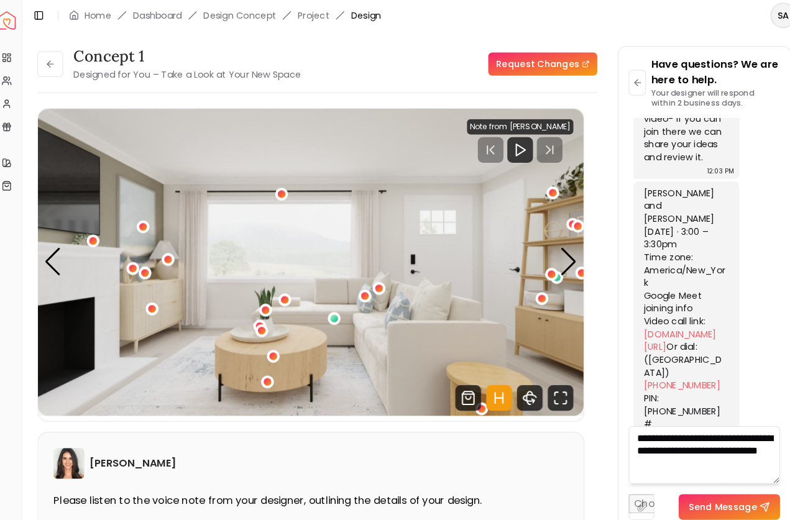
click at [703, 451] on textarea "**********" at bounding box center [691, 441] width 147 height 56
click at [152, 299] on div "2 / 6" at bounding box center [156, 299] width 9 height 9
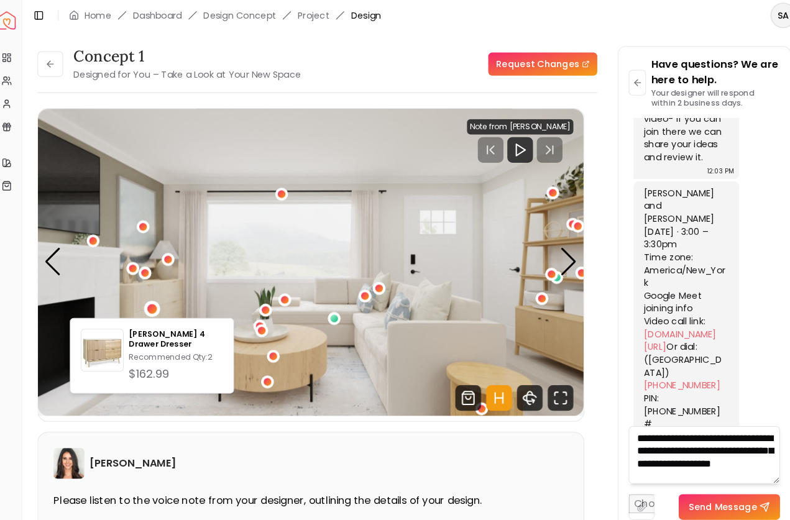
click at [672, 462] on textarea "**********" at bounding box center [691, 441] width 147 height 56
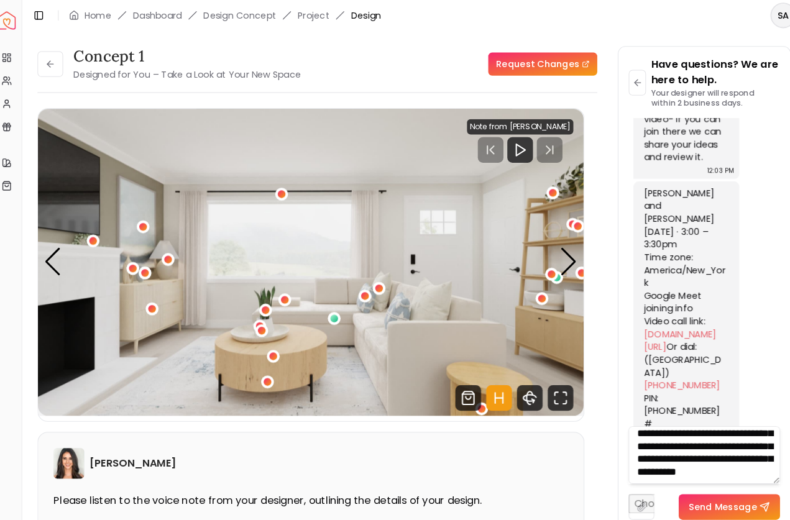
scroll to position [50, 0]
click at [52, 255] on div "Previous slide" at bounding box center [60, 253] width 17 height 27
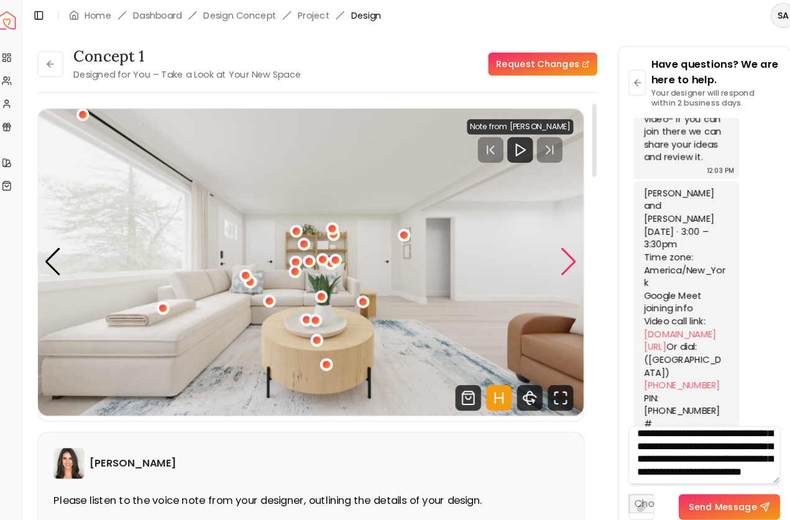
click at [552, 246] on div "Next slide" at bounding box center [559, 253] width 17 height 27
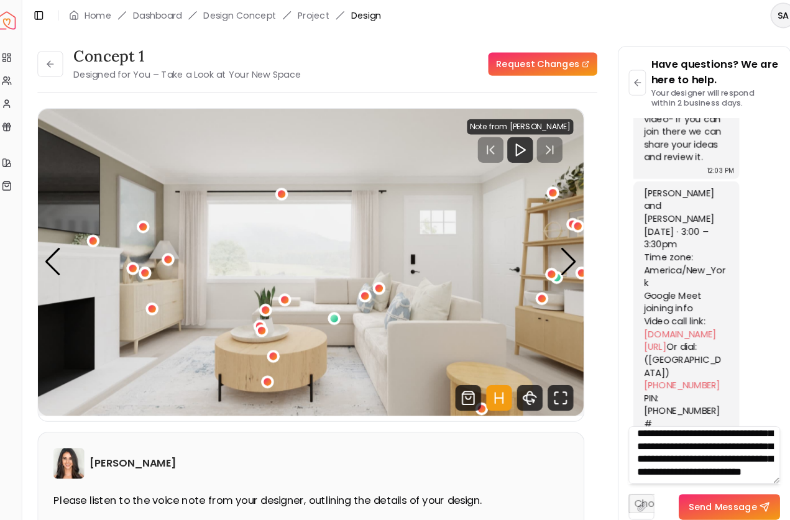
click at [709, 464] on textarea "**********" at bounding box center [691, 441] width 147 height 56
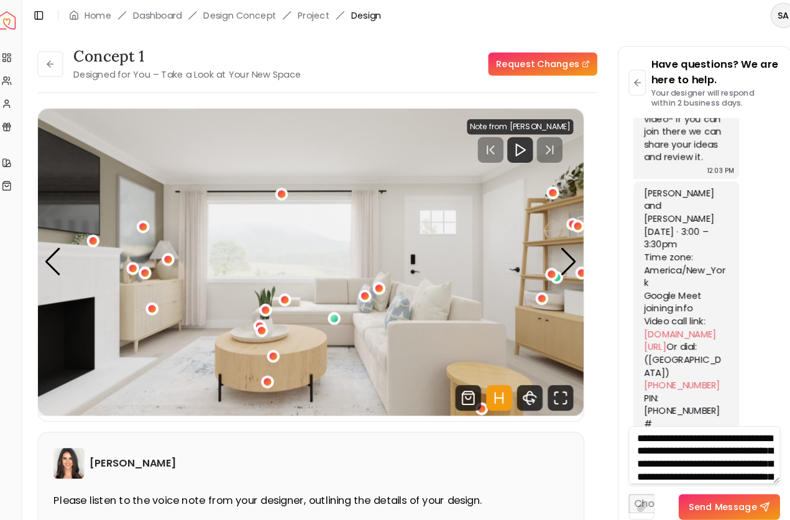
scroll to position [0, 0]
click at [723, 438] on textarea "**********" at bounding box center [691, 441] width 147 height 56
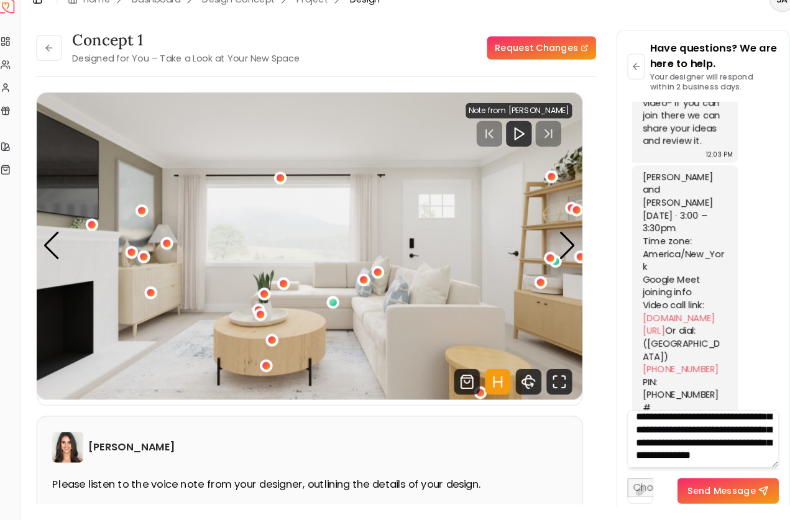
click at [653, 441] on textarea "**********" at bounding box center [691, 441] width 147 height 56
type textarea "**********"
click at [152, 295] on div "2 / 6" at bounding box center [156, 299] width 9 height 9
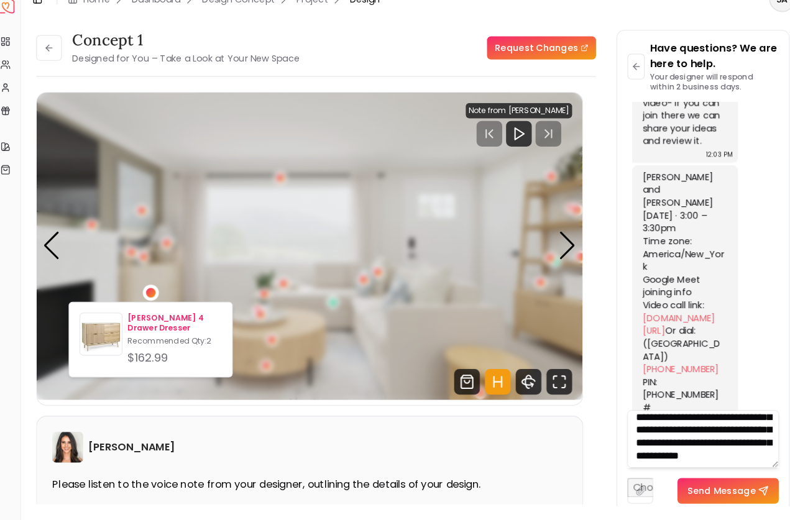
click at [134, 319] on p "[PERSON_NAME] 4 Drawer Dresser" at bounding box center [178, 329] width 91 height 20
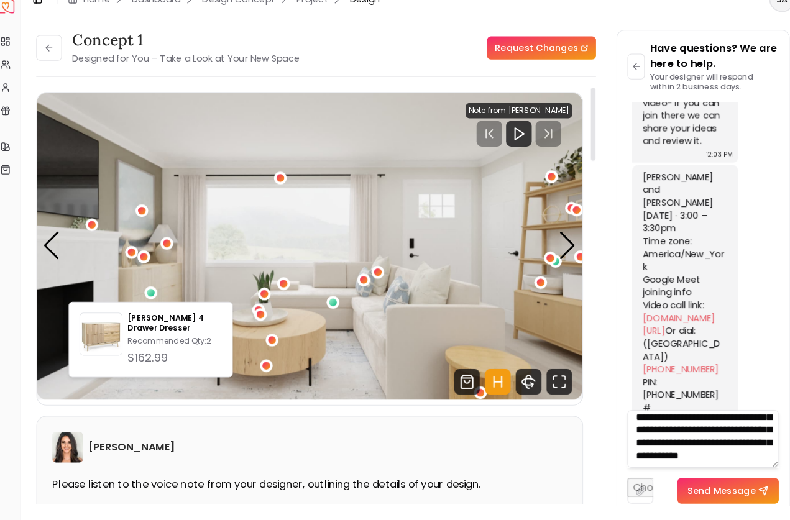
click at [196, 117] on img "2 / 6" at bounding box center [309, 255] width 529 height 298
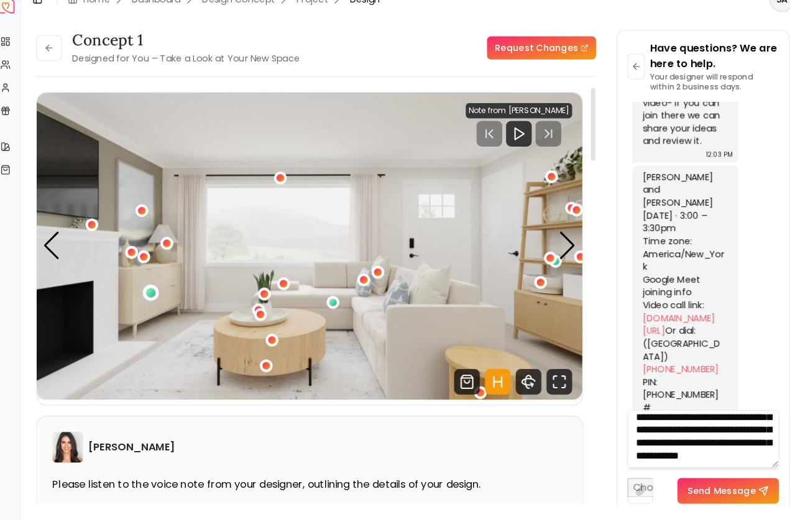
click at [152, 295] on div "2 / 6" at bounding box center [156, 299] width 9 height 9
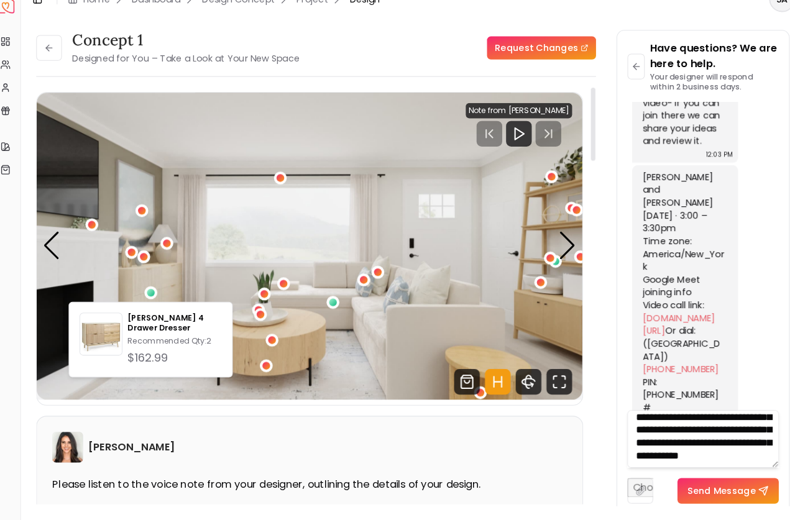
click at [191, 137] on img "2 / 6" at bounding box center [309, 255] width 529 height 298
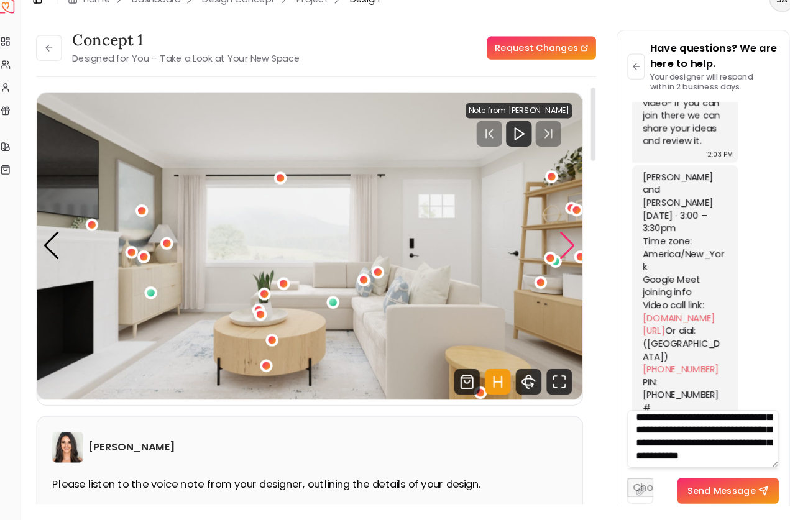
click at [552, 240] on div "Next slide" at bounding box center [559, 253] width 17 height 27
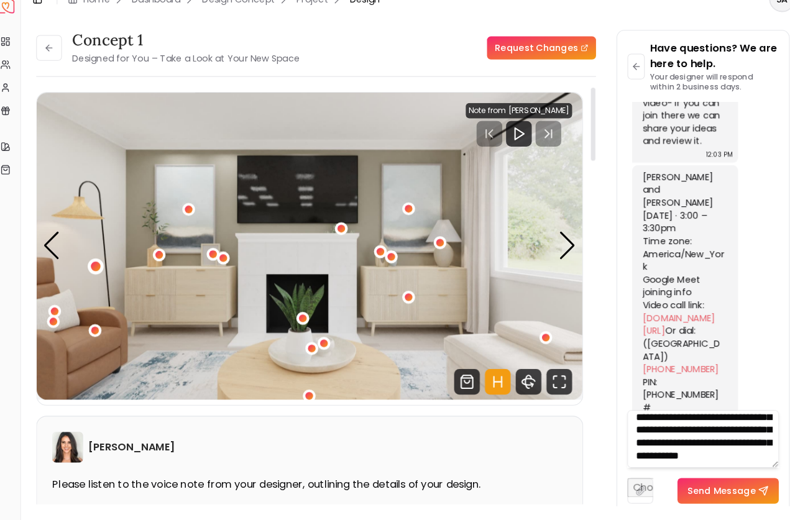
click at [98, 270] on div "3 / 6" at bounding box center [102, 274] width 9 height 9
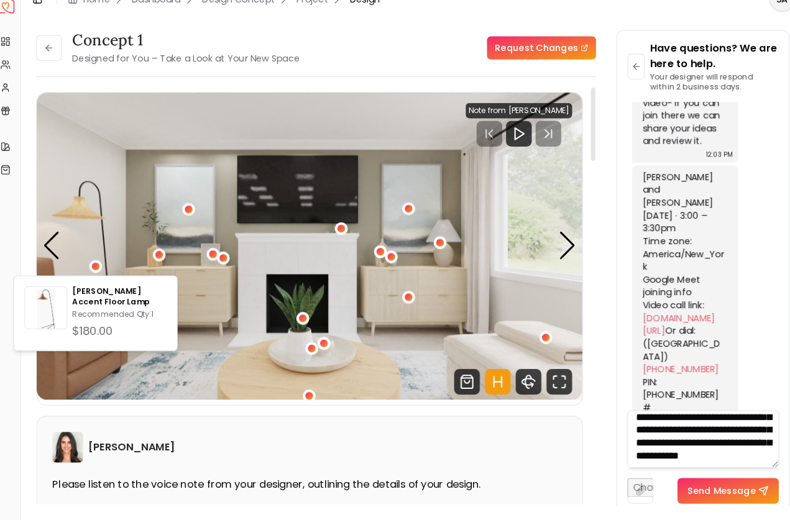
click at [106, 106] on img "3 / 6" at bounding box center [309, 255] width 529 height 298
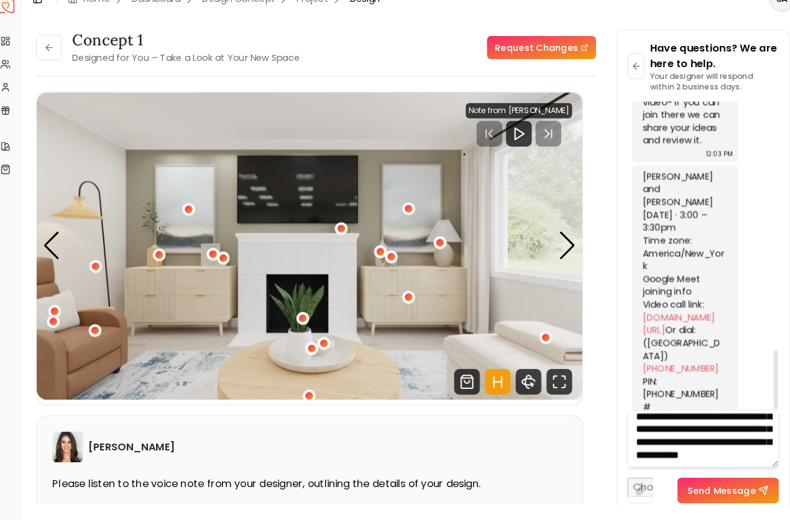
scroll to position [0, 0]
click at [691, 447] on textarea "**********" at bounding box center [691, 441] width 147 height 56
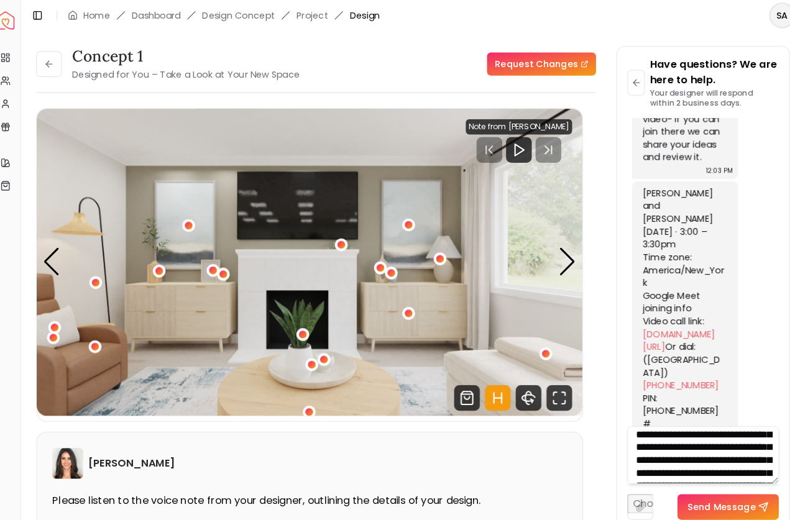
scroll to position [86, 0]
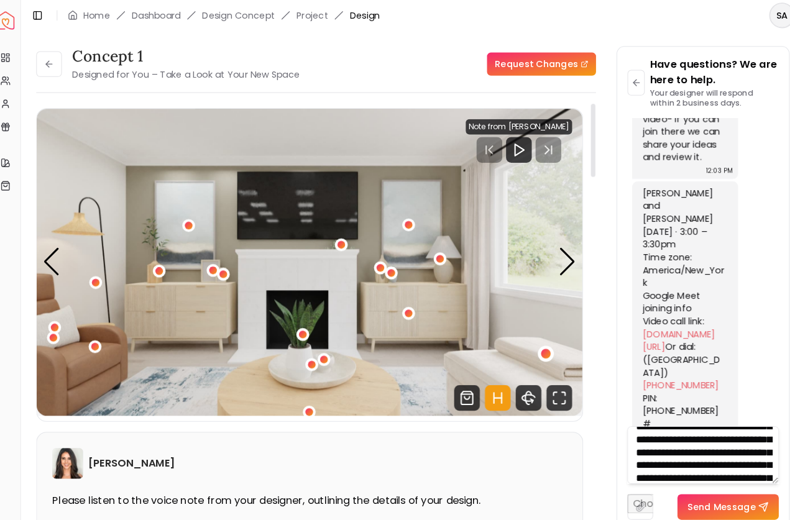
click at [534, 340] on div "3 / 6" at bounding box center [538, 342] width 9 height 9
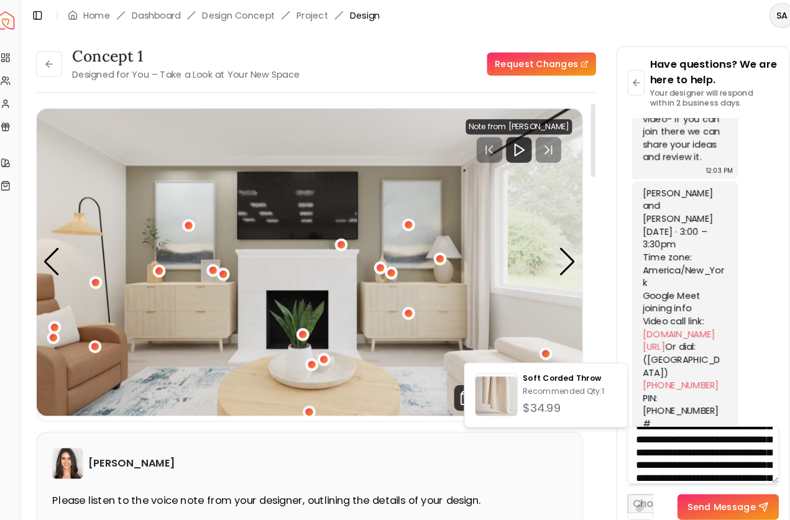
click at [373, 444] on div "[PERSON_NAME]" at bounding box center [309, 449] width 499 height 30
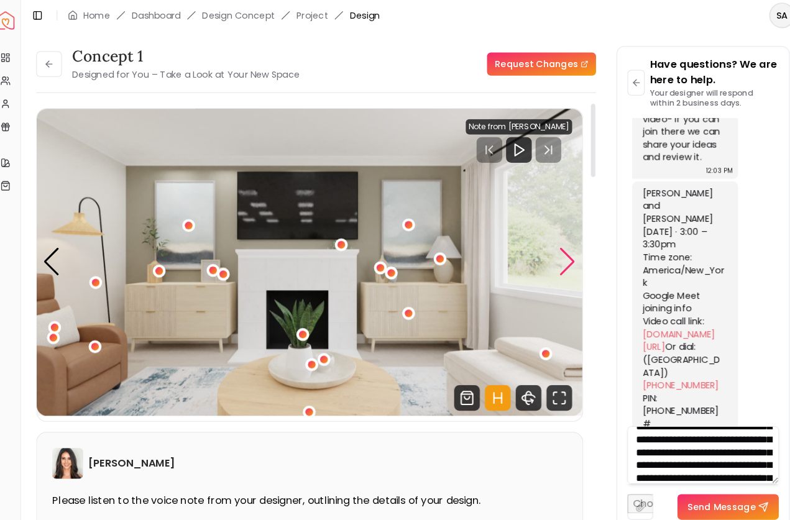
click at [552, 253] on div "Next slide" at bounding box center [559, 253] width 17 height 27
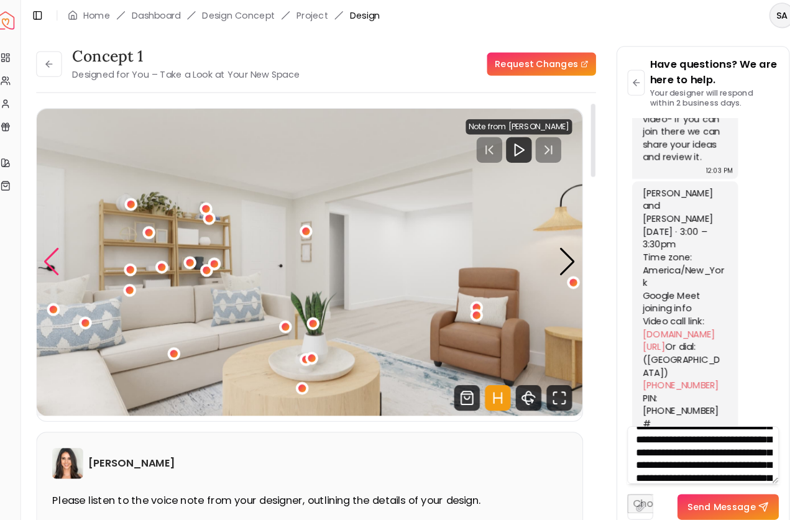
click at [52, 249] on div "Previous slide" at bounding box center [60, 253] width 17 height 27
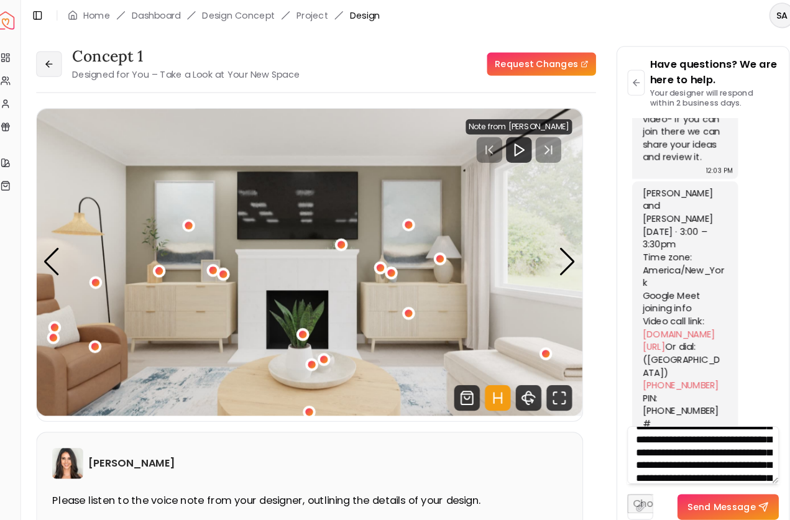
click at [54, 62] on icon at bounding box center [57, 62] width 6 height 0
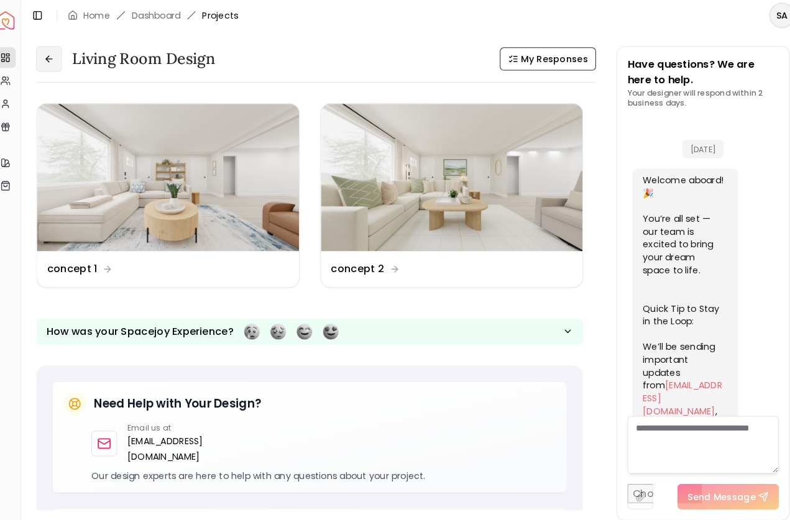
scroll to position [1265, 0]
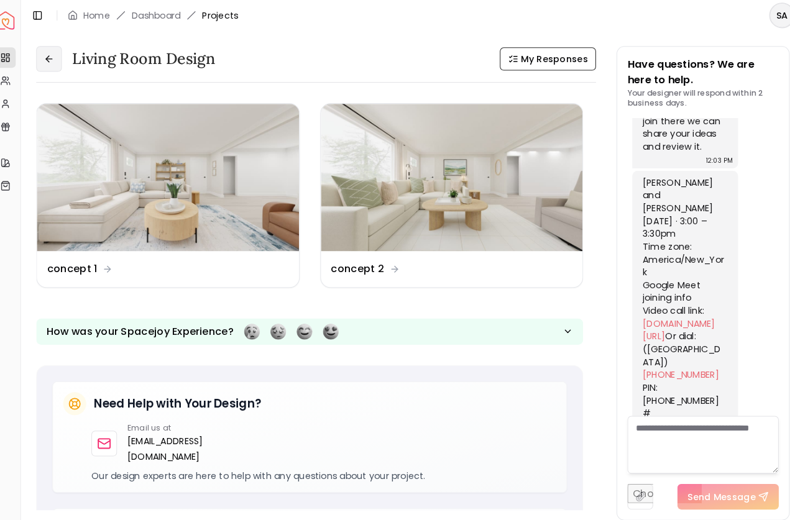
click at [52, 54] on icon at bounding box center [57, 57] width 10 height 10
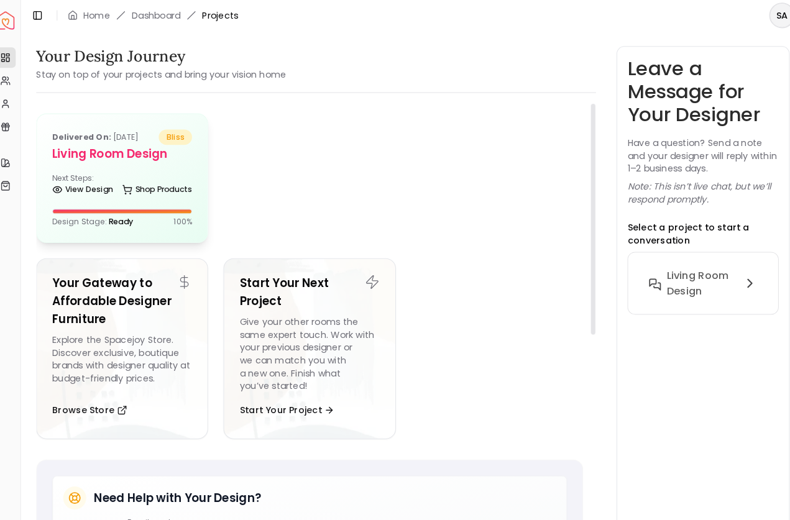
click at [128, 150] on h5 "Living Room design" at bounding box center [127, 148] width 135 height 17
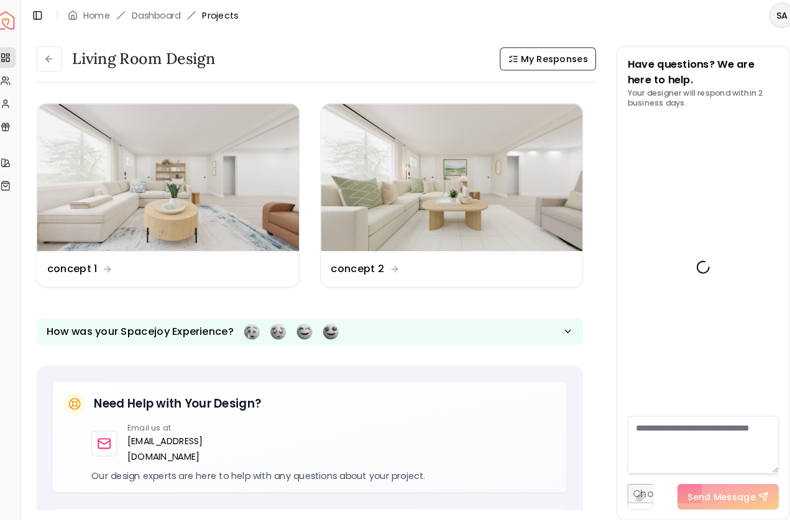
scroll to position [1265, 0]
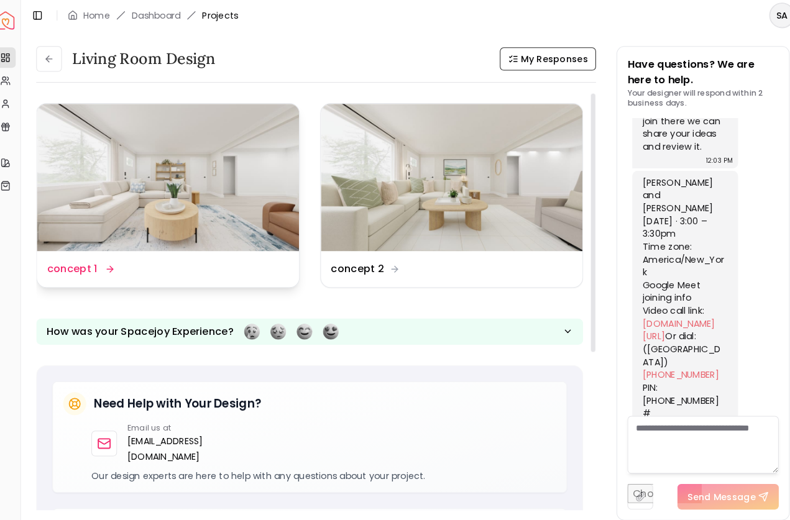
click at [175, 180] on img at bounding box center [172, 172] width 254 height 143
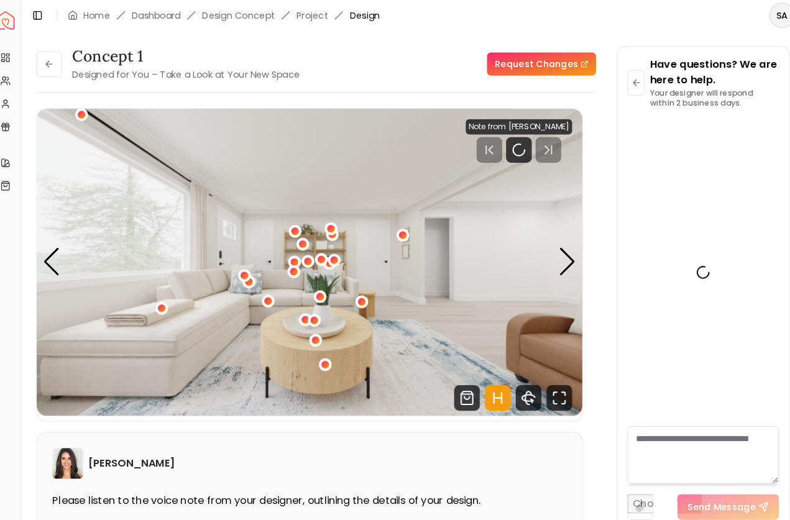
scroll to position [1255, 0]
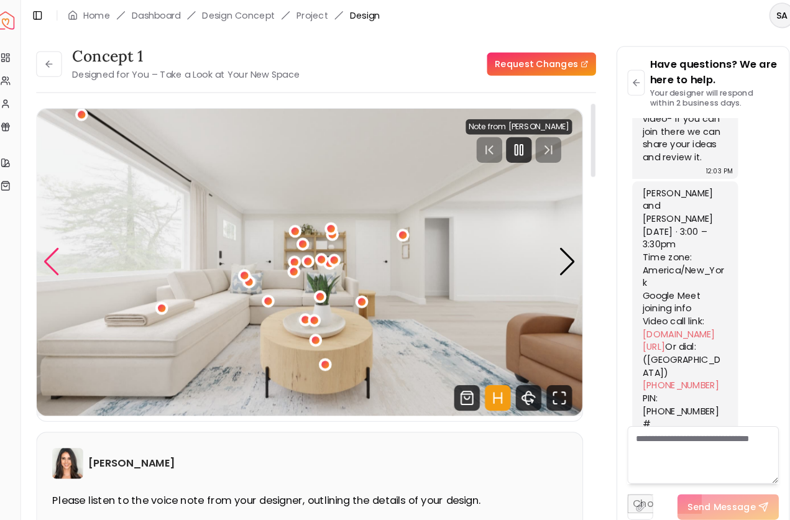
click at [52, 248] on div "Previous slide" at bounding box center [60, 253] width 17 height 27
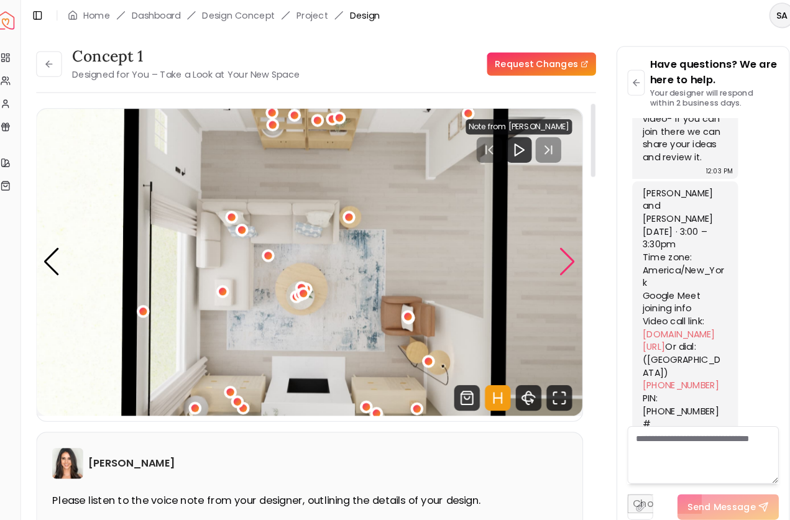
click at [553, 253] on div "Next slide" at bounding box center [559, 253] width 17 height 27
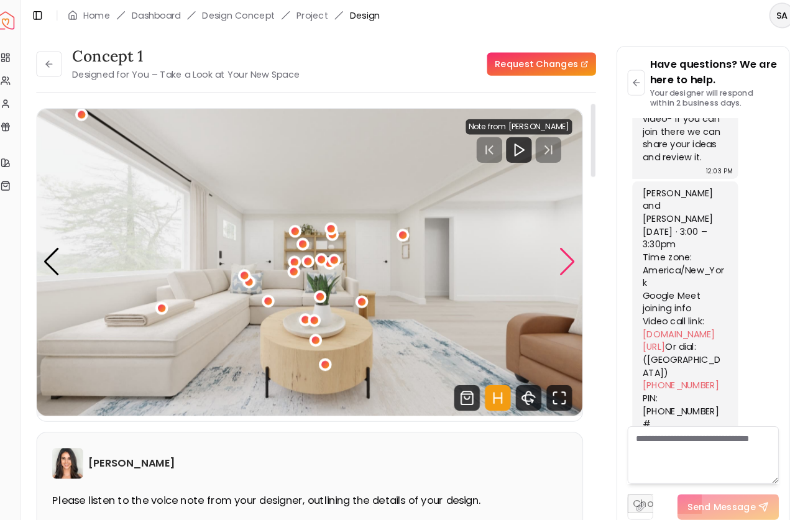
click at [551, 253] on div "Next slide" at bounding box center [559, 253] width 17 height 27
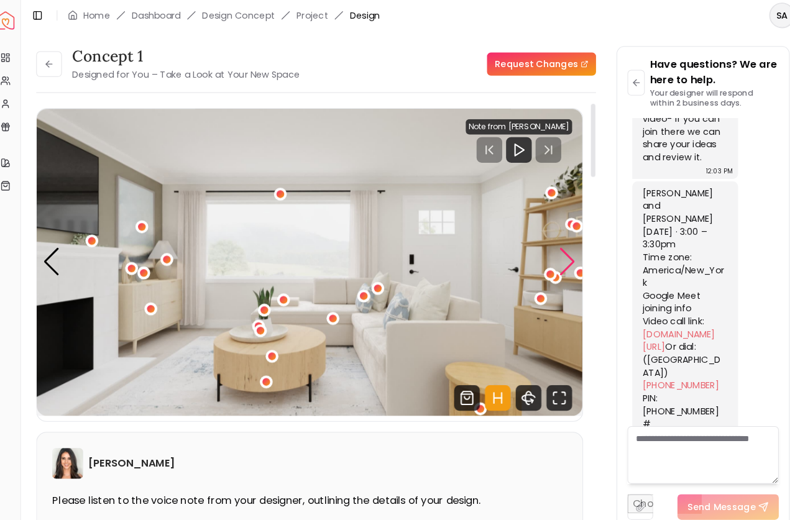
click at [552, 255] on div "Next slide" at bounding box center [559, 253] width 17 height 27
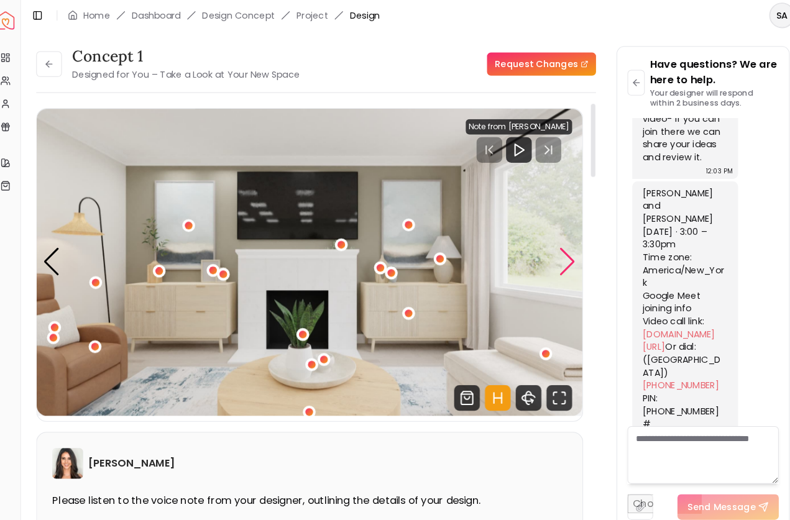
click at [552, 255] on div "Next slide" at bounding box center [559, 253] width 17 height 27
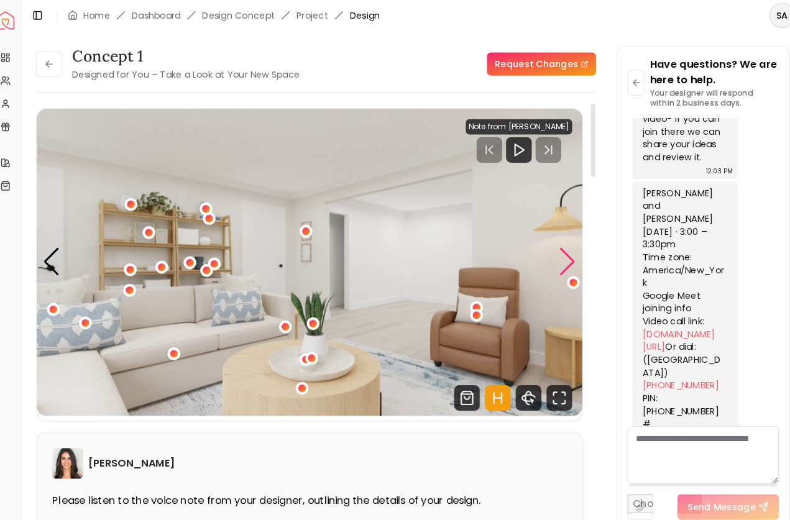
click at [552, 253] on div "Next slide" at bounding box center [559, 253] width 17 height 27
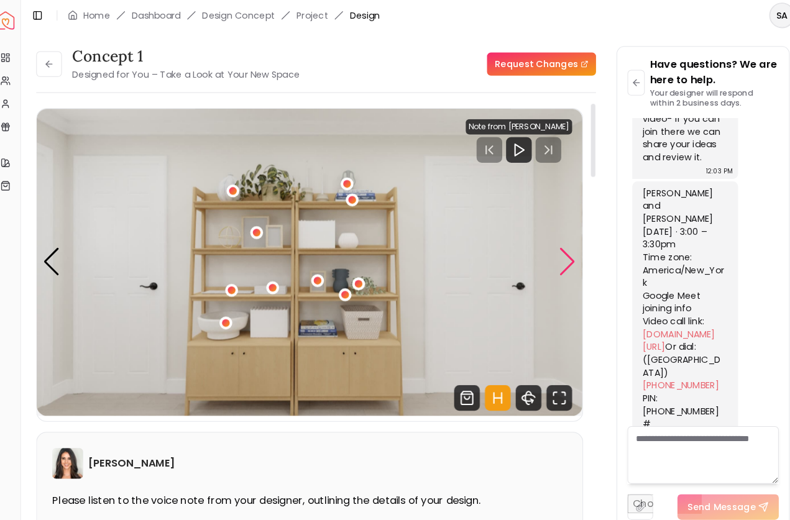
click at [552, 256] on div "Next slide" at bounding box center [559, 253] width 17 height 27
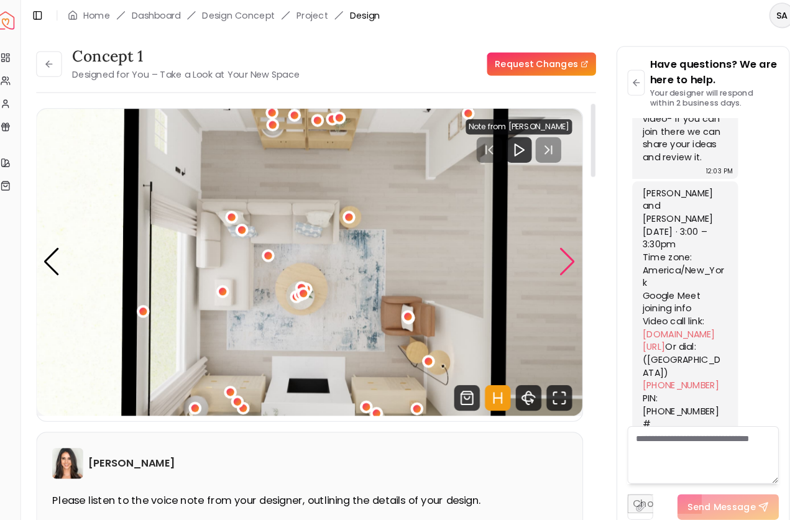
click at [551, 254] on div "Next slide" at bounding box center [559, 253] width 17 height 27
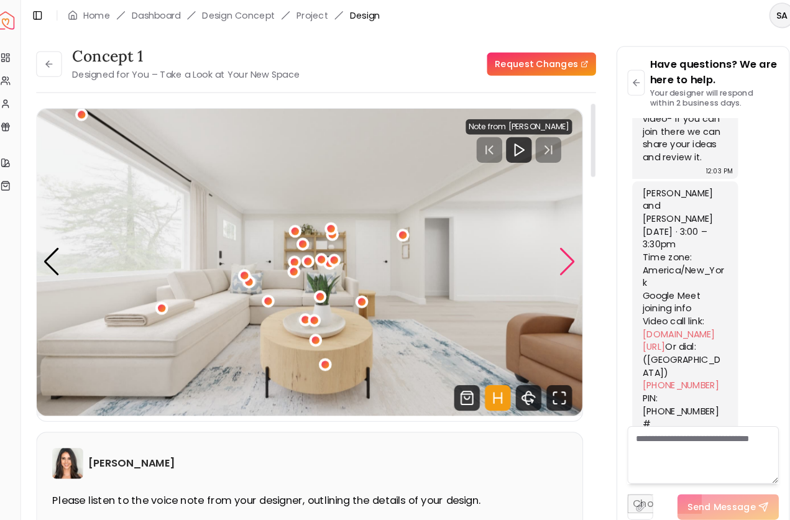
click at [551, 255] on div "Next slide" at bounding box center [559, 253] width 17 height 27
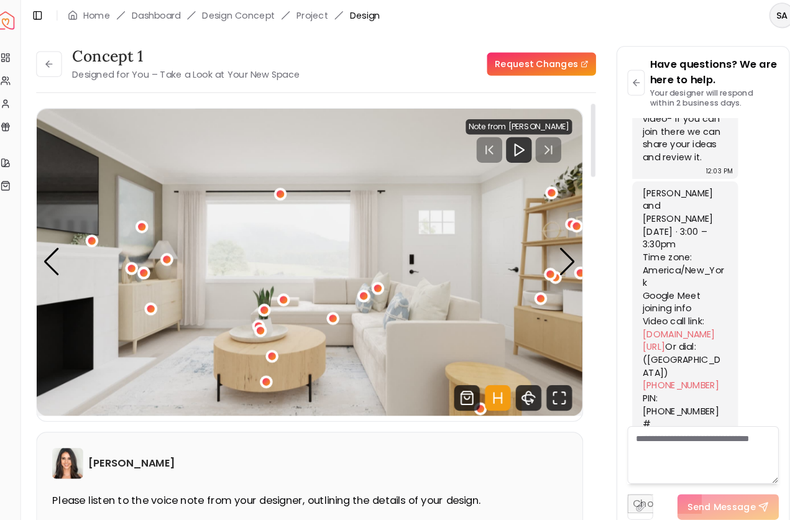
scroll to position [0, 0]
click at [551, 253] on div "Next slide" at bounding box center [559, 253] width 17 height 27
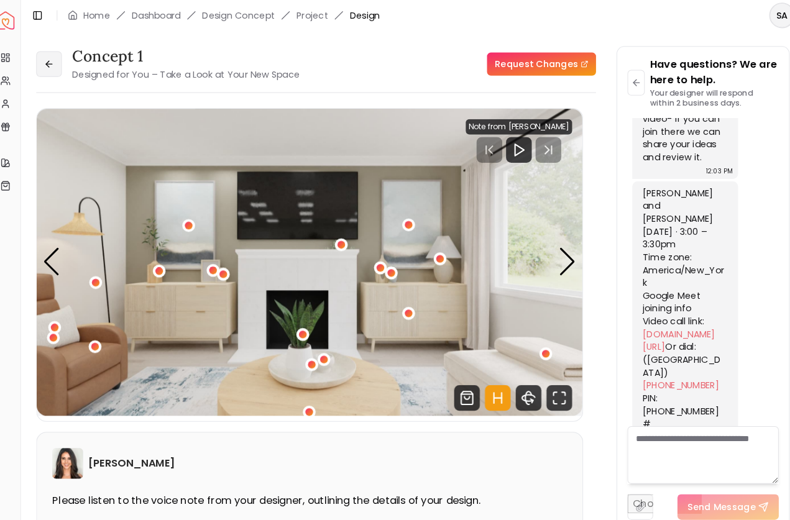
click at [52, 59] on icon at bounding box center [57, 62] width 10 height 10
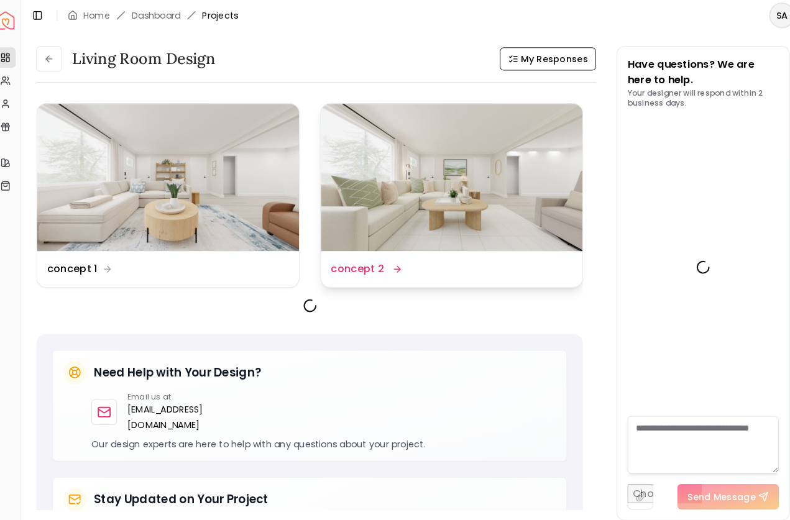
scroll to position [1265, 0]
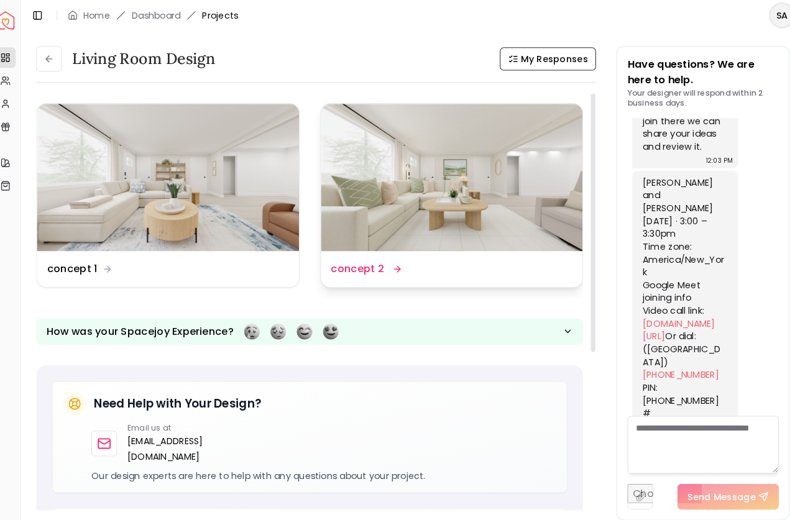
click at [412, 175] on img at bounding box center [448, 172] width 254 height 143
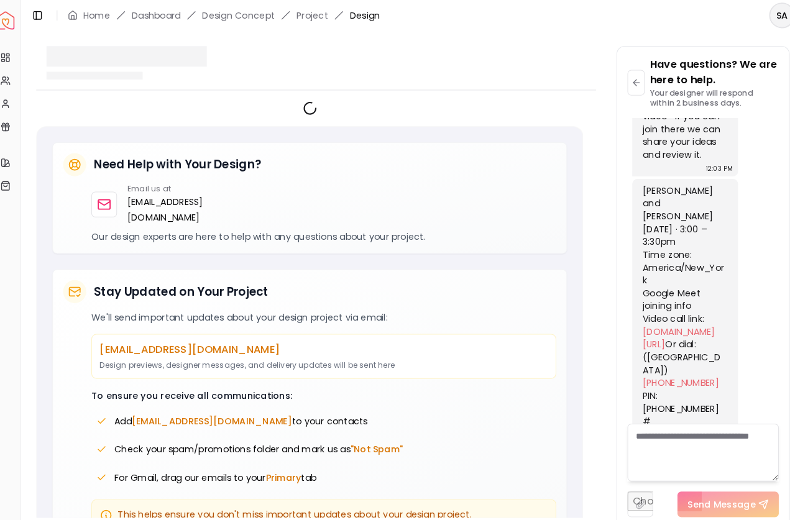
scroll to position [1255, 0]
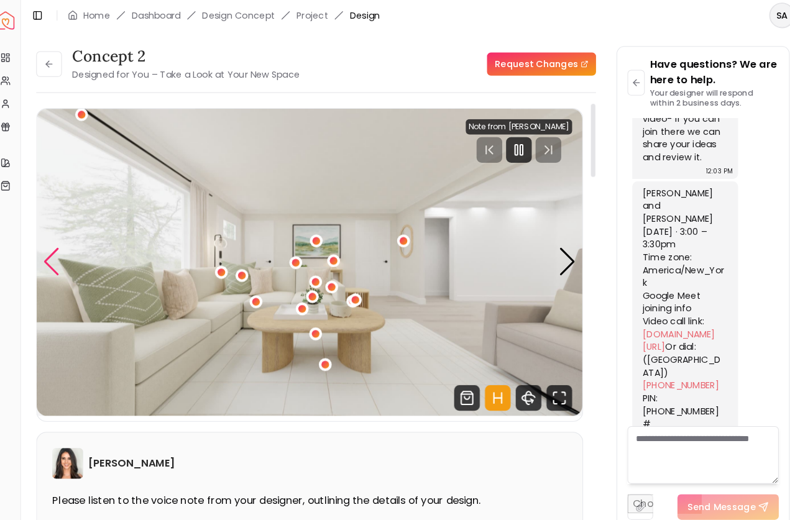
click at [52, 254] on div "Previous slide" at bounding box center [60, 253] width 17 height 27
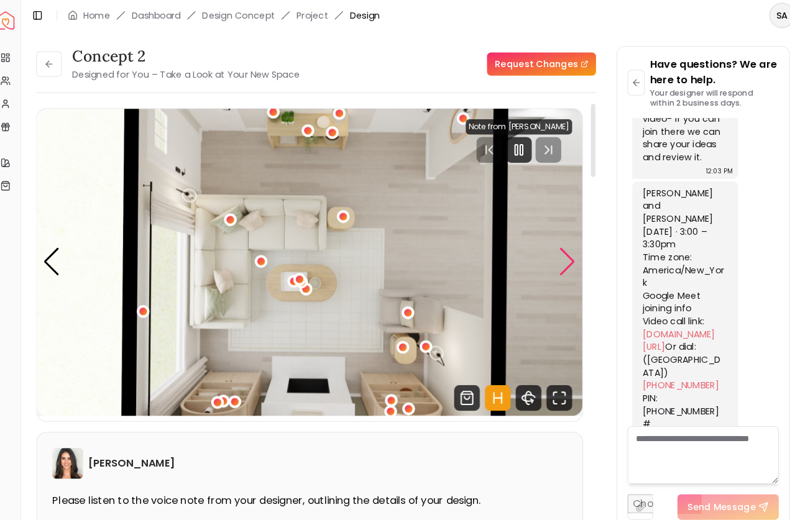
click at [551, 253] on div "Next slide" at bounding box center [559, 253] width 17 height 27
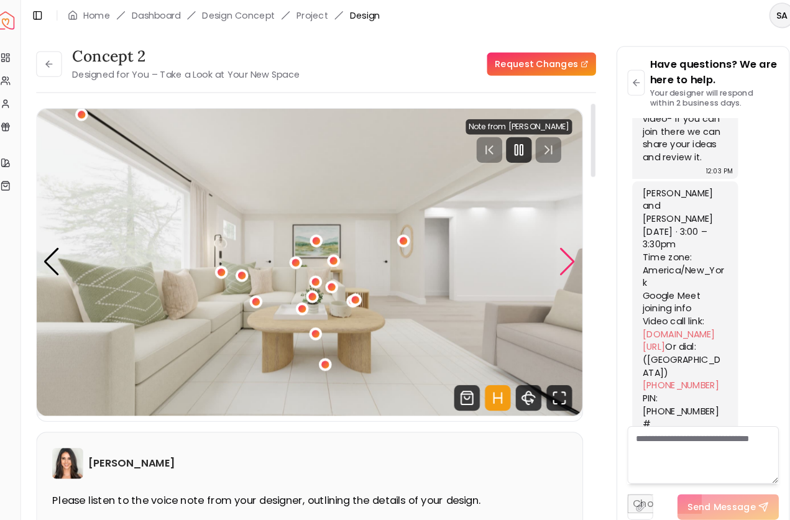
click at [551, 253] on div "Next slide" at bounding box center [559, 253] width 17 height 27
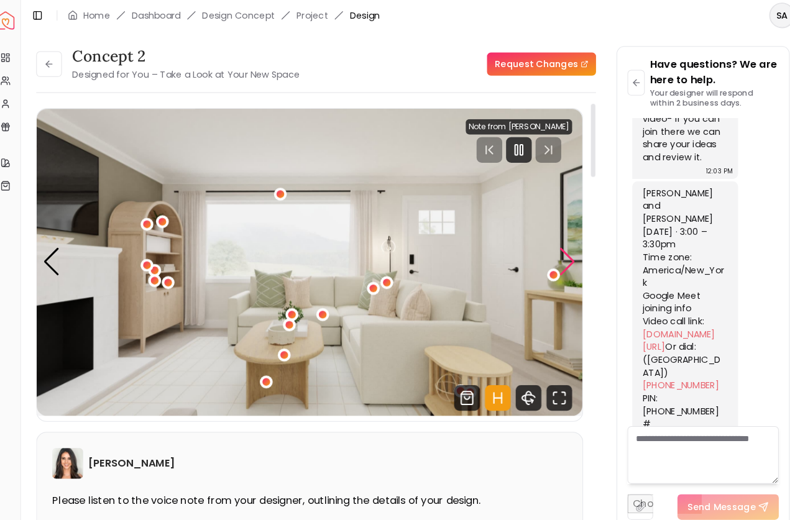
click at [552, 255] on div "Next slide" at bounding box center [559, 253] width 17 height 27
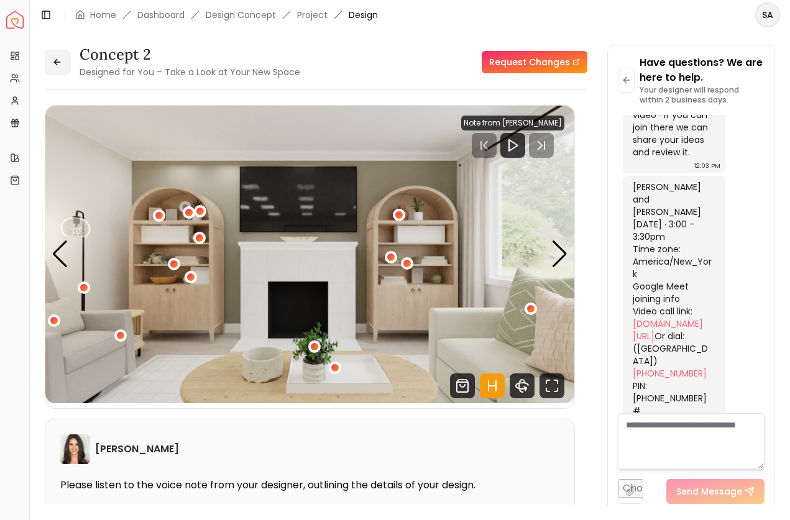
click at [58, 61] on icon at bounding box center [57, 62] width 10 height 10
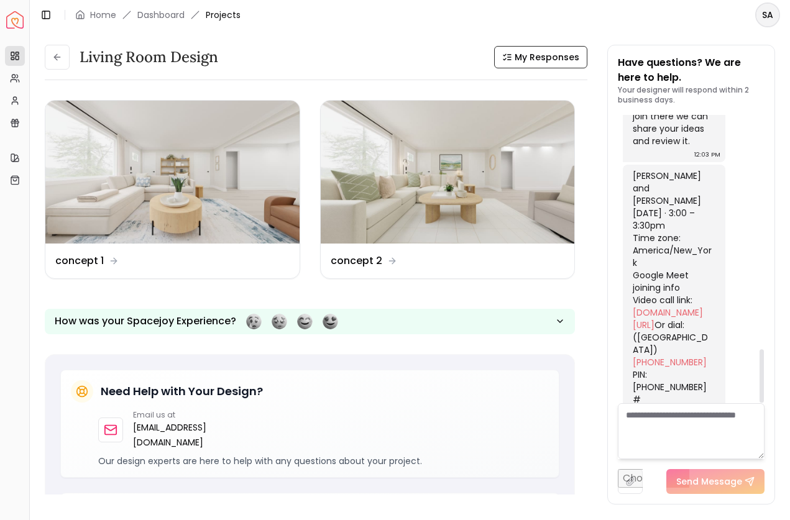
scroll to position [1265, 0]
click at [683, 421] on textarea at bounding box center [691, 431] width 147 height 56
click at [468, 421] on div "Email us at [EMAIL_ADDRESS][DOMAIN_NAME]" at bounding box center [323, 430] width 450 height 40
click at [550, 57] on span "My Responses" at bounding box center [546, 57] width 65 height 12
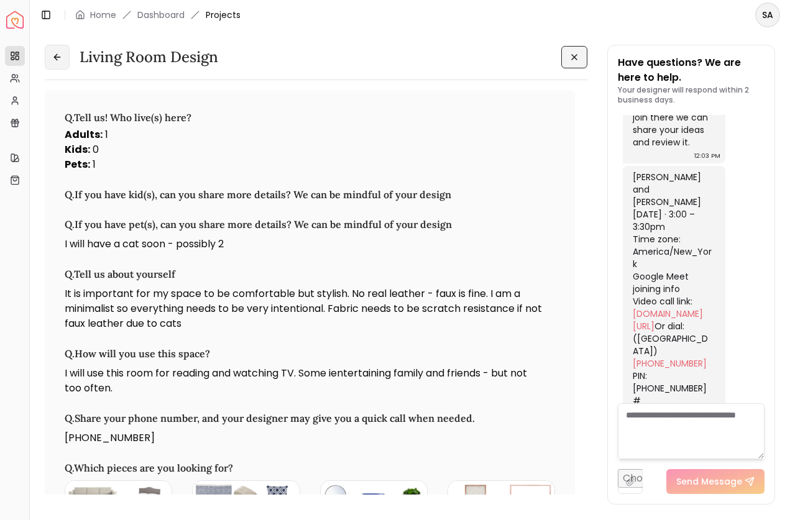
click at [57, 54] on icon at bounding box center [57, 57] width 10 height 10
